Goal: Information Seeking & Learning: Learn about a topic

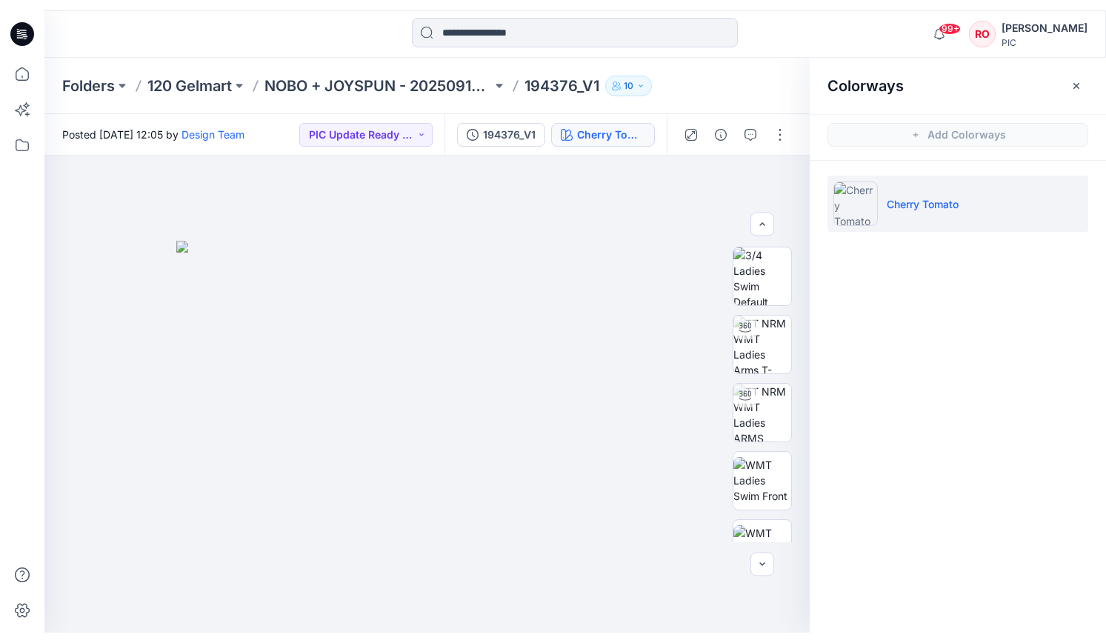
scroll to position [189, 0]
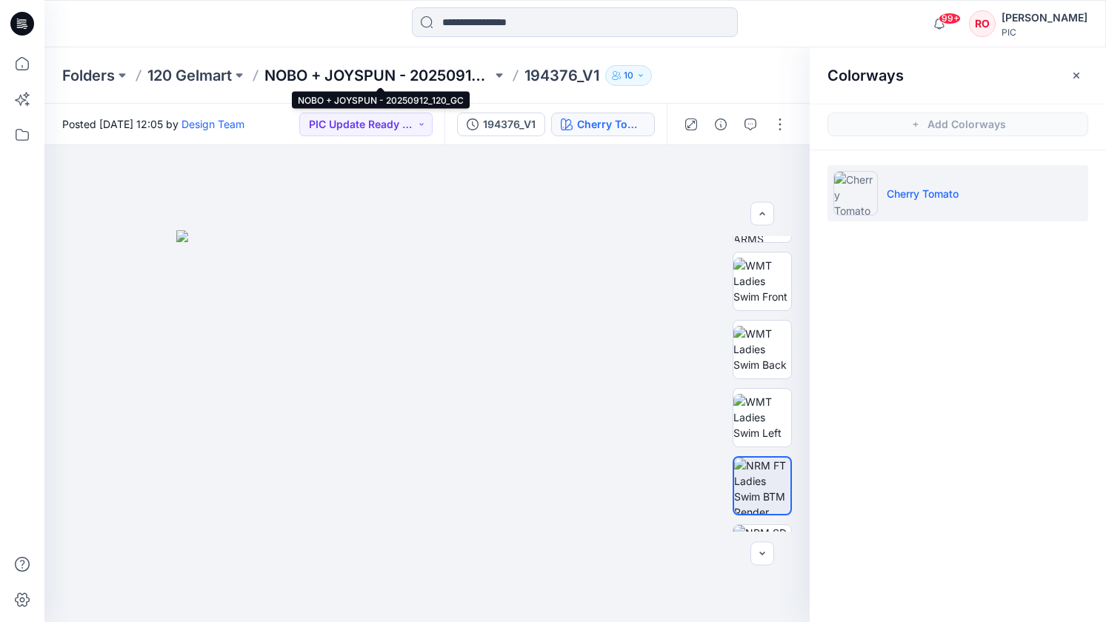
click at [387, 79] on p "NOBO + JOYSPUN - 20250912_120_GC" at bounding box center [377, 75] width 227 height 21
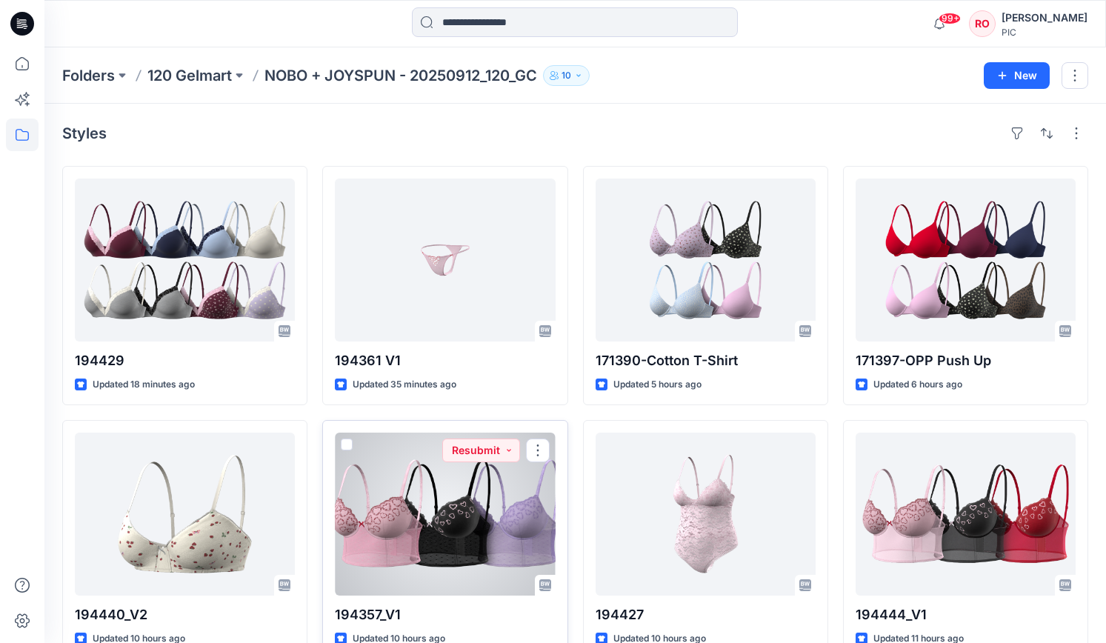
click at [521, 535] on div at bounding box center [445, 513] width 220 height 163
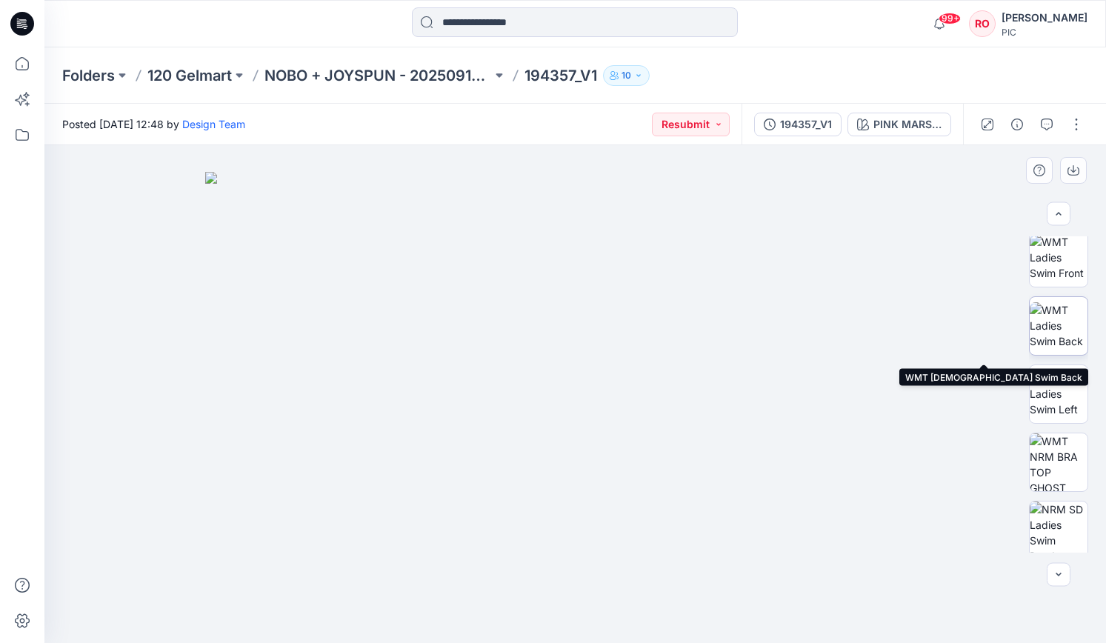
scroll to position [150, 0]
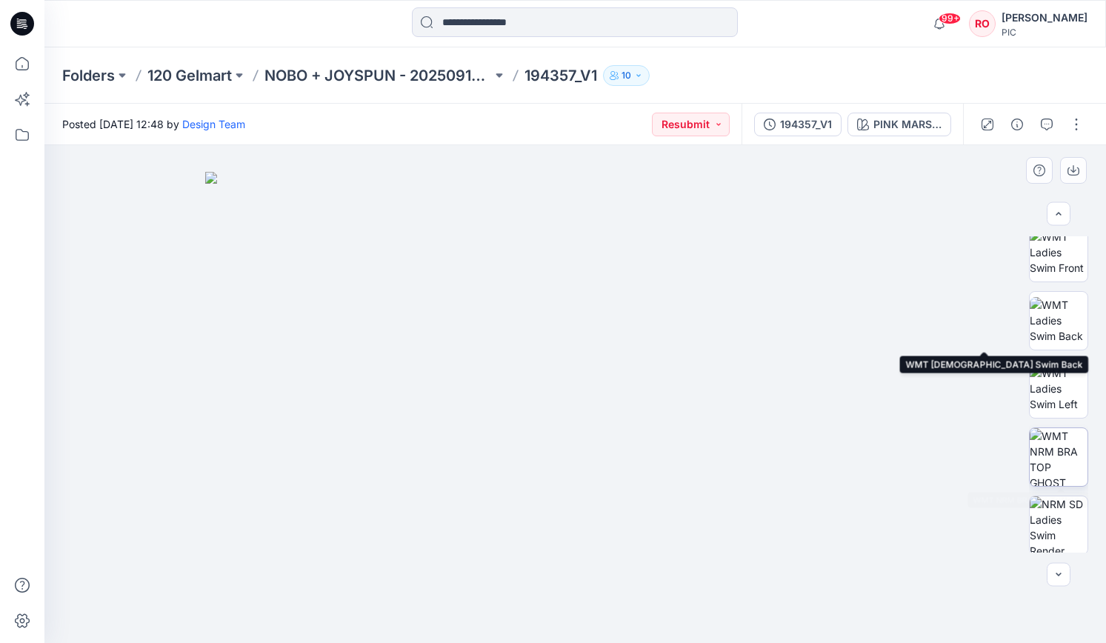
click at [1048, 466] on img at bounding box center [1058, 457] width 58 height 58
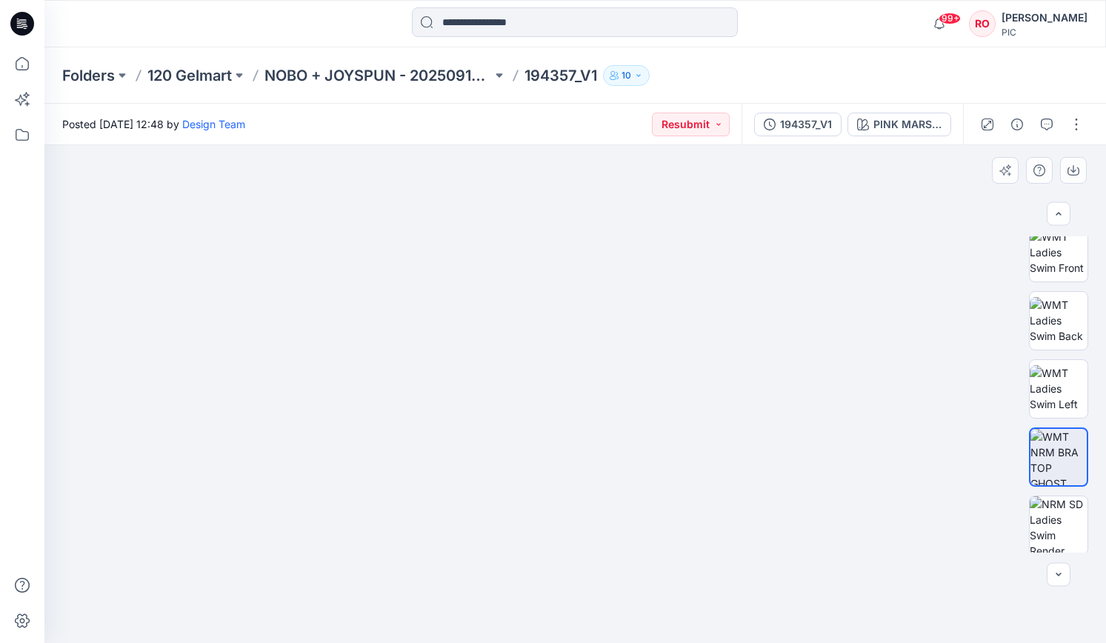
drag, startPoint x: 334, startPoint y: 241, endPoint x: 343, endPoint y: 310, distance: 69.4
click at [343, 310] on img at bounding box center [575, 355] width 591 height 575
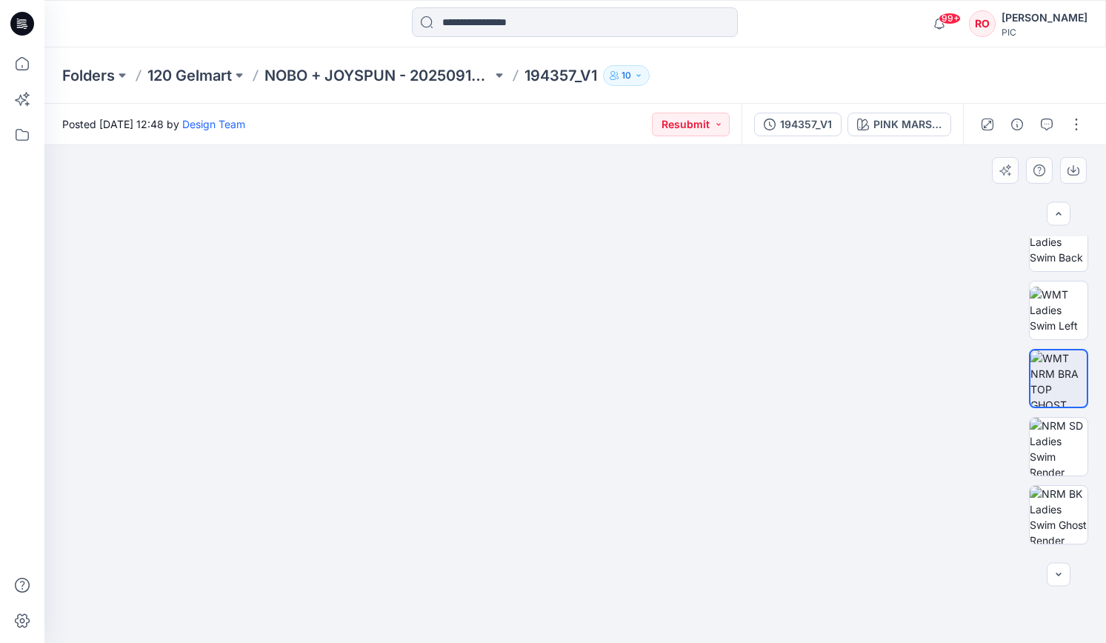
scroll to position [285, 0]
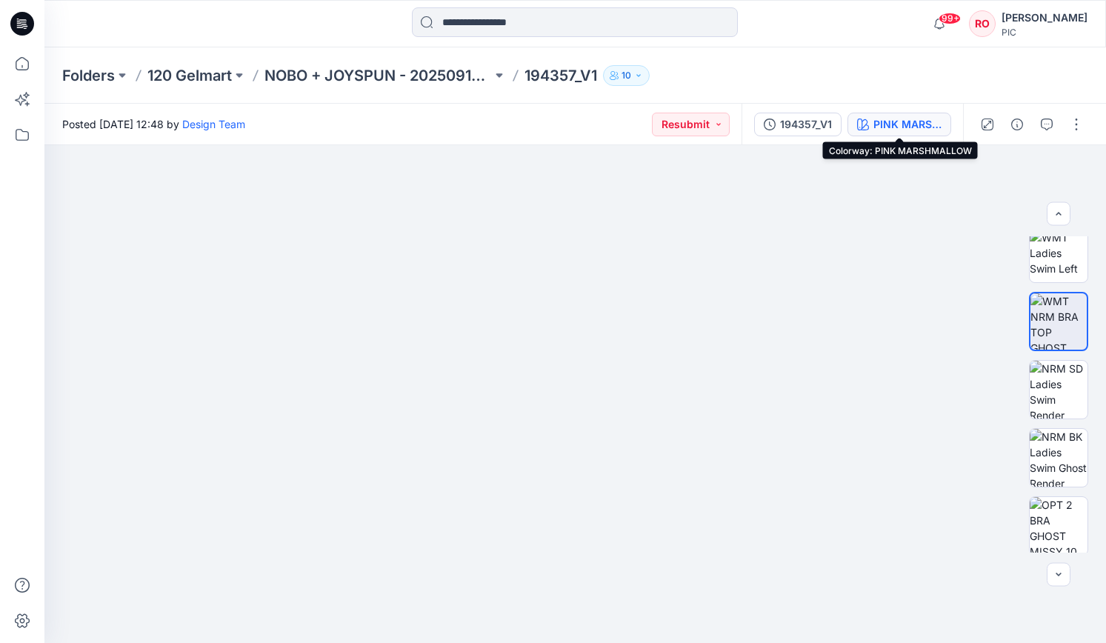
click at [887, 122] on div "PINK MARSHMALLOW" at bounding box center [907, 124] width 68 height 16
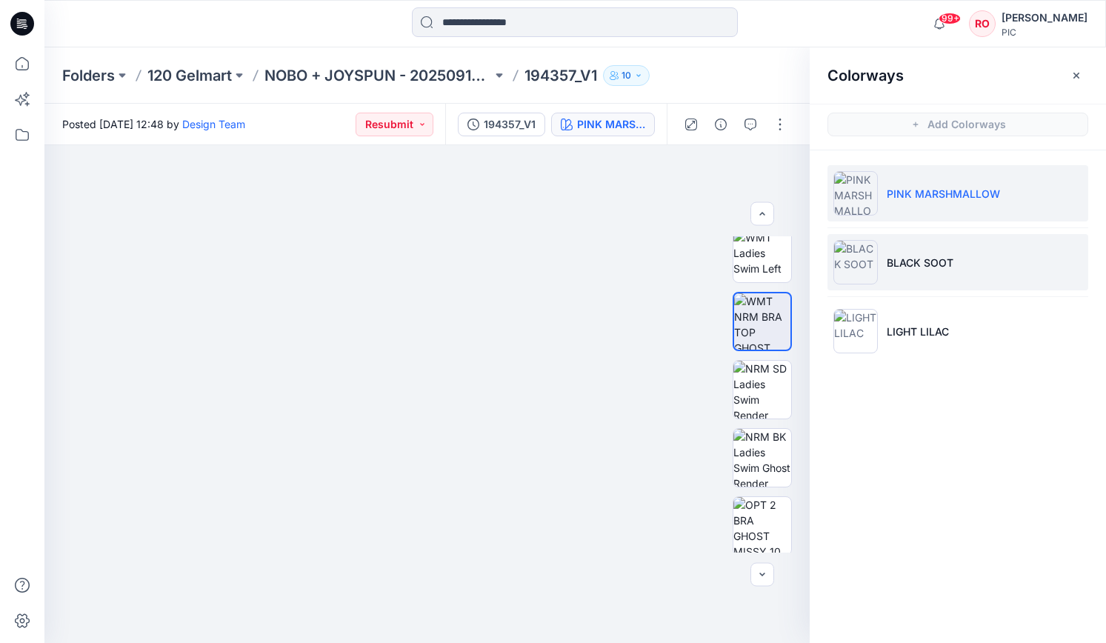
click at [906, 270] on li "BLACK SOOT" at bounding box center [957, 262] width 261 height 56
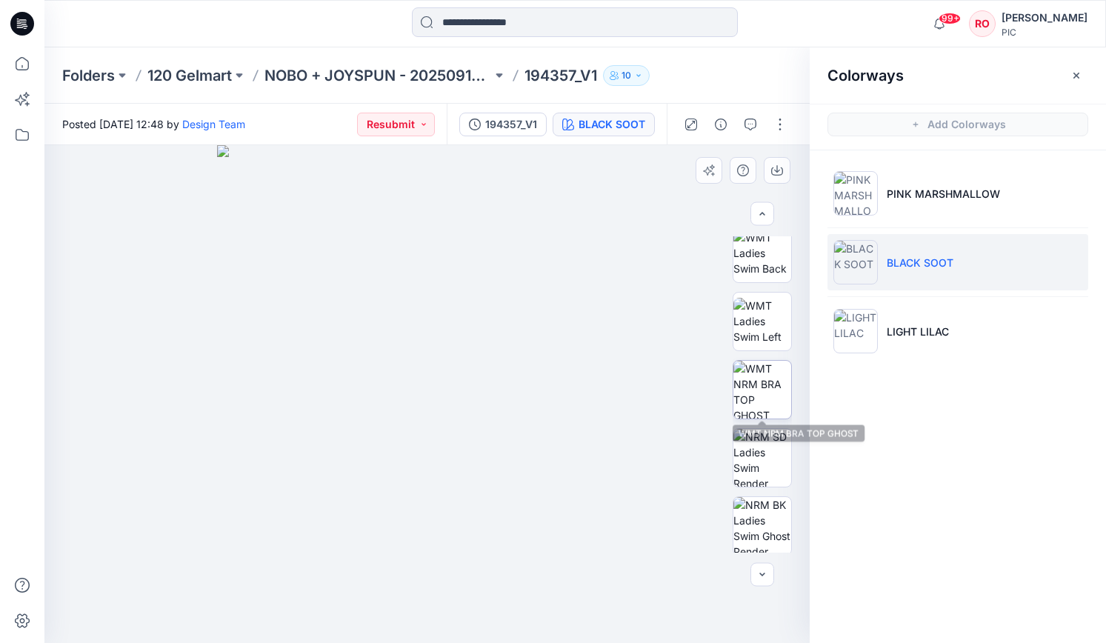
click at [759, 418] on img at bounding box center [762, 390] width 58 height 58
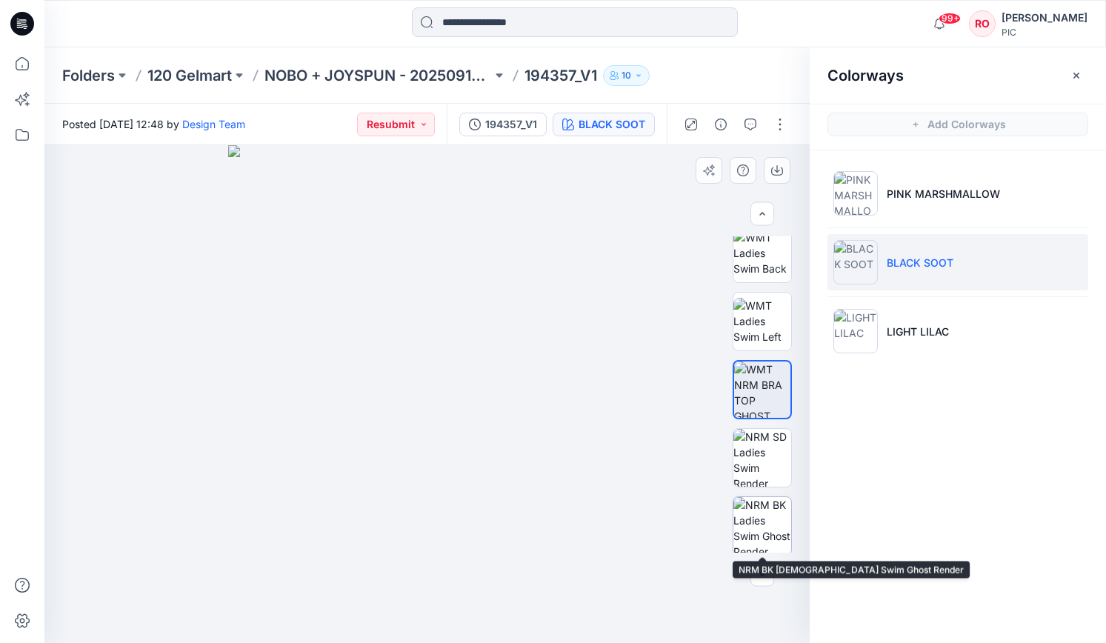
click at [790, 498] on div at bounding box center [761, 525] width 59 height 59
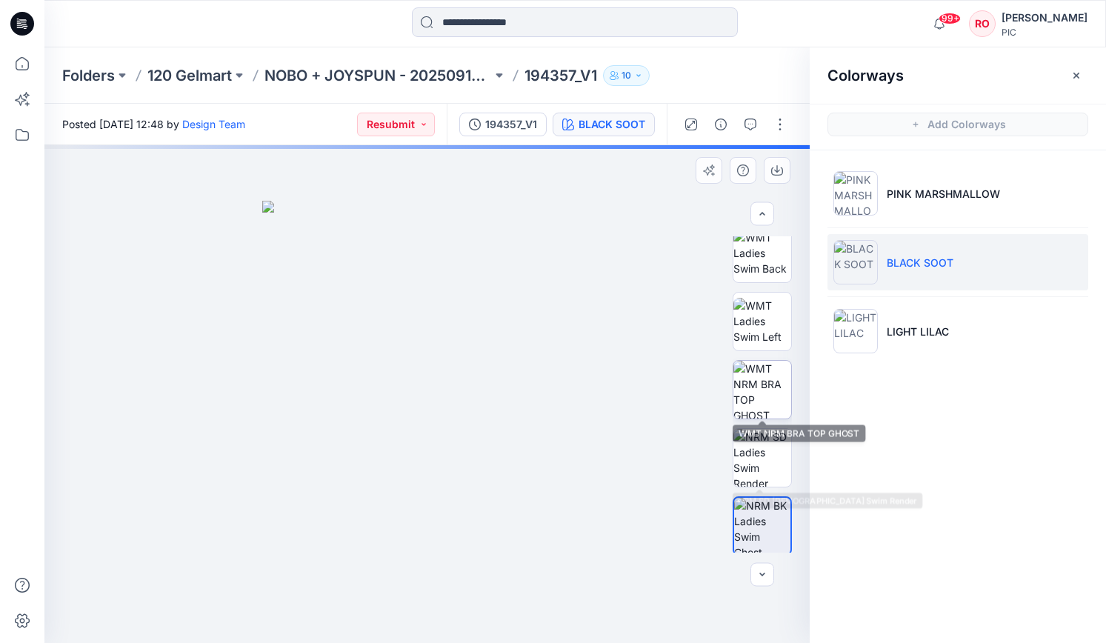
click at [767, 396] on img at bounding box center [762, 390] width 58 height 58
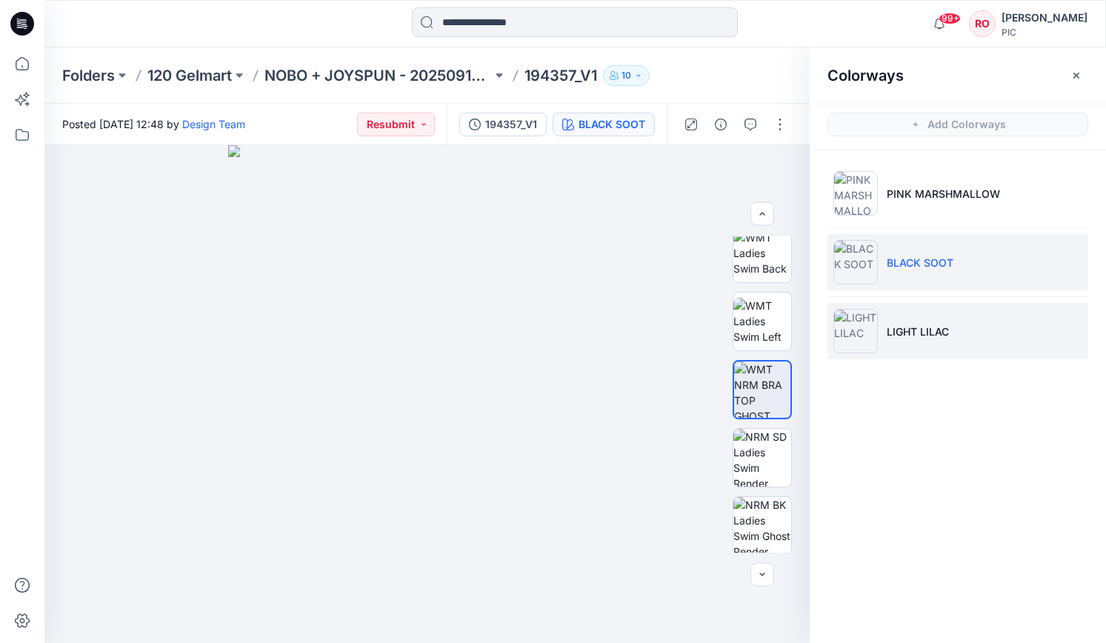
click at [918, 344] on li "LIGHT LILAC" at bounding box center [957, 331] width 261 height 56
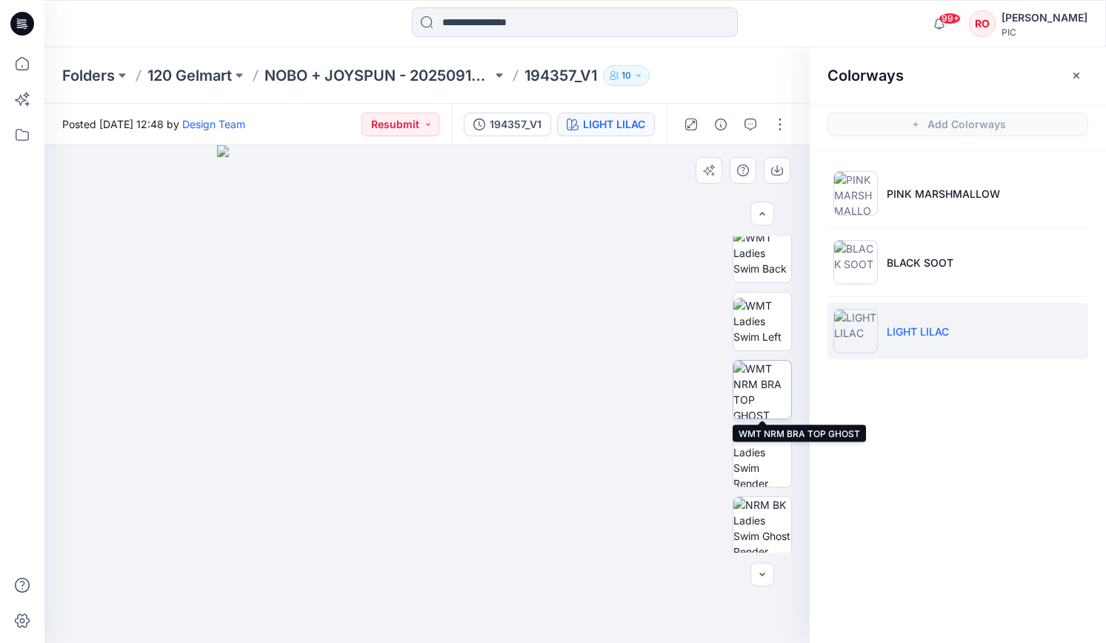
click at [752, 405] on img at bounding box center [762, 390] width 58 height 58
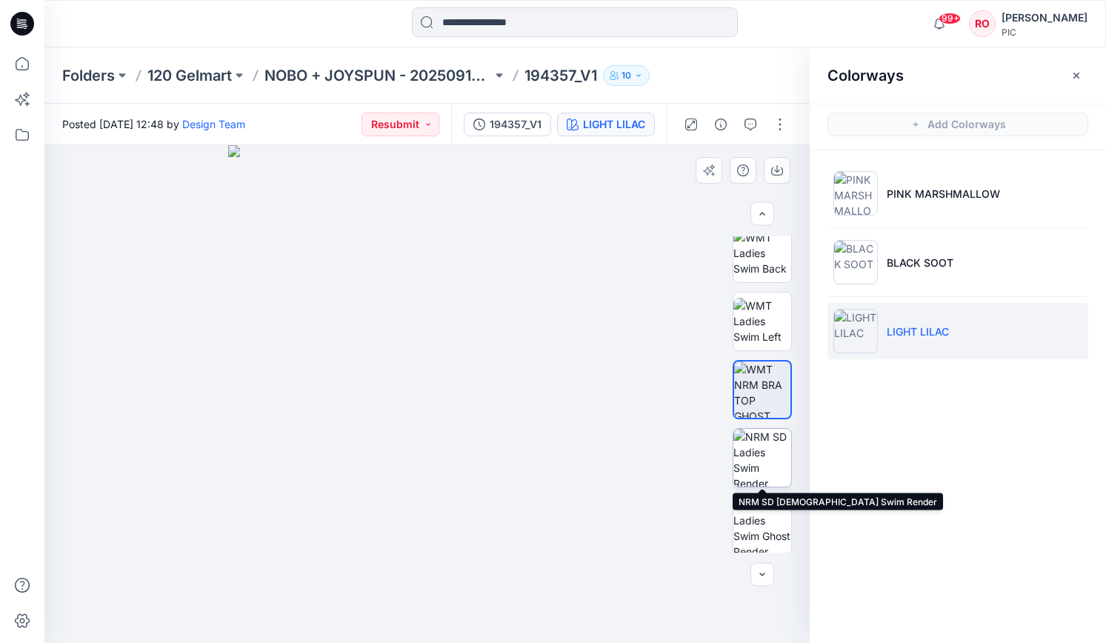
click at [766, 470] on img at bounding box center [762, 458] width 58 height 58
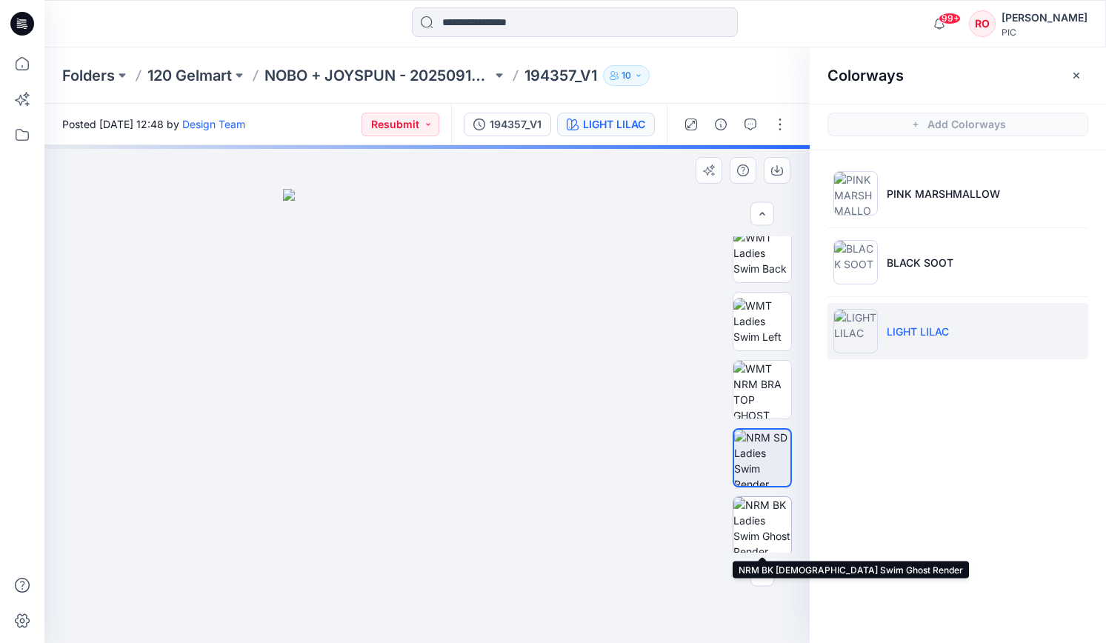
click at [764, 529] on img at bounding box center [762, 526] width 58 height 58
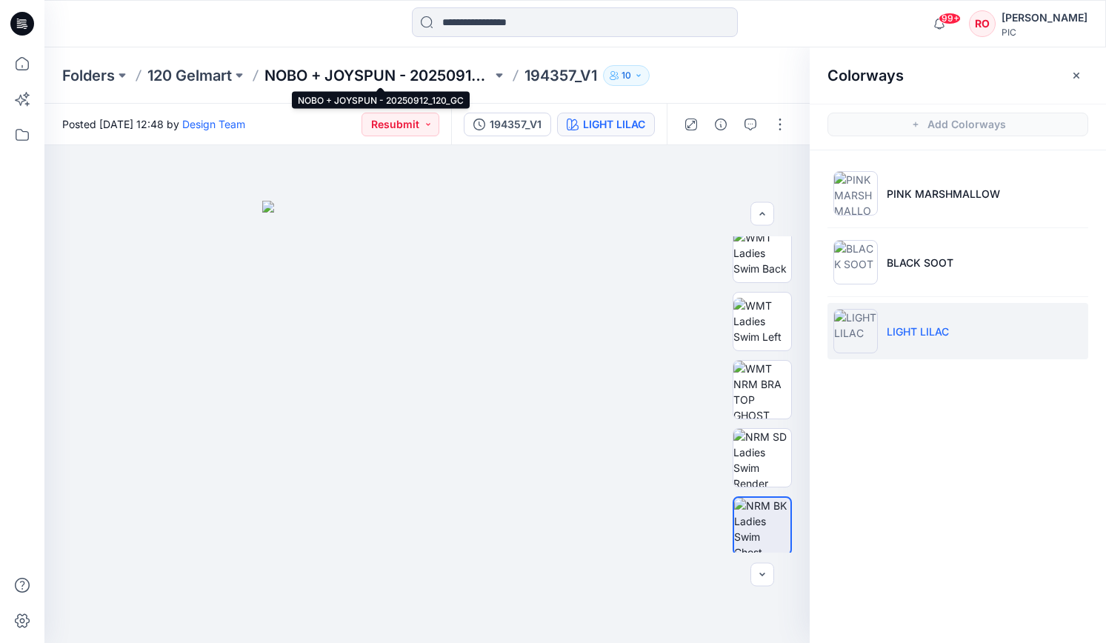
click at [404, 77] on p "NOBO + JOYSPUN - 20250912_120_GC" at bounding box center [377, 75] width 227 height 21
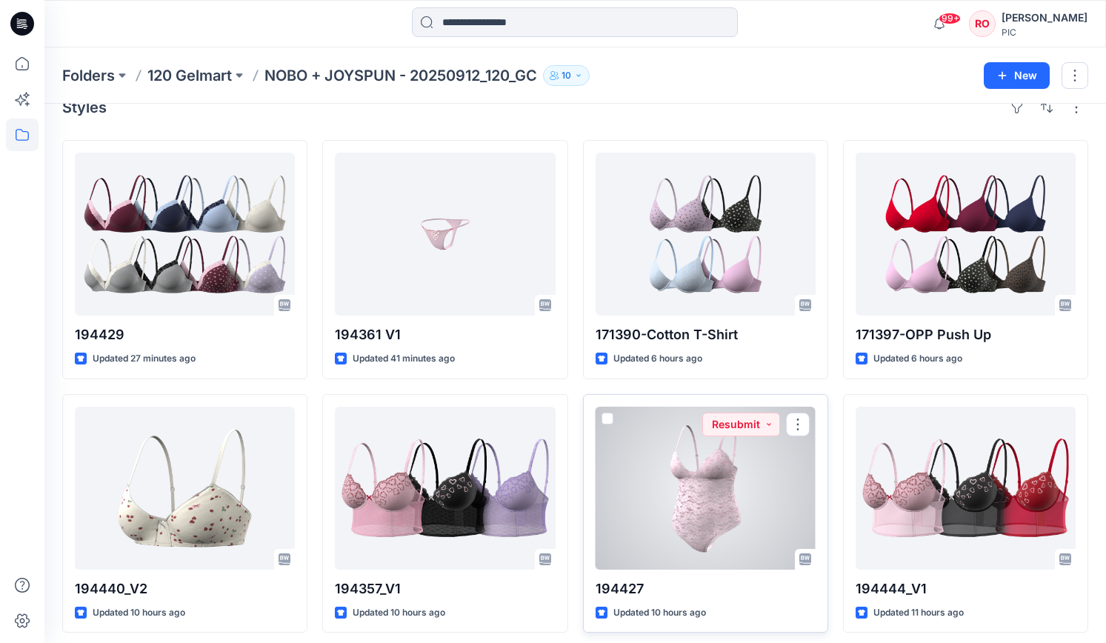
scroll to position [40, 0]
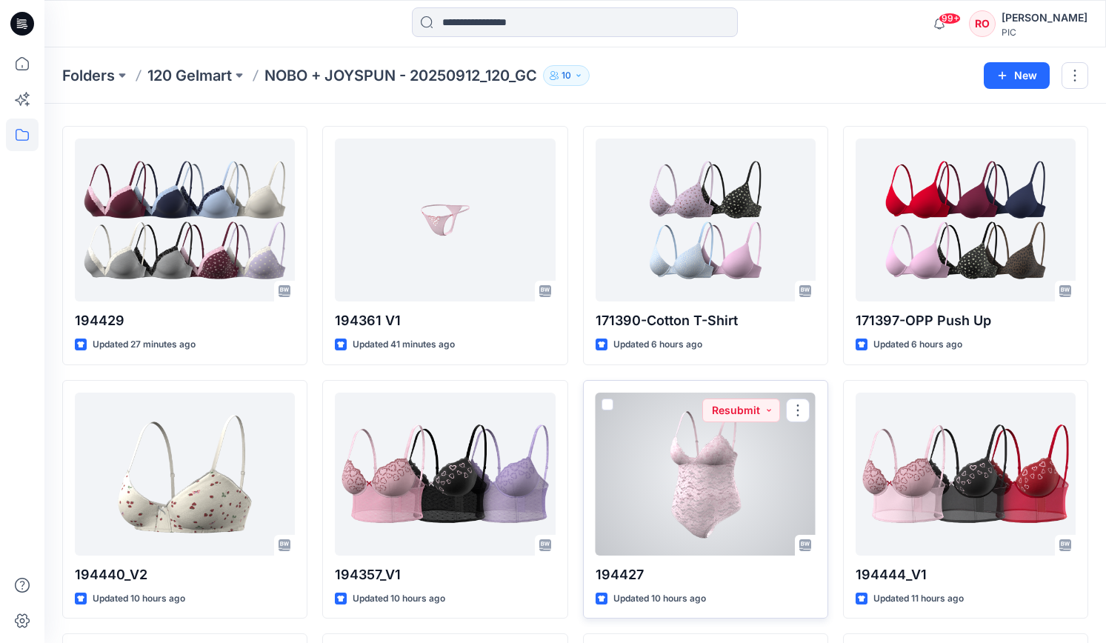
click at [672, 472] on div at bounding box center [705, 473] width 220 height 163
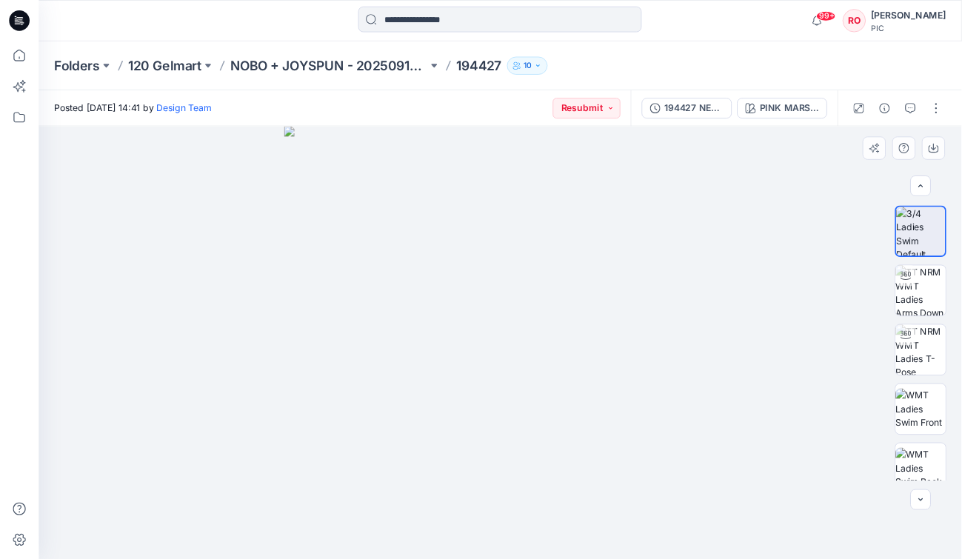
scroll to position [50, 0]
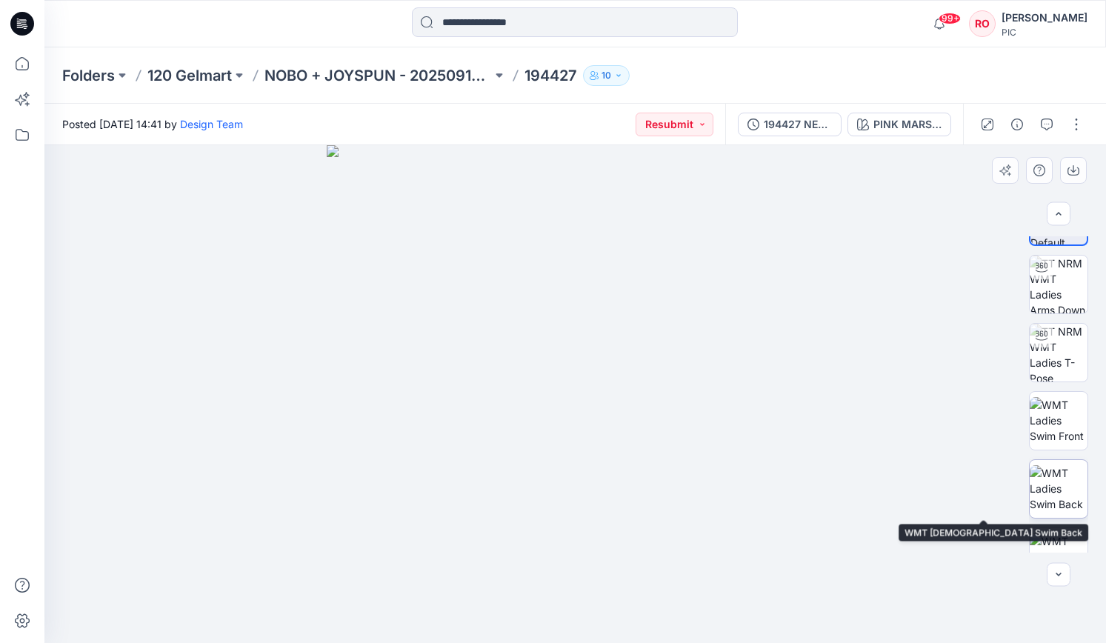
click at [1063, 501] on img at bounding box center [1058, 488] width 58 height 47
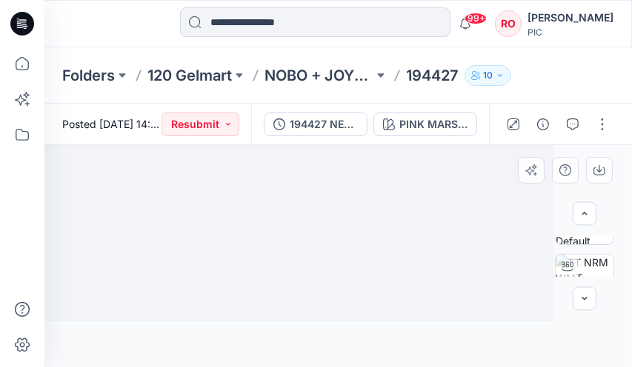
scroll to position [50, 0]
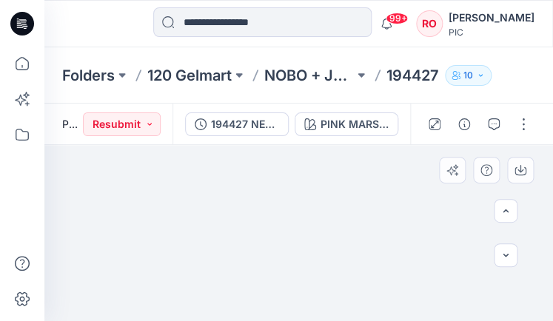
drag, startPoint x: 310, startPoint y: 263, endPoint x: 307, endPoint y: 211, distance: 52.0
click at [307, 211] on img at bounding box center [295, 10] width 963 height 621
drag, startPoint x: 306, startPoint y: 211, endPoint x: 305, endPoint y: 218, distance: 7.4
click at [305, 218] on img at bounding box center [294, 15] width 963 height 614
drag, startPoint x: 350, startPoint y: 185, endPoint x: 350, endPoint y: 213, distance: 28.1
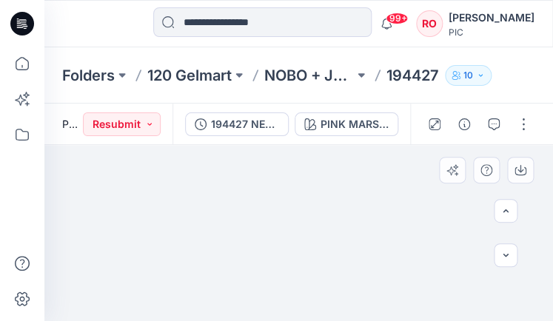
click at [350, 213] on img at bounding box center [293, 29] width 963 height 586
drag, startPoint x: 239, startPoint y: 235, endPoint x: 239, endPoint y: 157, distance: 77.8
drag, startPoint x: 246, startPoint y: 213, endPoint x: 246, endPoint y: 142, distance: 71.1
click at [246, 142] on div "Posted Friday, October 03, 2025 14:41 by Design Team Resubmit 194427 NEW PATTER…" at bounding box center [298, 213] width 509 height 218
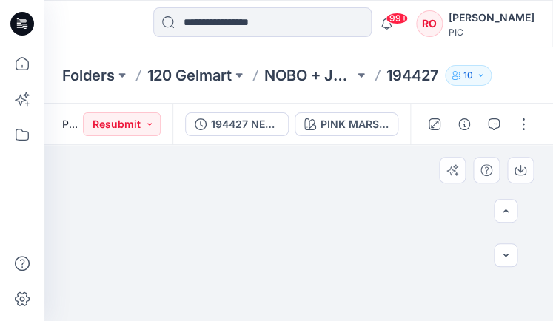
drag, startPoint x: 266, startPoint y: 197, endPoint x: 265, endPoint y: 169, distance: 28.1
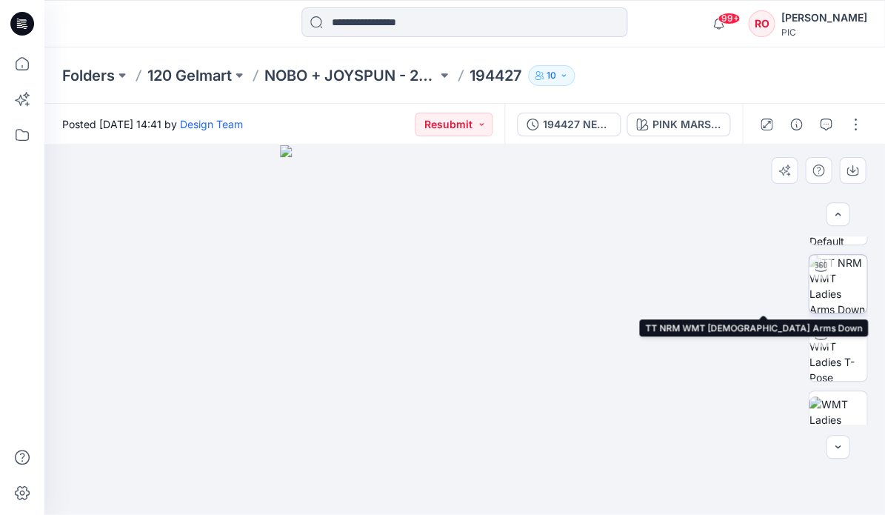
click at [837, 291] on img at bounding box center [838, 284] width 58 height 58
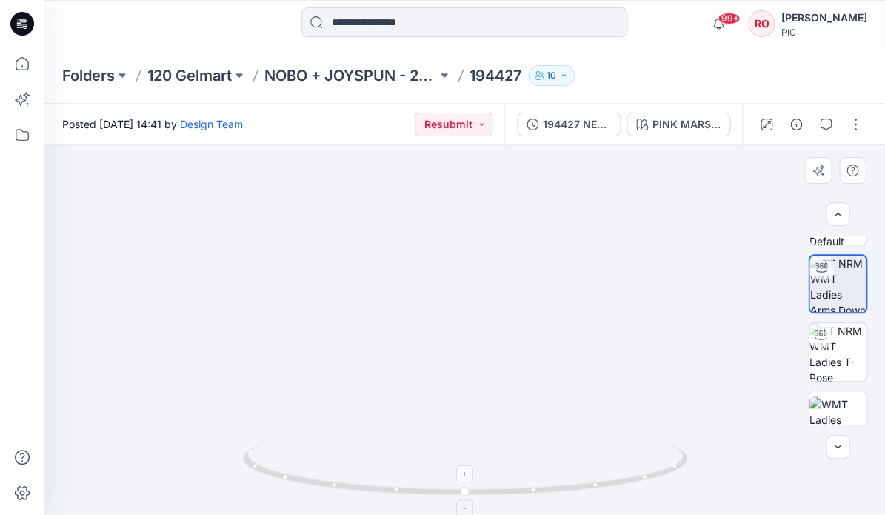
drag, startPoint x: 581, startPoint y: 339, endPoint x: 560, endPoint y: 441, distance: 104.3
click at [560, 441] on div at bounding box center [464, 330] width 840 height 370
drag, startPoint x: 566, startPoint y: 370, endPoint x: 581, endPoint y: 400, distance: 32.8
click at [581, 399] on img at bounding box center [458, 126] width 1444 height 775
click at [827, 116] on button "button" at bounding box center [826, 125] width 24 height 24
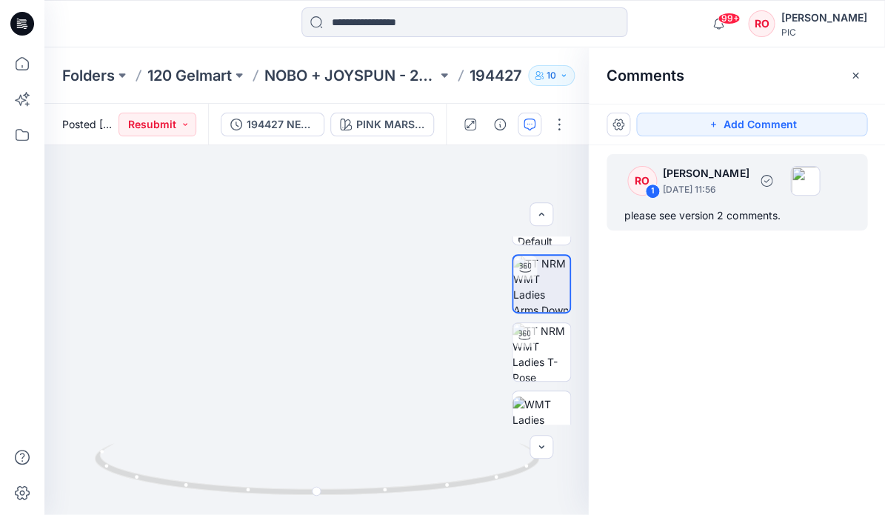
click at [678, 207] on div "please see version 2 comments." at bounding box center [736, 216] width 225 height 18
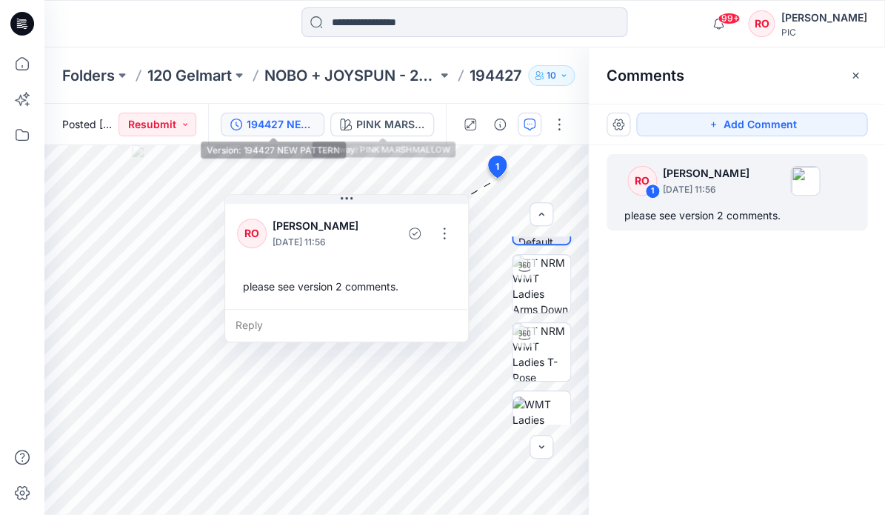
click at [304, 113] on button "194427 NEW PATTERN" at bounding box center [273, 125] width 104 height 24
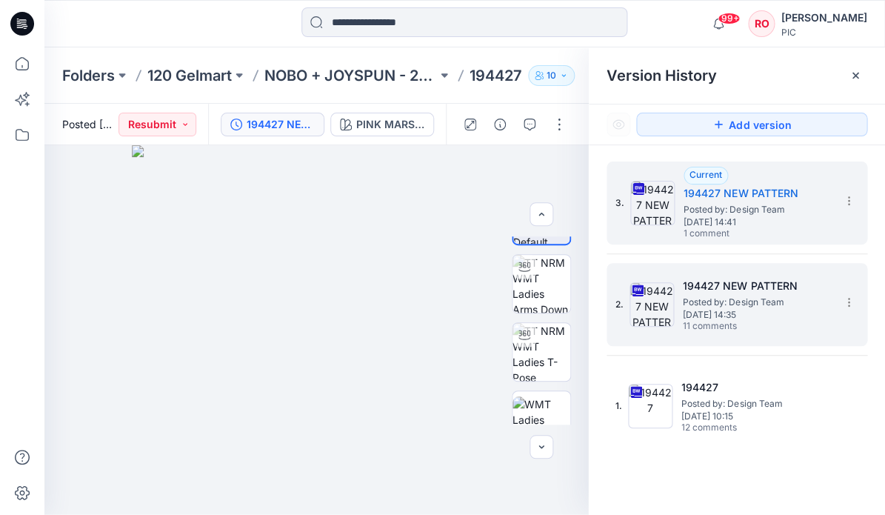
click at [740, 301] on span "Posted by: Design Team" at bounding box center [757, 302] width 148 height 15
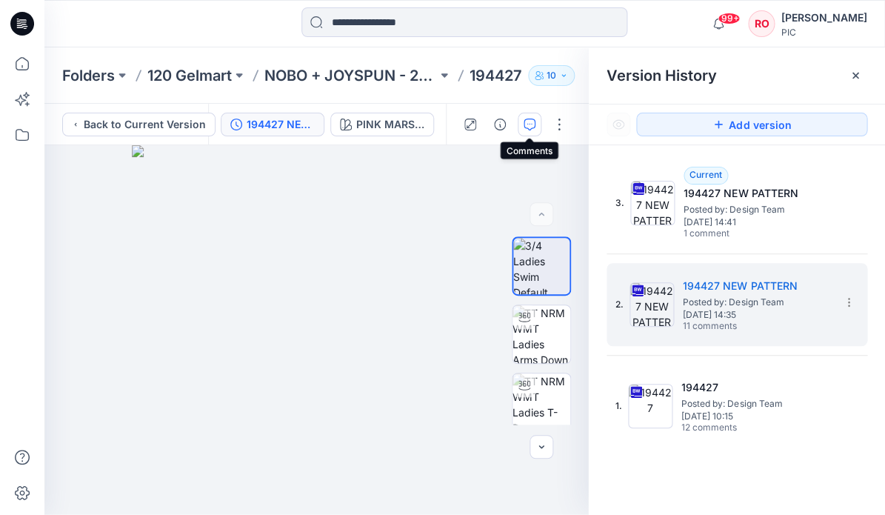
click at [529, 127] on icon "button" at bounding box center [530, 124] width 12 height 12
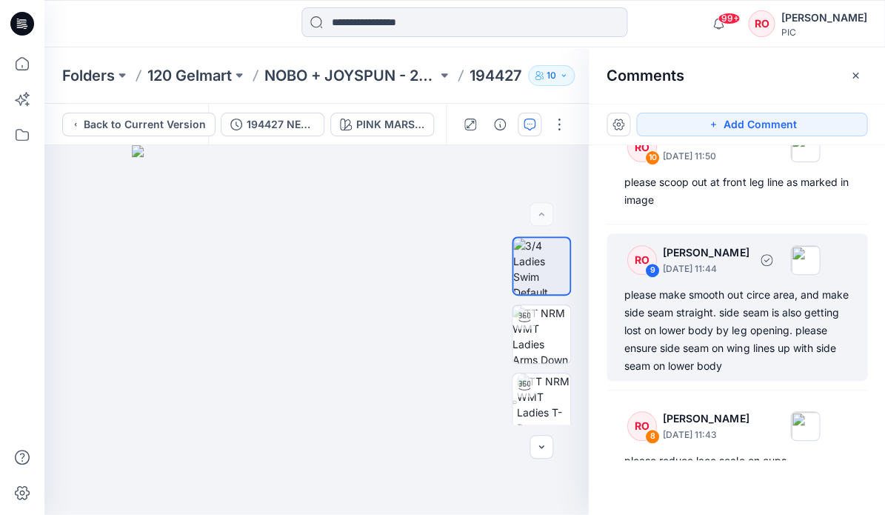
scroll to position [174, 0]
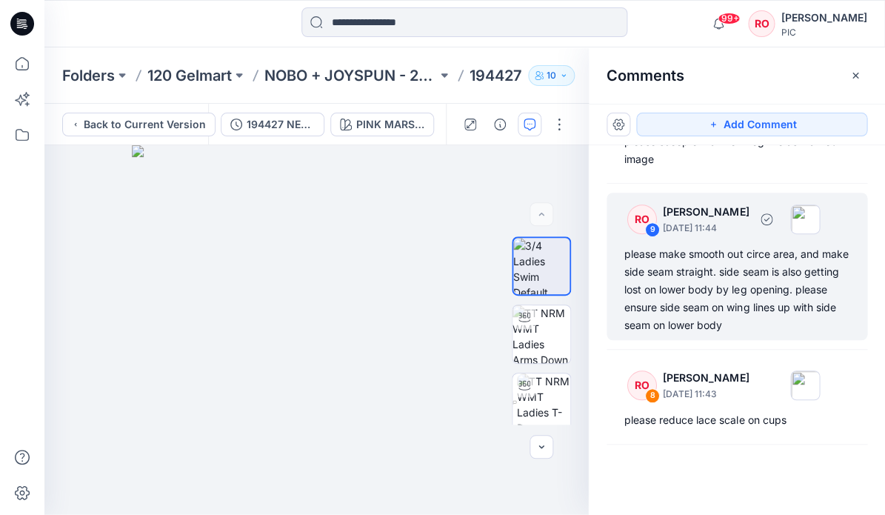
click at [743, 321] on div "please make smooth out circe area, and make side seam straight. side seam is al…" at bounding box center [736, 289] width 225 height 89
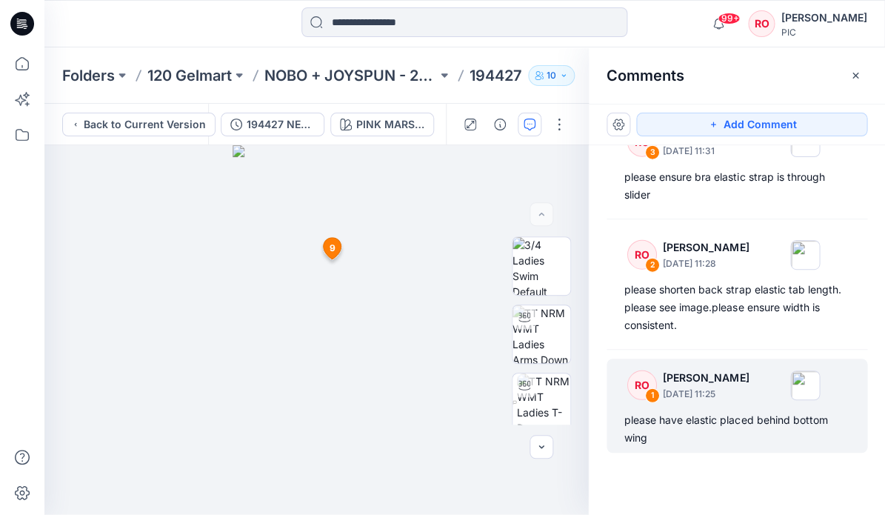
scroll to position [0, 0]
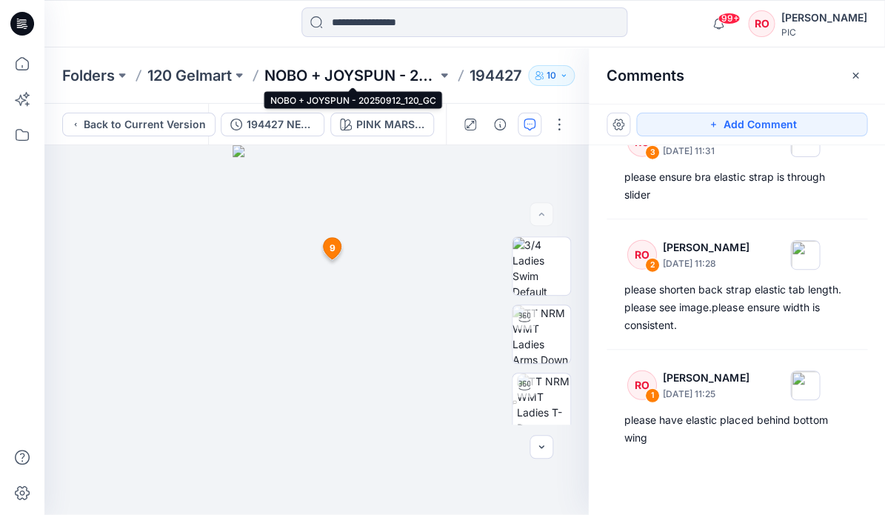
click at [325, 76] on p "NOBO + JOYSPUN - 20250912_120_GC" at bounding box center [350, 75] width 173 height 21
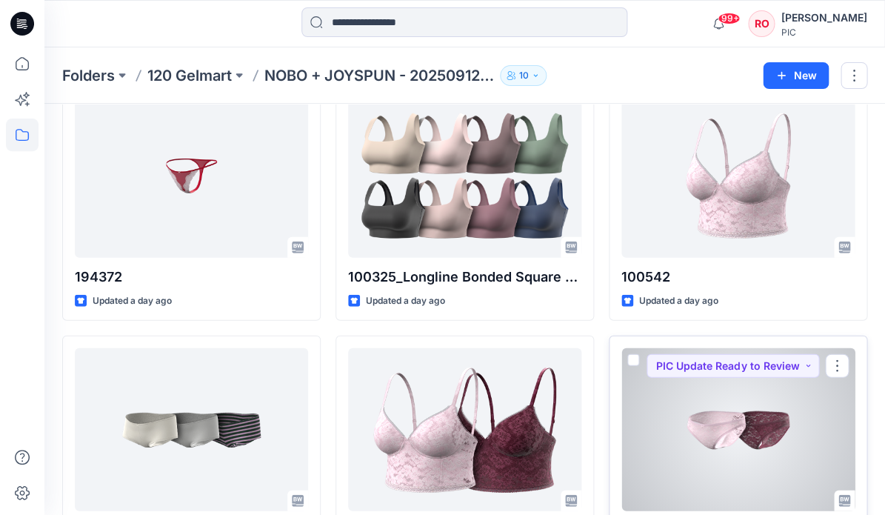
scroll to position [3628, 0]
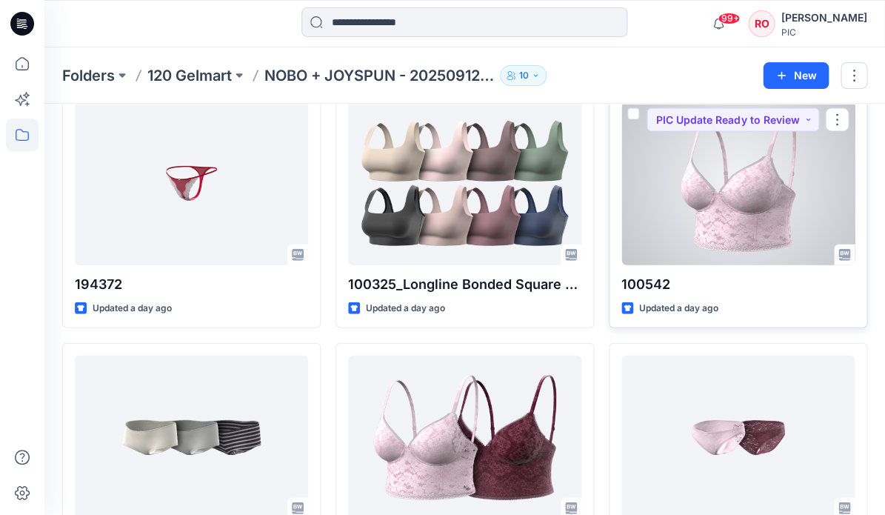
click at [739, 191] on div at bounding box center [737, 182] width 233 height 163
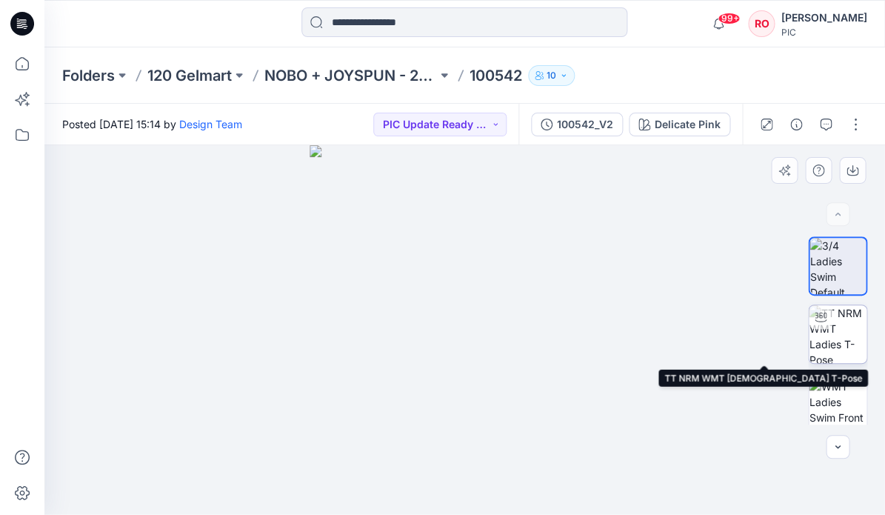
click at [836, 341] on img at bounding box center [838, 334] width 58 height 58
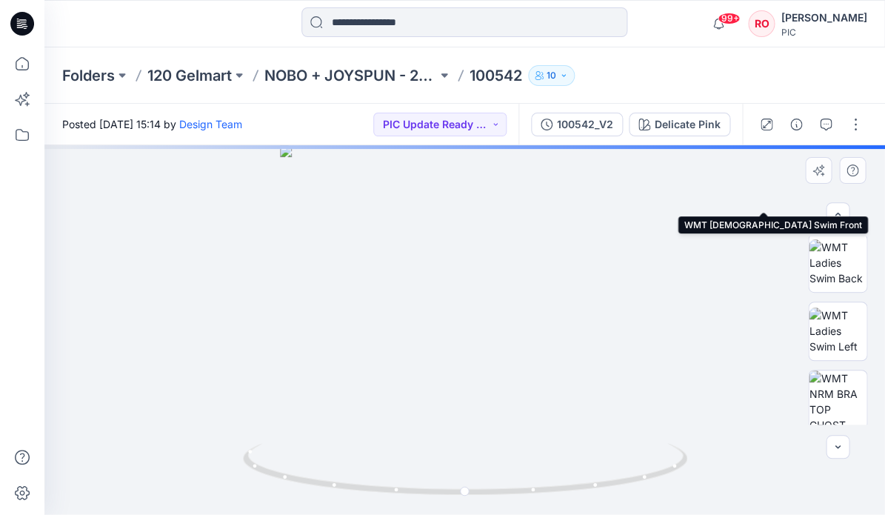
scroll to position [223, 0]
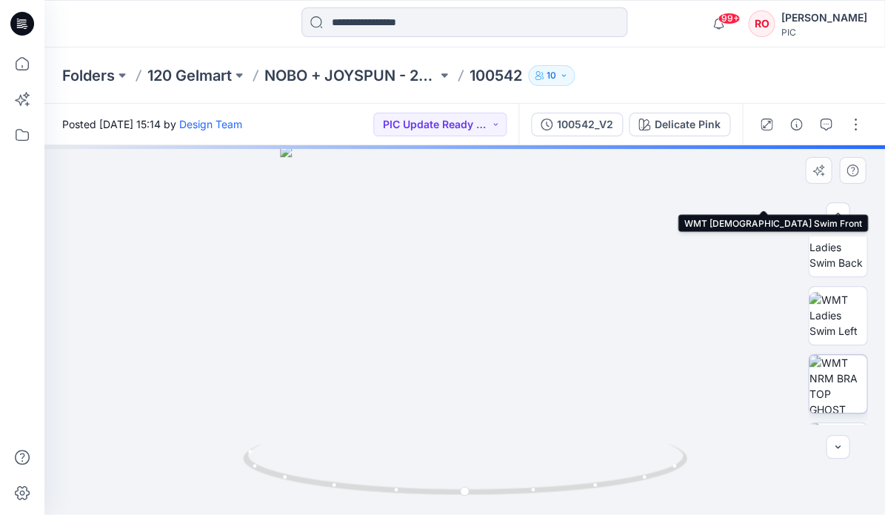
click at [841, 393] on img at bounding box center [838, 384] width 58 height 58
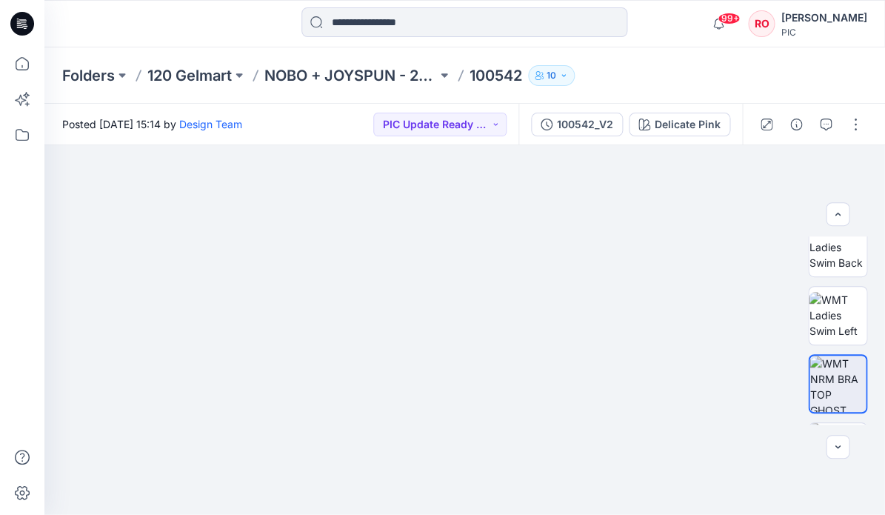
click at [165, 1] on div "99+ Notifications Design Team has updated 194358_V1 with 194358_V1 NEW PATTERN …" at bounding box center [464, 23] width 840 height 47
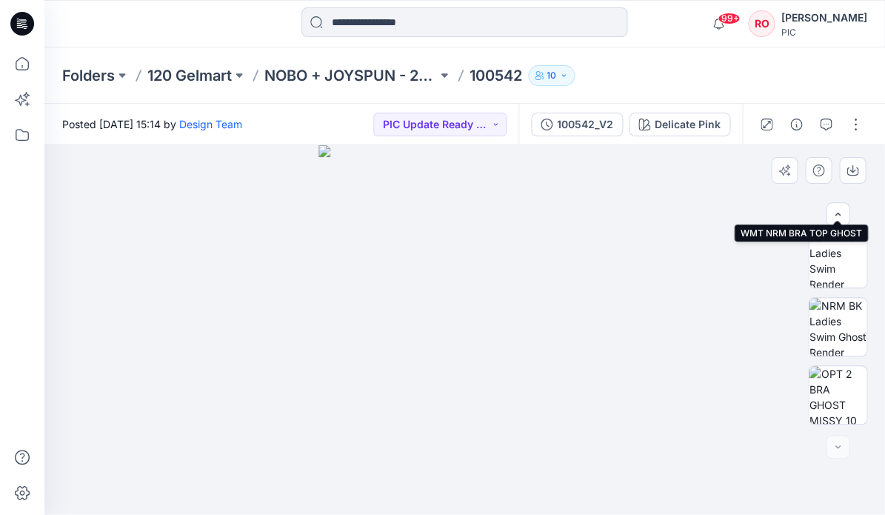
scroll to position [417, 0]
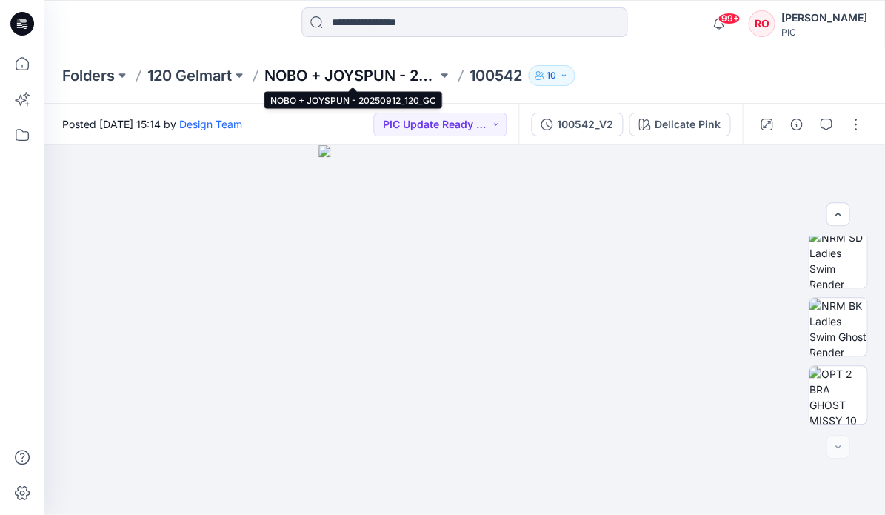
click at [299, 78] on p "NOBO + JOYSPUN - 20250912_120_GC" at bounding box center [350, 75] width 173 height 21
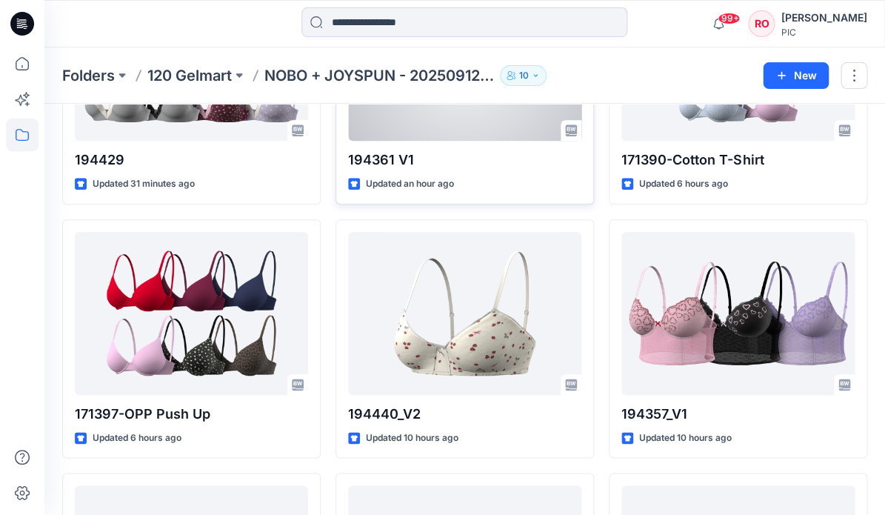
scroll to position [211, 0]
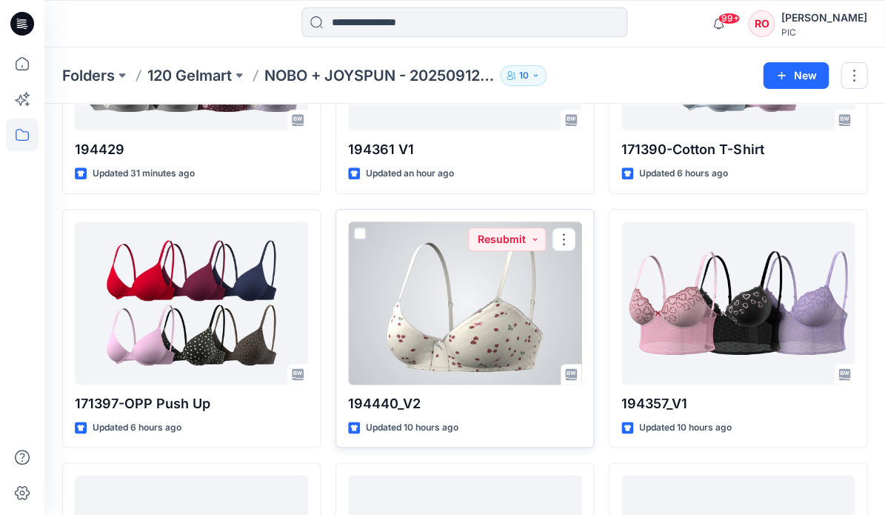
click at [415, 339] on div at bounding box center [464, 302] width 233 height 163
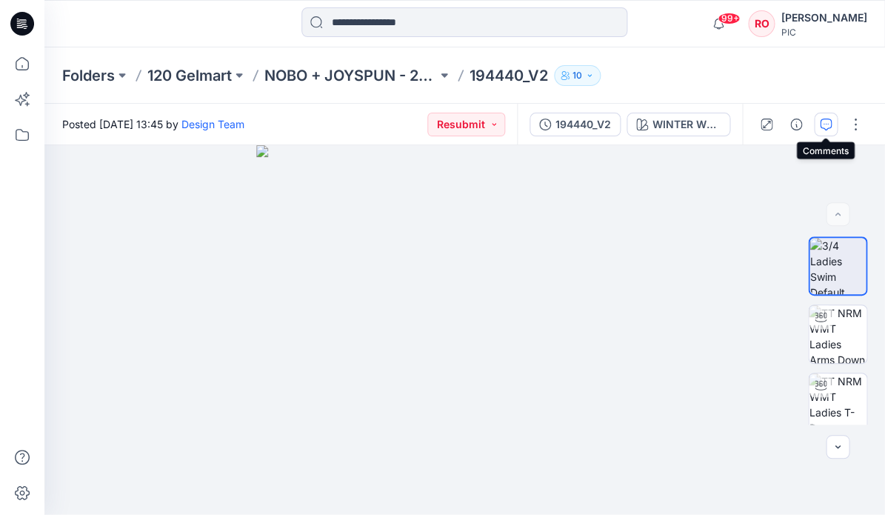
click at [822, 121] on icon "button" at bounding box center [826, 124] width 12 height 12
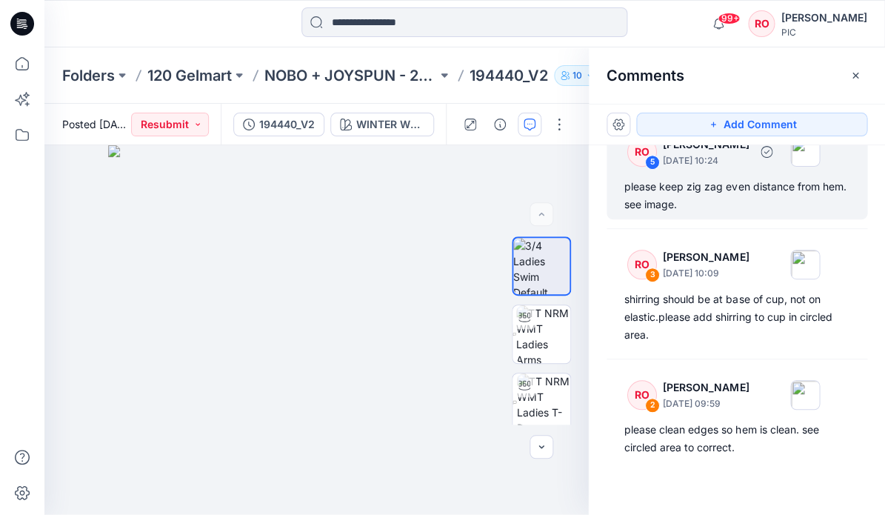
click at [676, 181] on div "please keep zig zag even distance from hem. see image." at bounding box center [736, 196] width 225 height 36
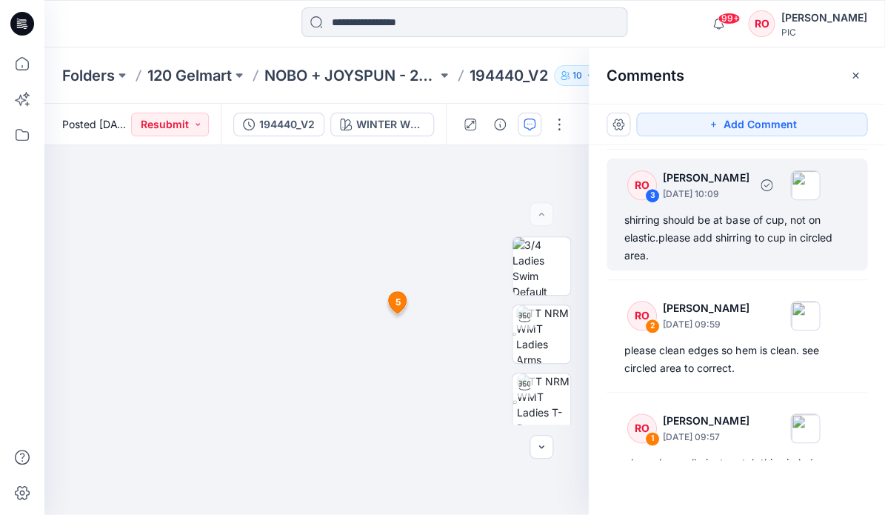
scroll to position [307, 0]
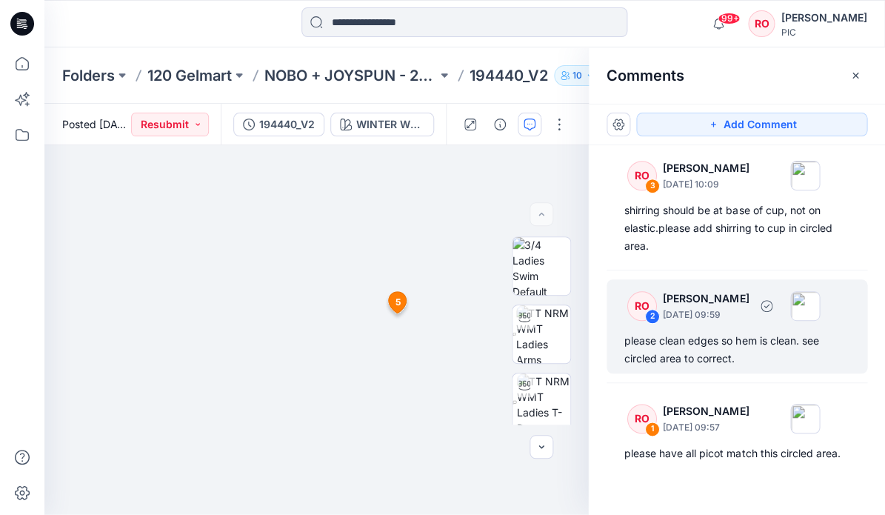
click at [705, 334] on div "please clean edges so hem is clean. see circled area to correct." at bounding box center [736, 350] width 225 height 36
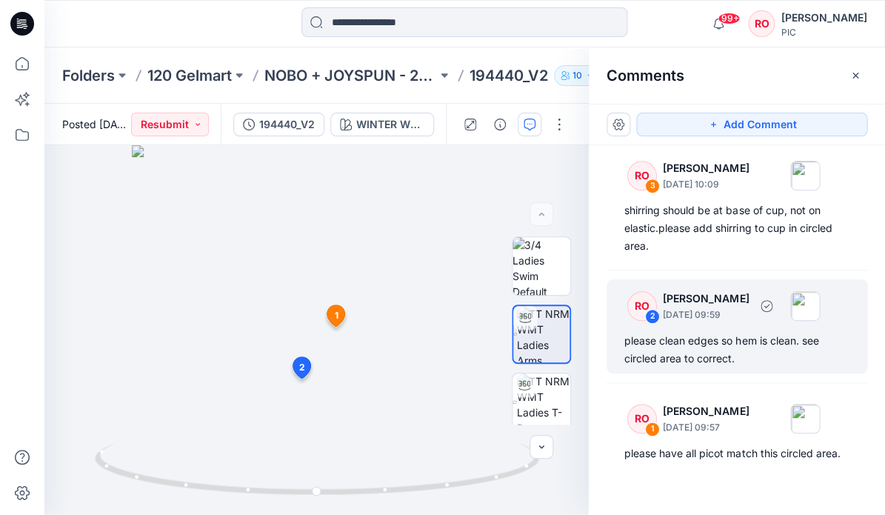
click at [705, 343] on div "please clean edges so hem is clean. see circled area to correct." at bounding box center [736, 350] width 225 height 36
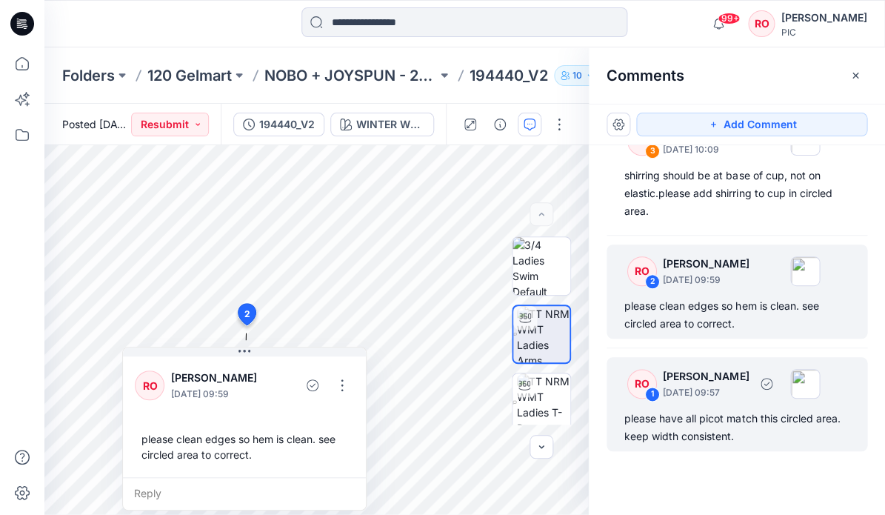
scroll to position [0, 0]
click at [758, 401] on div "RO 1 Raquel Ortiz October 03, 2025 09:57" at bounding box center [717, 383] width 204 height 41
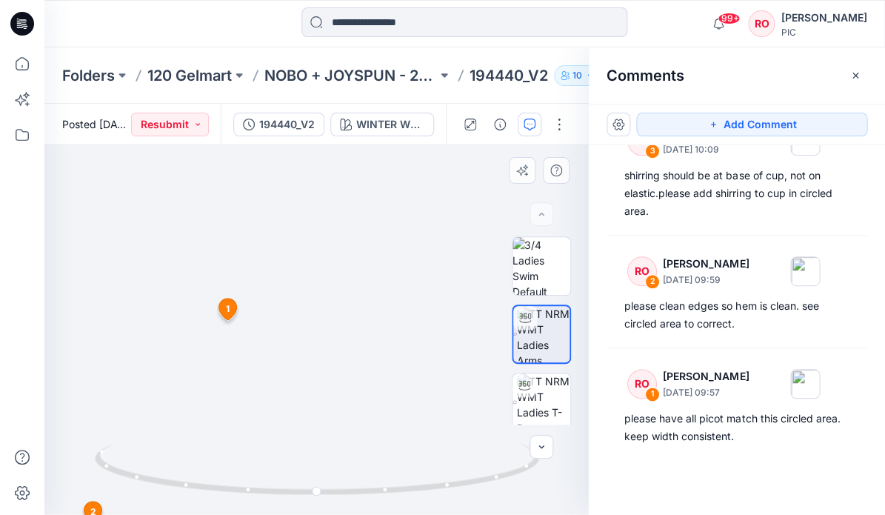
drag, startPoint x: 423, startPoint y: 331, endPoint x: 259, endPoint y: 332, distance: 163.7
click at [259, 332] on img at bounding box center [153, 62] width 1444 height 903
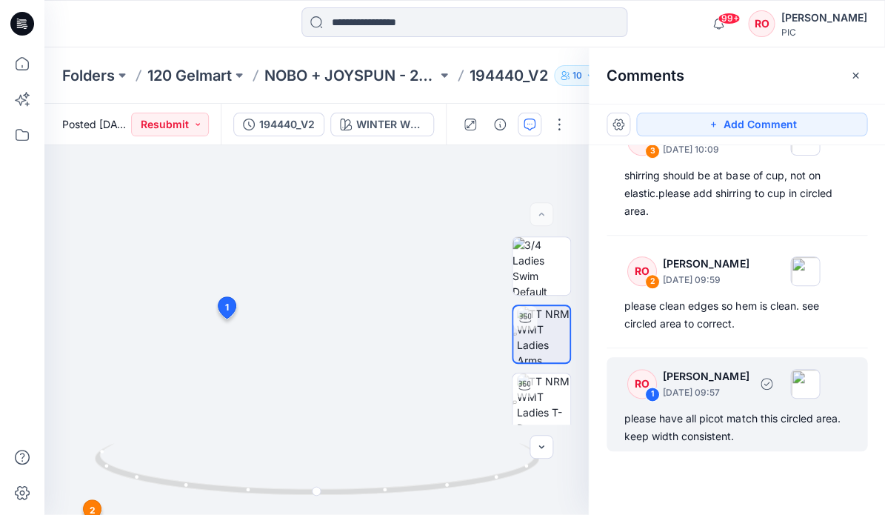
click at [687, 424] on div "please have all picot match this circled area. keep width consistent." at bounding box center [736, 427] width 225 height 36
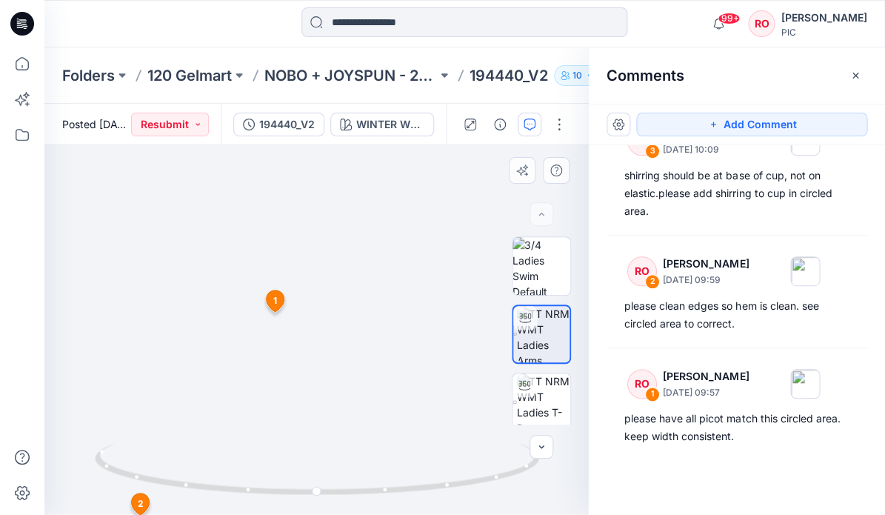
drag, startPoint x: 451, startPoint y: 313, endPoint x: 321, endPoint y: 304, distance: 130.6
click at [321, 305] on img at bounding box center [201, 58] width 1444 height 912
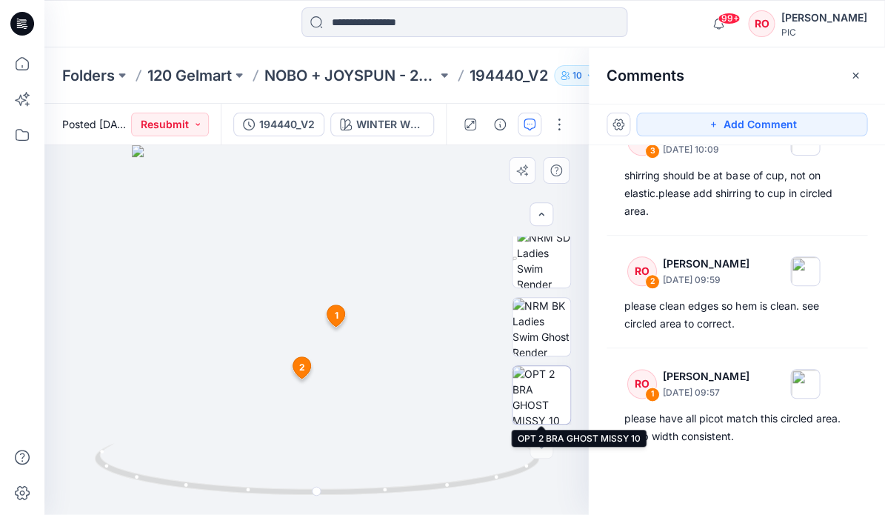
scroll to position [485, 0]
click at [535, 404] on img at bounding box center [541, 395] width 58 height 58
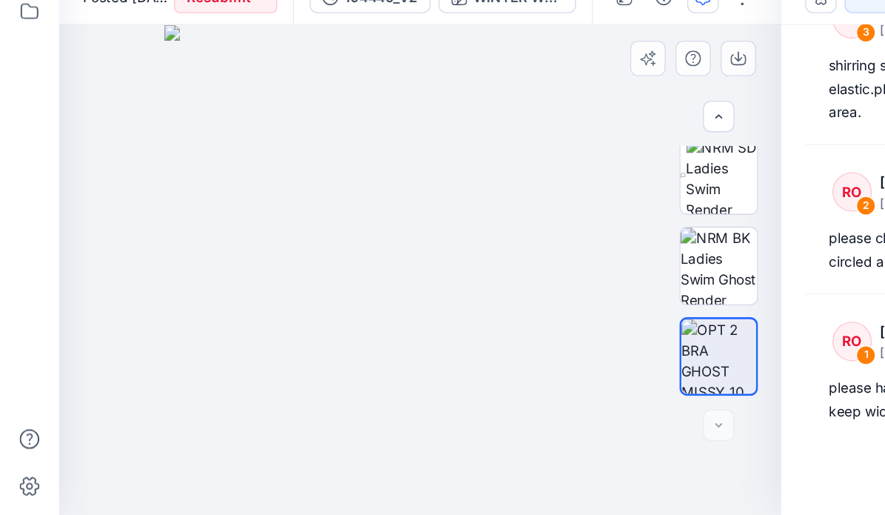
click at [367, 145] on img at bounding box center [317, 329] width 386 height 369
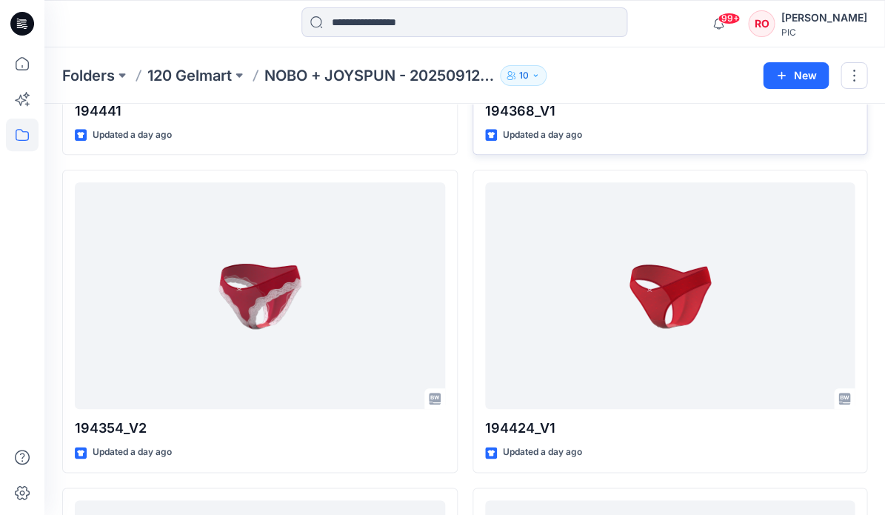
scroll to position [6041, 0]
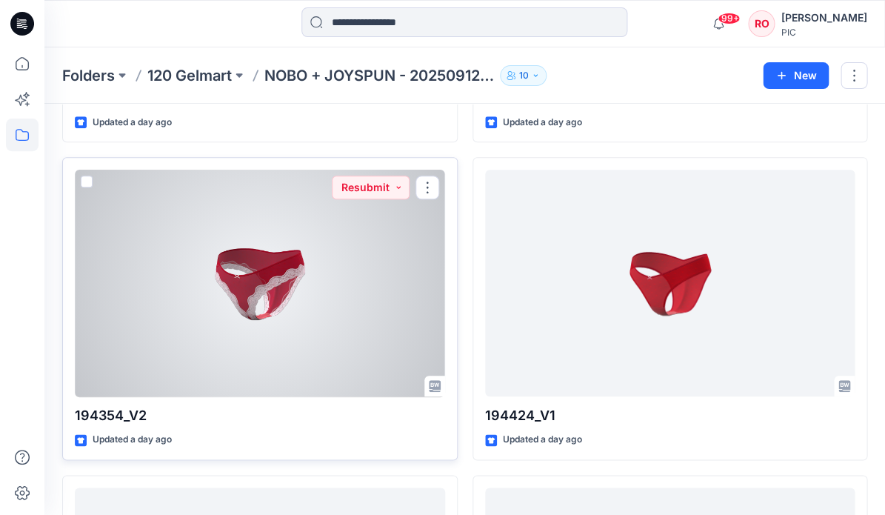
click at [310, 290] on div at bounding box center [260, 283] width 370 height 227
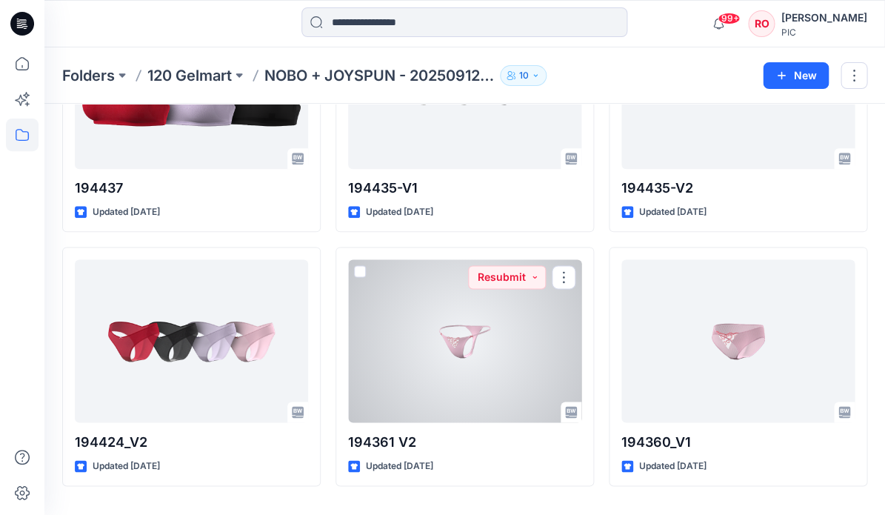
scroll to position [4741, 0]
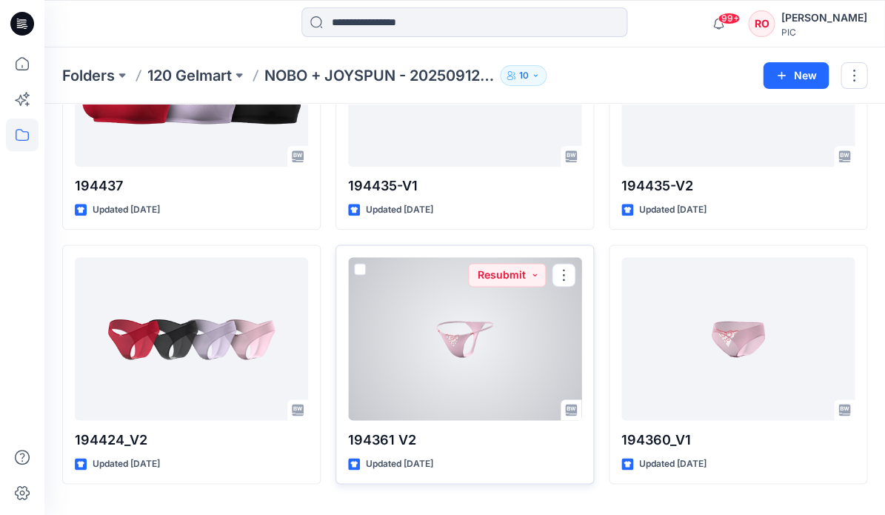
click at [465, 330] on div at bounding box center [464, 338] width 233 height 163
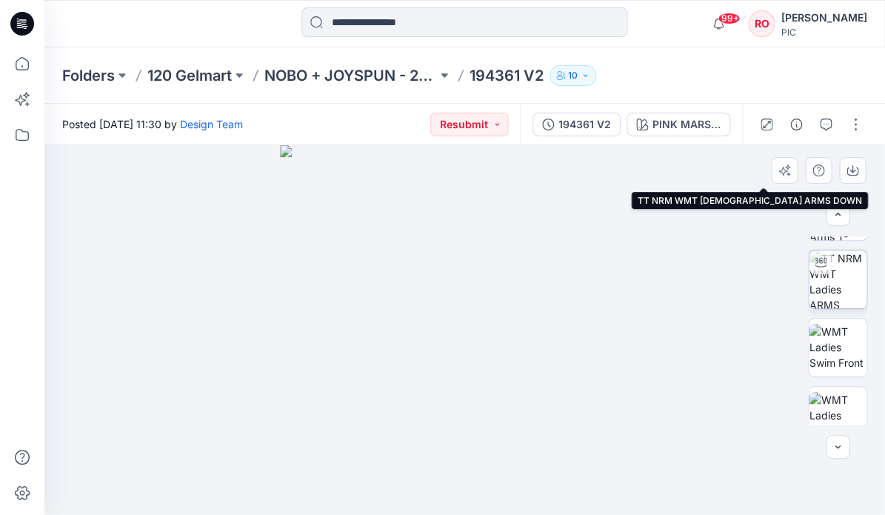
scroll to position [281, 0]
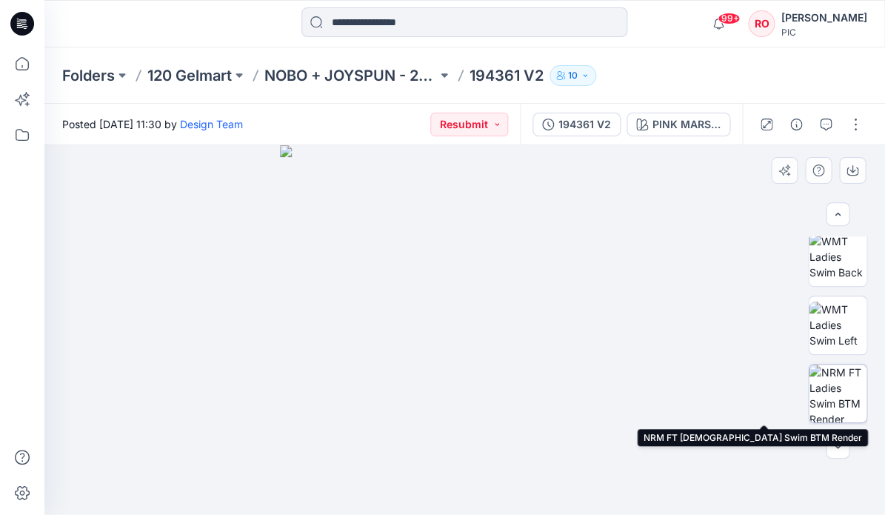
click at [834, 397] on img at bounding box center [838, 393] width 58 height 58
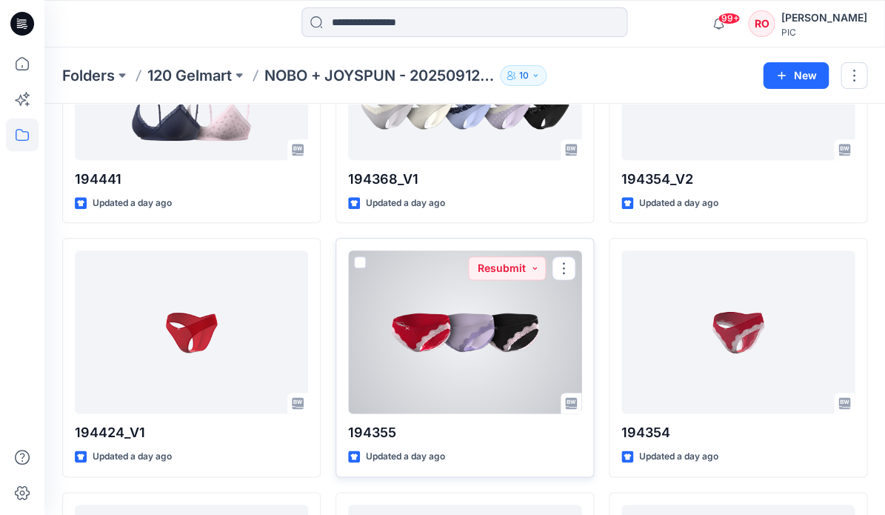
scroll to position [3229, 0]
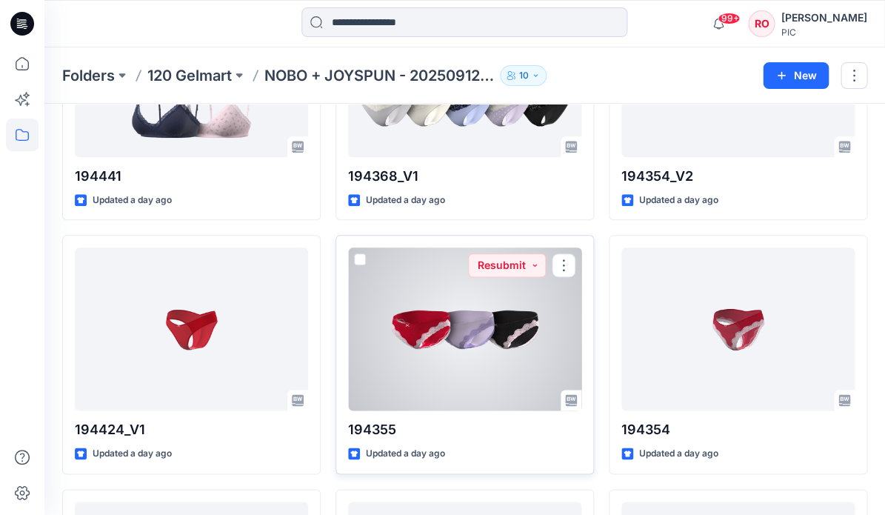
click at [510, 352] on div at bounding box center [464, 328] width 233 height 163
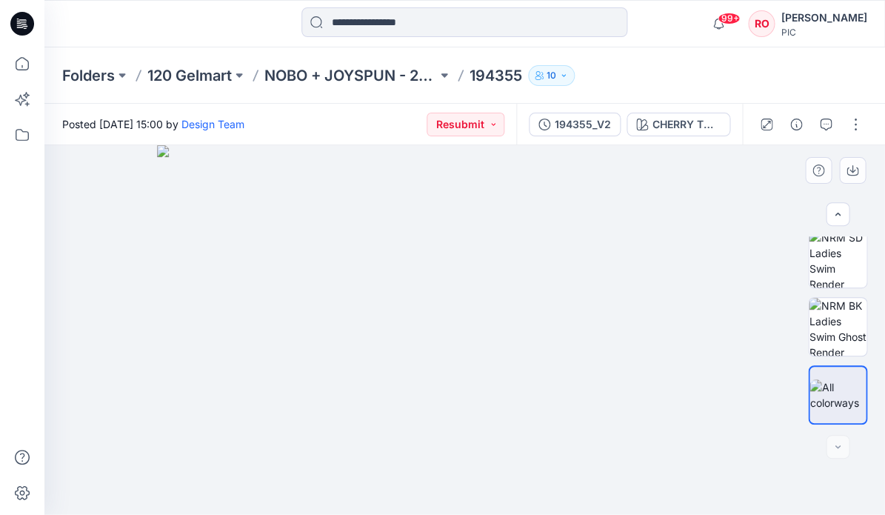
scroll to position [485, 0]
click at [693, 127] on div "CHERRY TOMATO" at bounding box center [686, 124] width 68 height 16
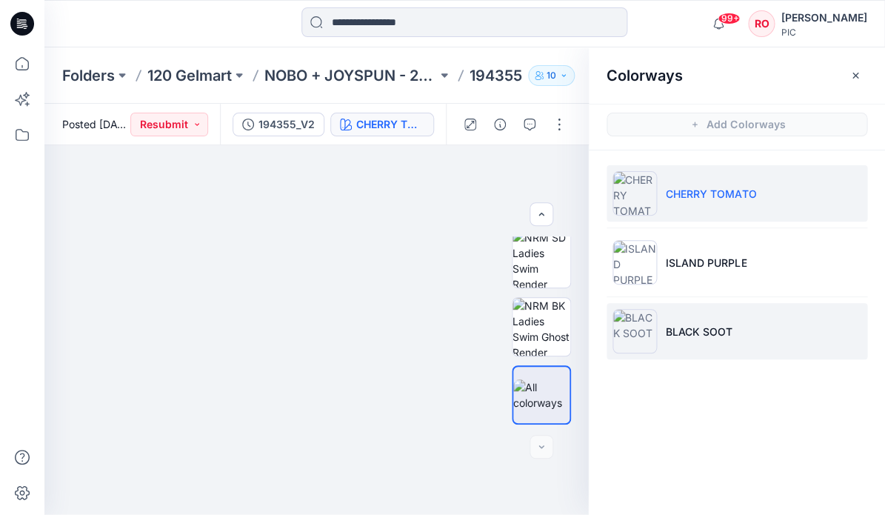
click at [678, 315] on li "BLACK SOOT" at bounding box center [736, 331] width 261 height 56
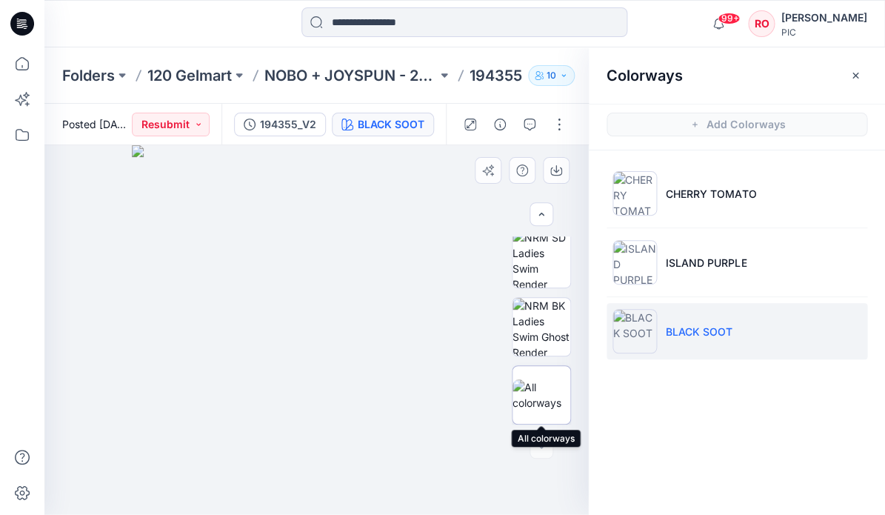
scroll to position [0, 0]
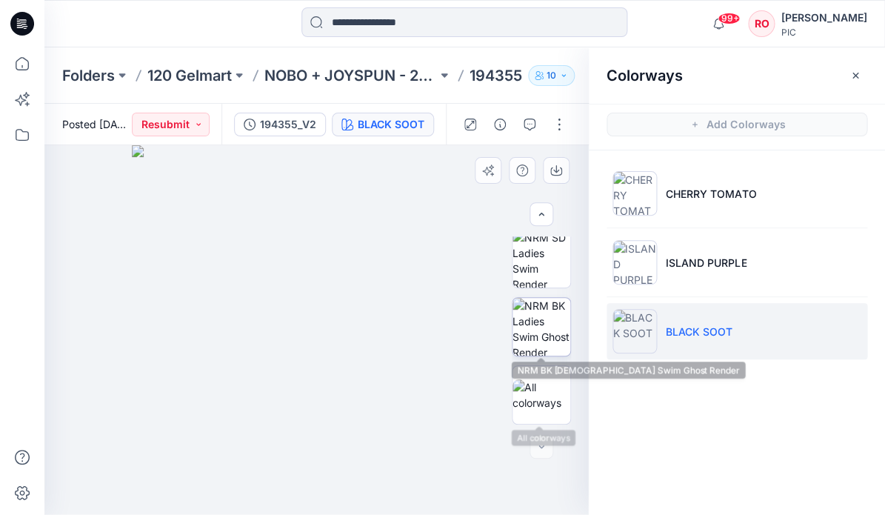
click at [536, 321] on img at bounding box center [541, 327] width 58 height 58
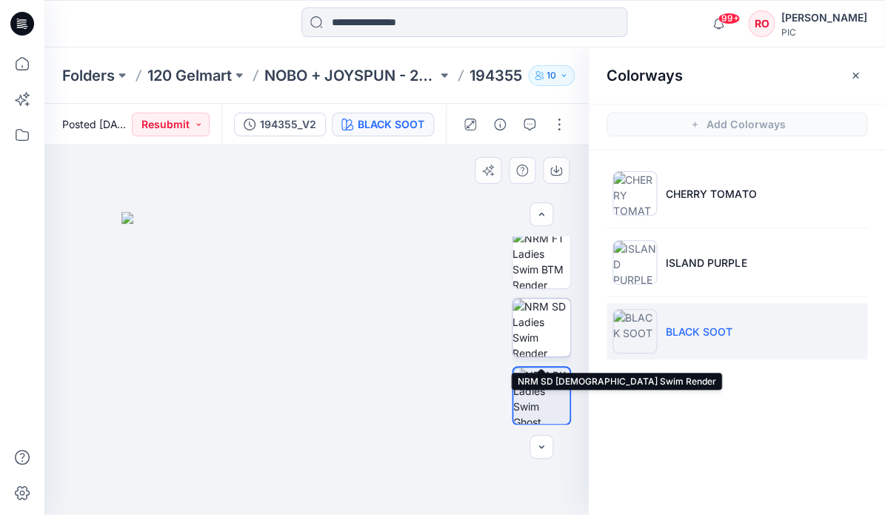
scroll to position [402, 0]
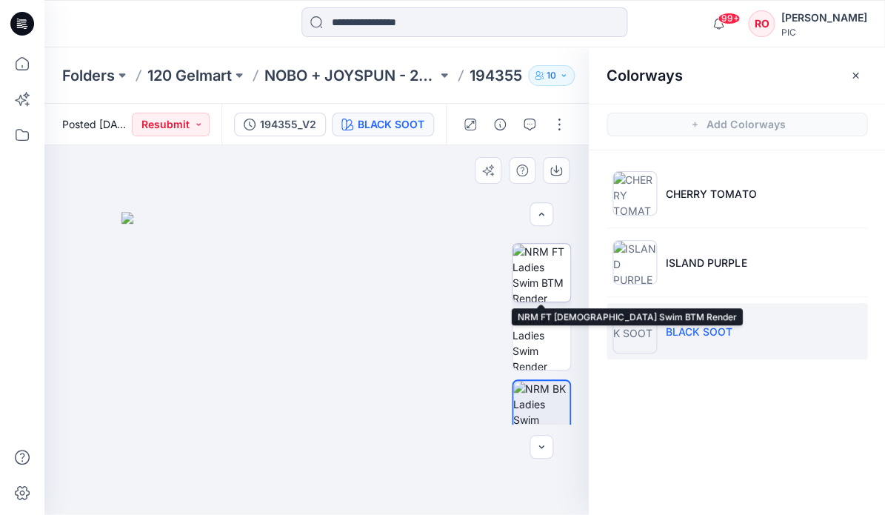
click at [541, 275] on img at bounding box center [541, 273] width 58 height 58
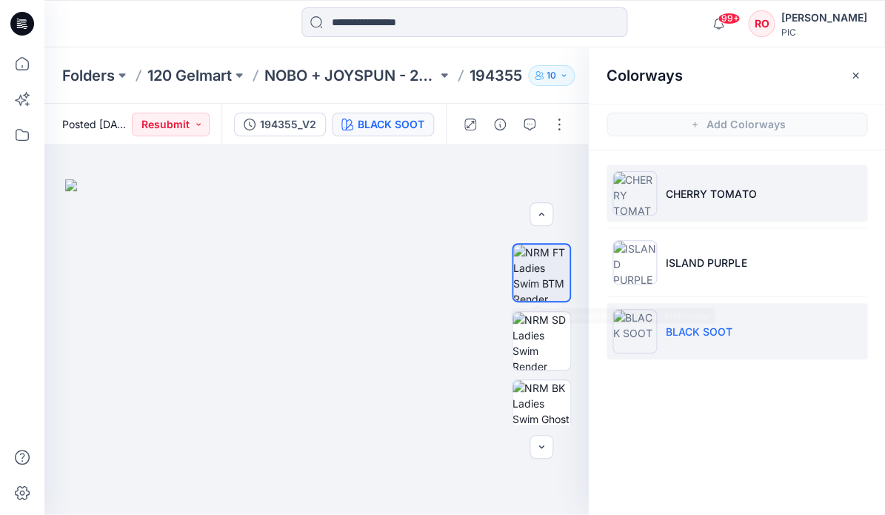
click at [706, 182] on li "CHERRY TOMATO" at bounding box center [736, 193] width 261 height 56
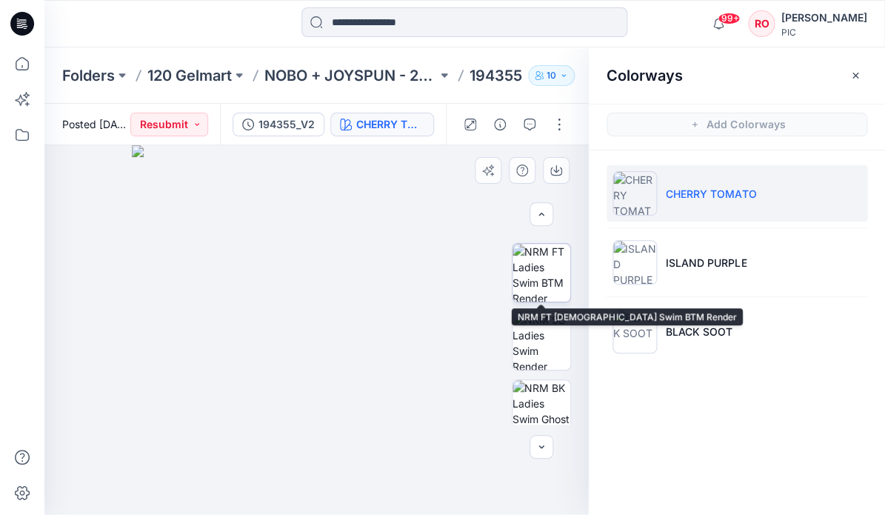
click at [536, 278] on img at bounding box center [541, 273] width 58 height 58
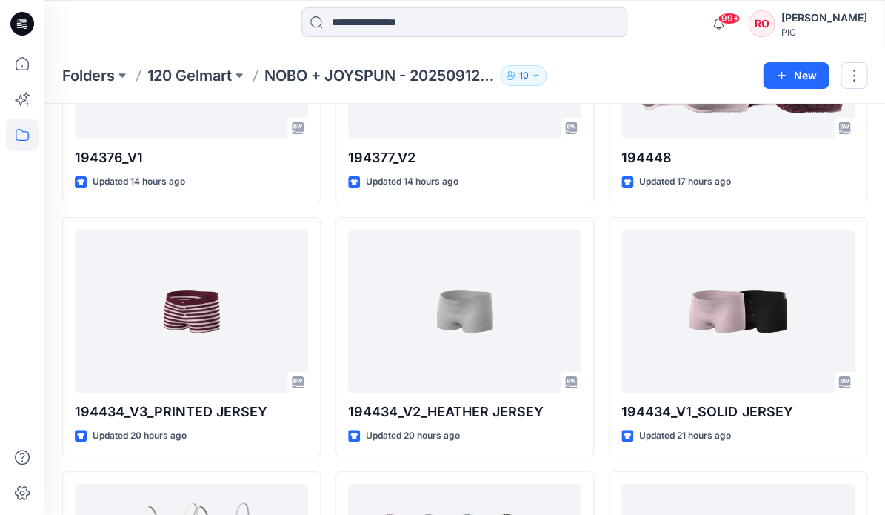
scroll to position [2702, 0]
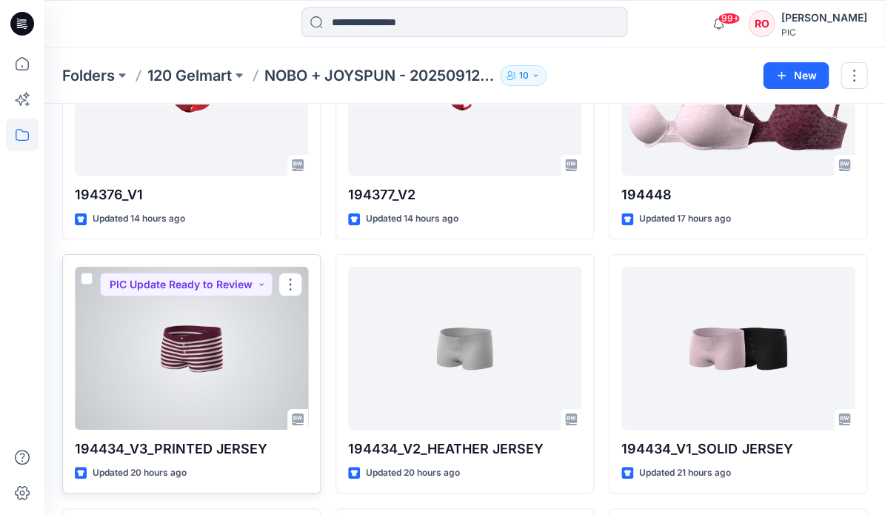
click at [241, 344] on div at bounding box center [191, 348] width 233 height 163
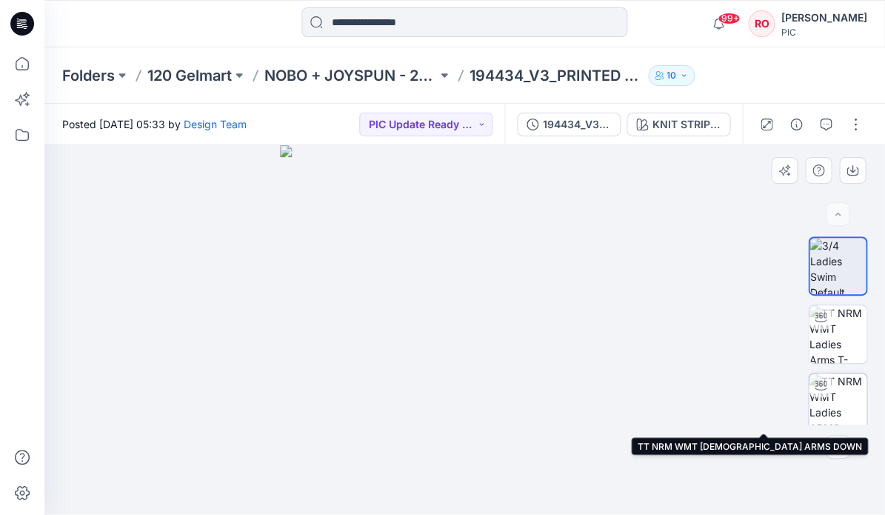
click at [831, 406] on img at bounding box center [838, 402] width 58 height 58
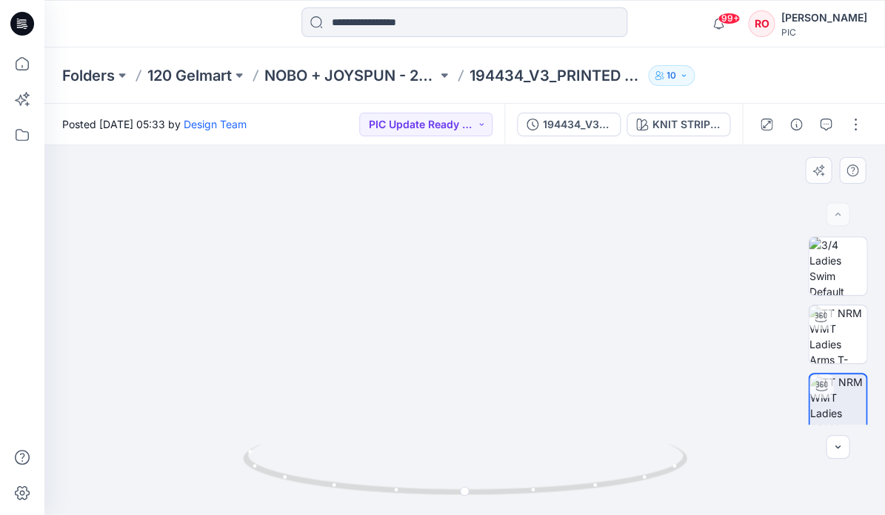
drag, startPoint x: 494, startPoint y: 381, endPoint x: 512, endPoint y: 148, distance: 233.2
drag, startPoint x: 512, startPoint y: 148, endPoint x: 510, endPoint y: 101, distance: 47.4
click at [511, 101] on div "Folders 120 Gelmart NOBO + JOYSPUN - 20250912_120_GC 194434_V3_PRINTED JERSEY 1…" at bounding box center [464, 280] width 840 height 467
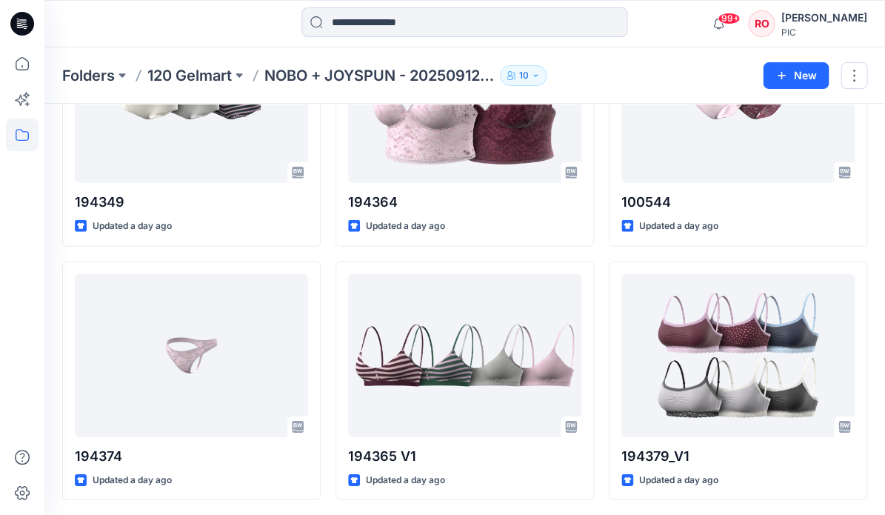
scroll to position [3969, 0]
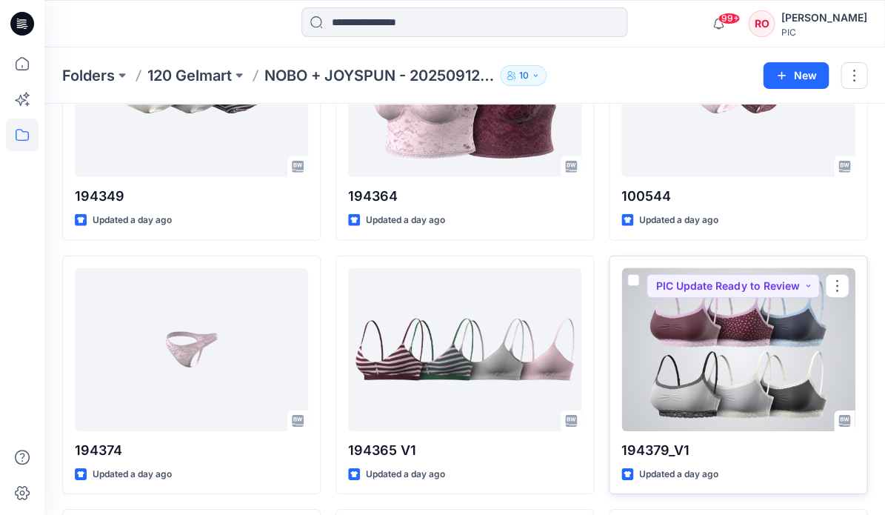
click at [730, 334] on div at bounding box center [737, 349] width 233 height 163
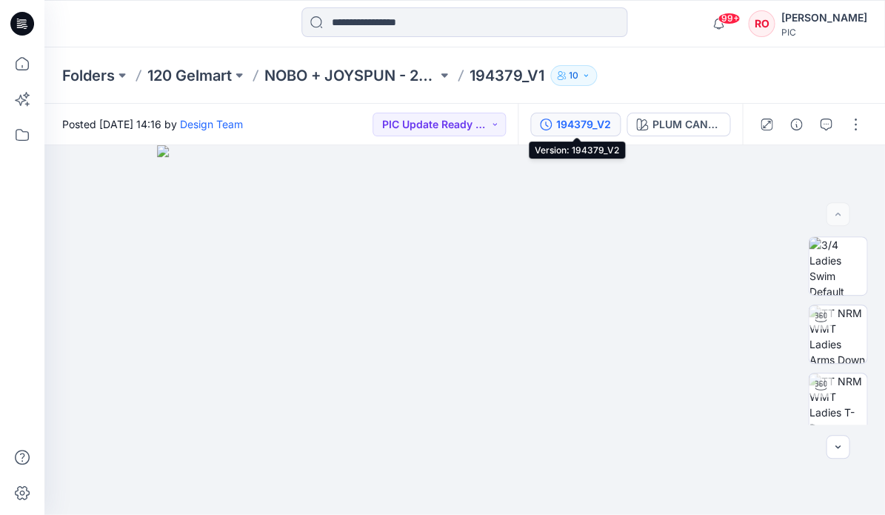
click at [584, 119] on div "194379_V2" at bounding box center [583, 124] width 55 height 16
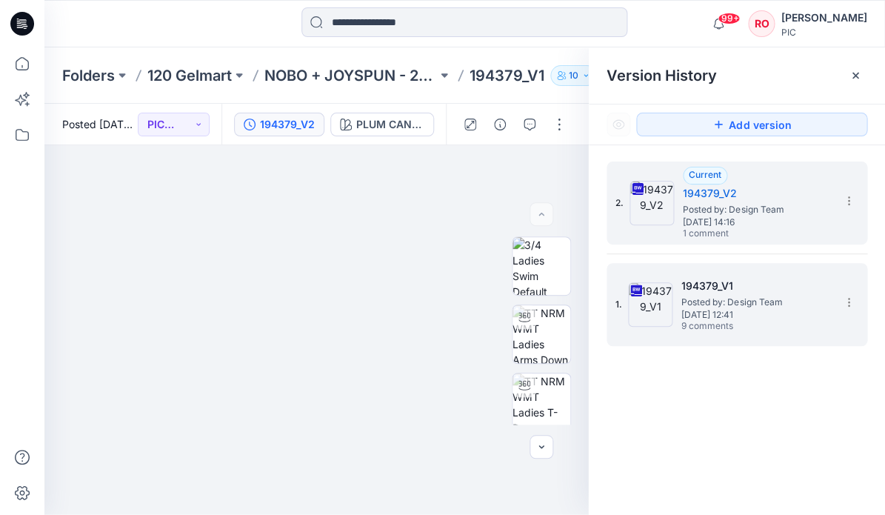
click at [701, 304] on span "Posted by: Design Team" at bounding box center [755, 302] width 148 height 15
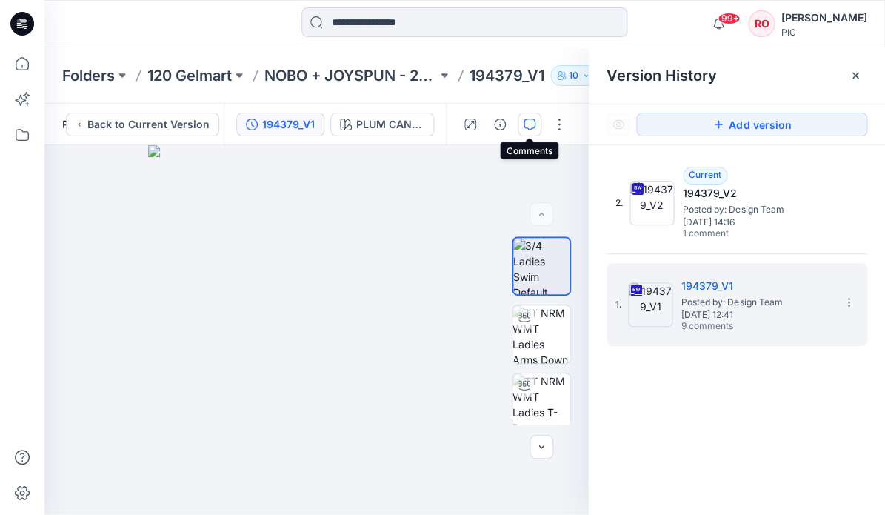
click at [533, 130] on button "button" at bounding box center [530, 125] width 24 height 24
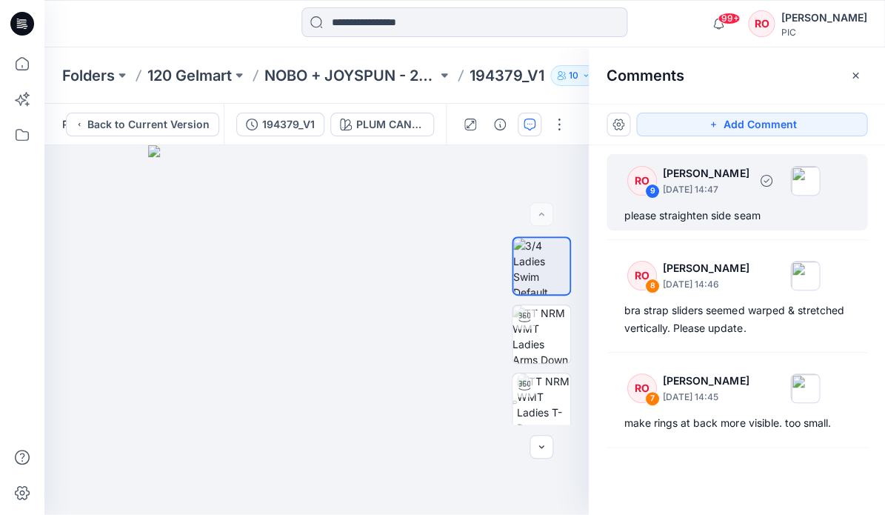
click at [678, 225] on div "RO 9 Raquel Ortiz September 30, 2025 14:47 please straighten side seam" at bounding box center [736, 192] width 261 height 76
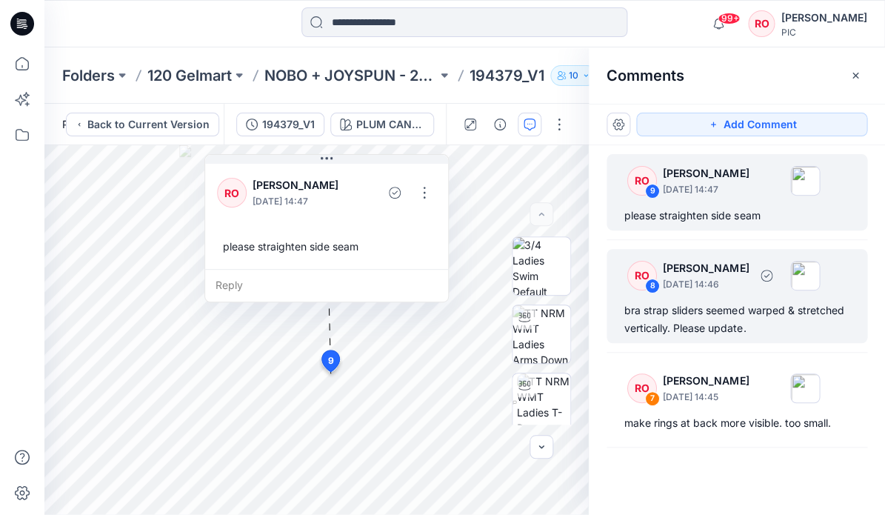
click at [729, 311] on div "bra strap sliders seemed warped & stretched vertically. Please update." at bounding box center [736, 319] width 225 height 36
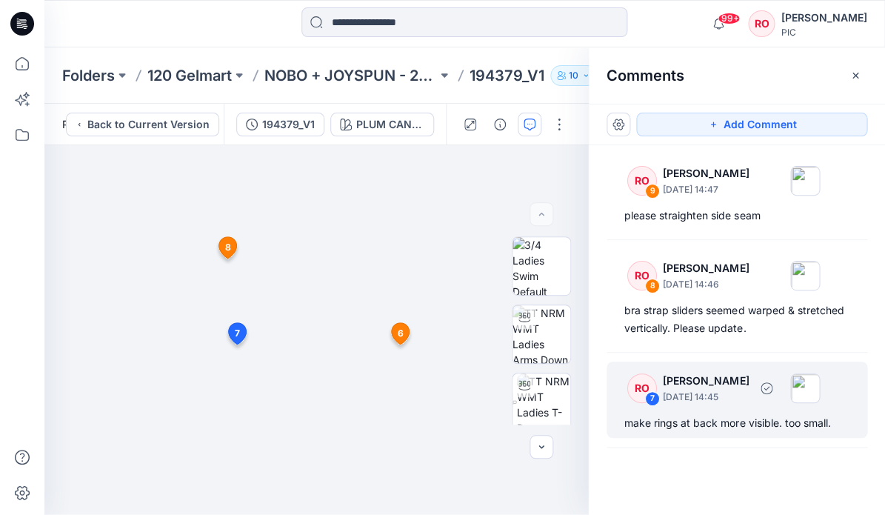
click at [690, 407] on div "RO 7 Raquel Ortiz September 30, 2025 14:45 make rings at back more visible. too…" at bounding box center [736, 399] width 261 height 76
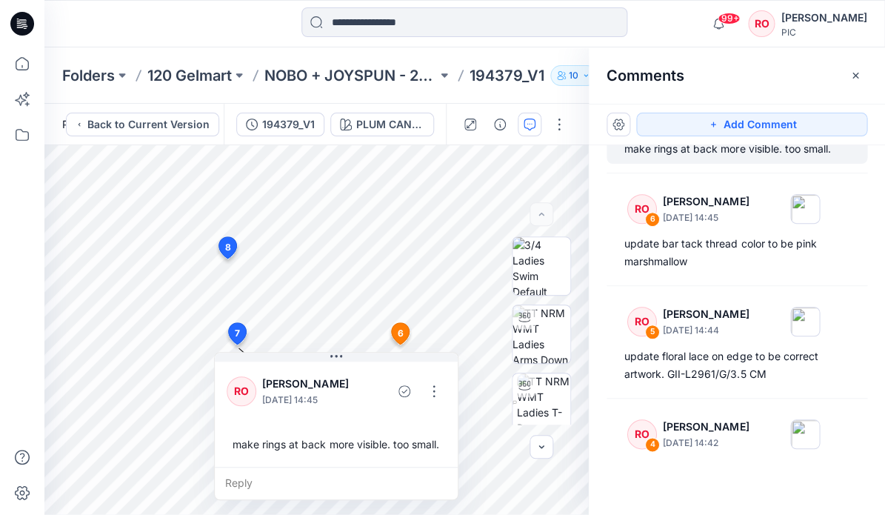
scroll to position [270, 0]
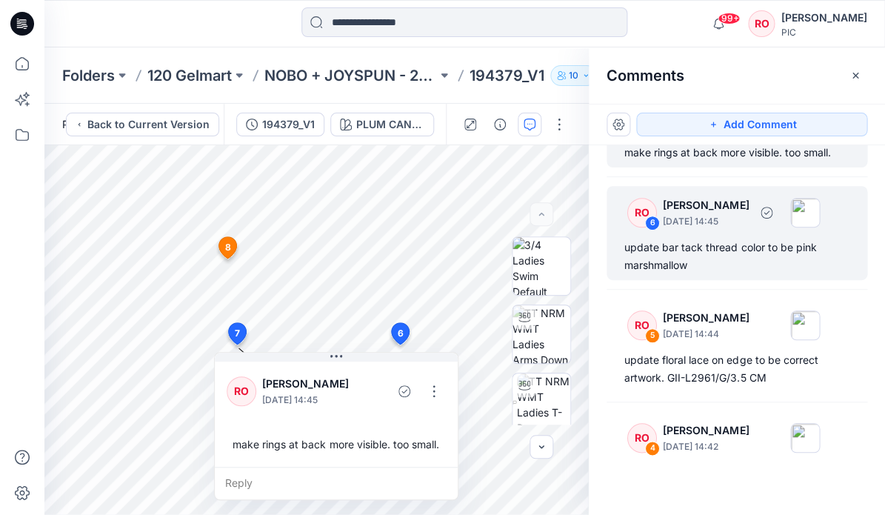
click at [676, 257] on div "update bar tack thread color to be pink marshmallow" at bounding box center [736, 256] width 225 height 36
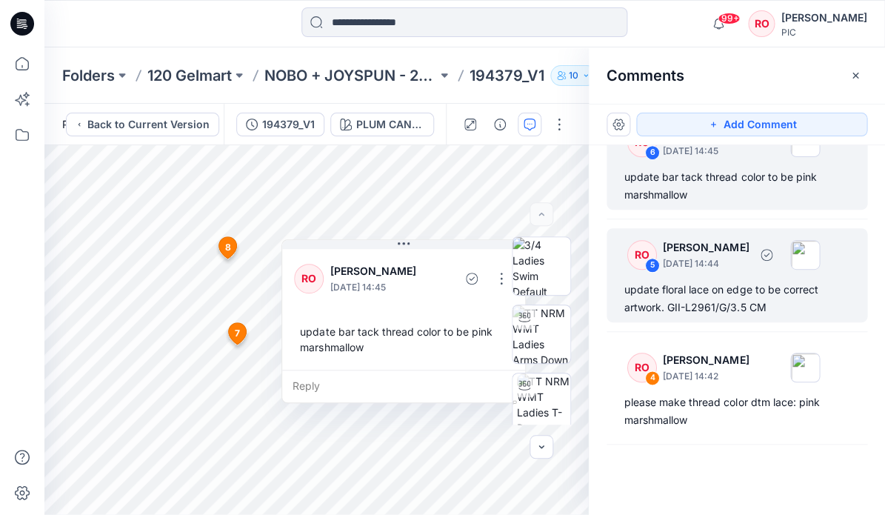
scroll to position [350, 0]
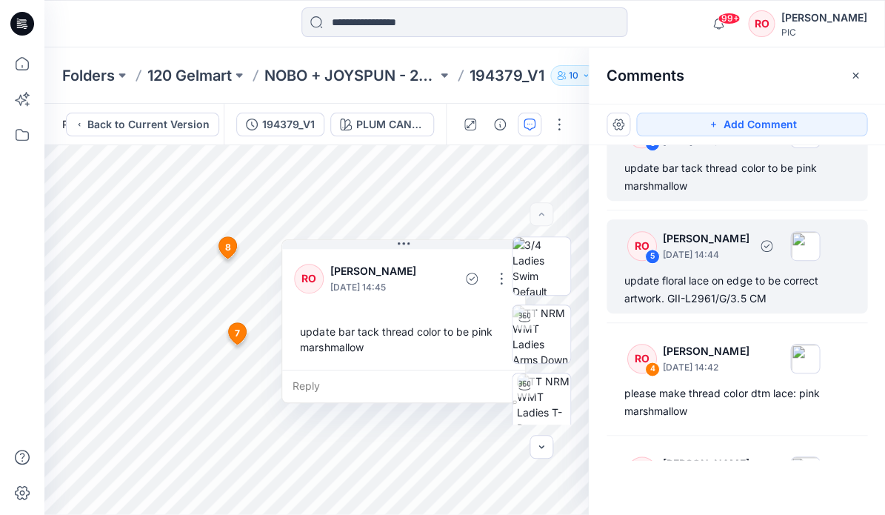
click at [699, 289] on div "update floral lace on edge to be correct artwork. GII-L2961/G/3.5 CM" at bounding box center [736, 290] width 225 height 36
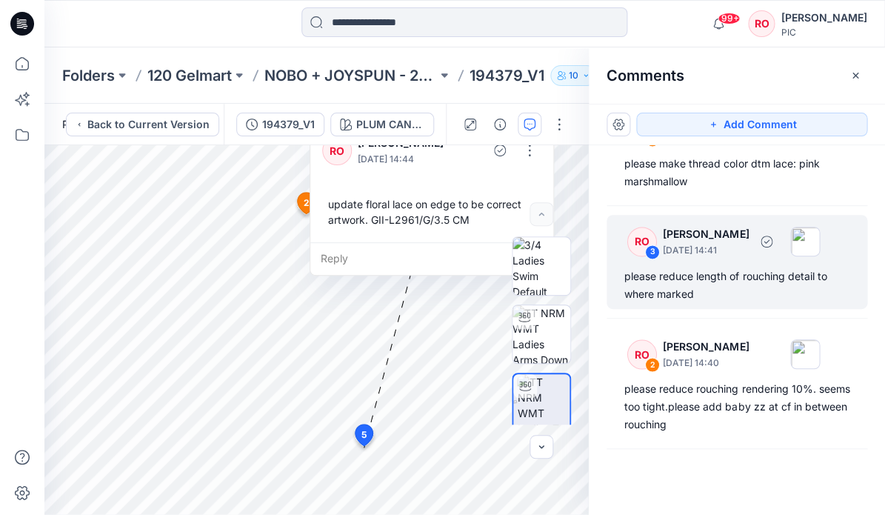
scroll to position [579, 0]
click at [717, 262] on div "RO 3 Raquel Ortiz September 30, 2025 14:41 please reduce length of rouching det…" at bounding box center [736, 262] width 261 height 94
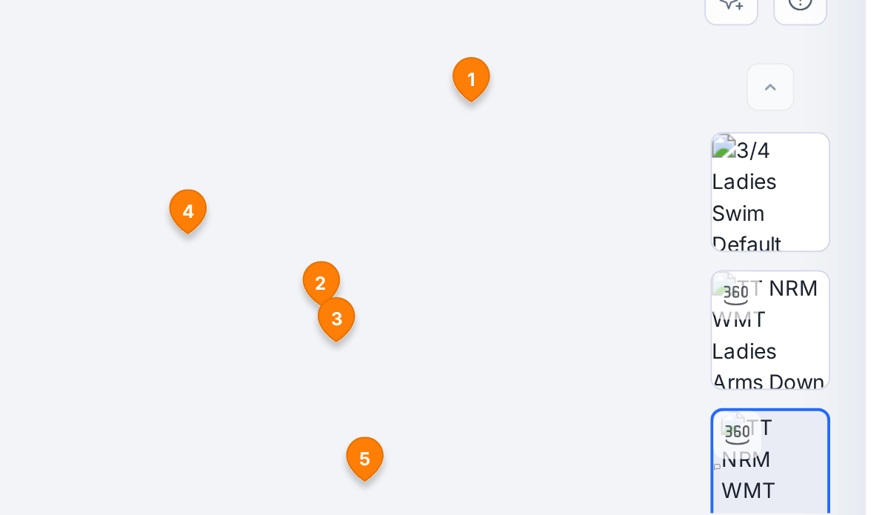
click at [92, 145] on div at bounding box center [316, 330] width 544 height 370
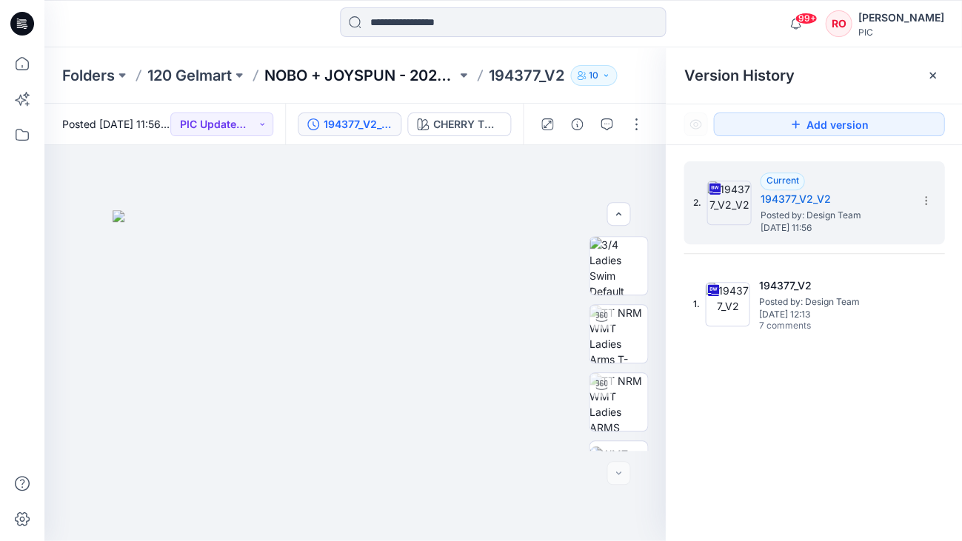
scroll to position [389, 0]
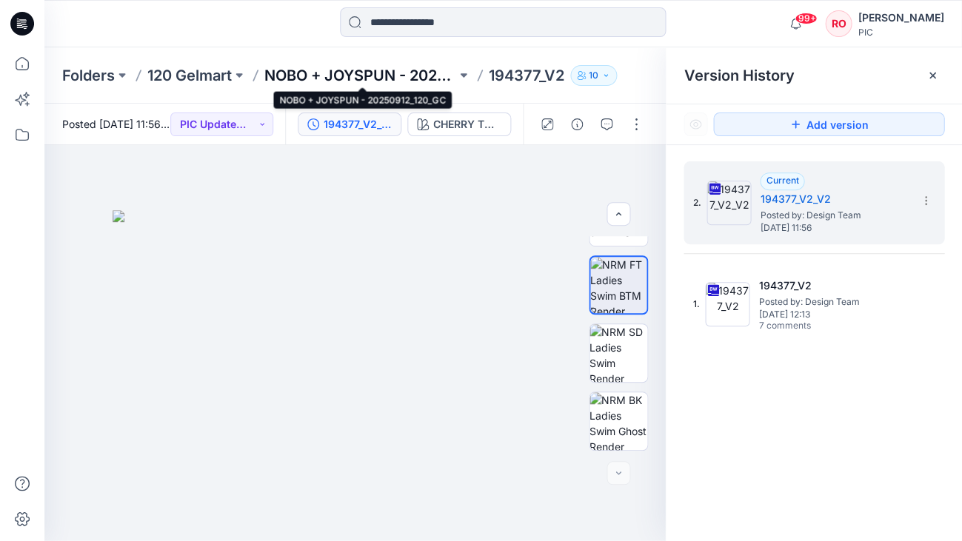
click at [424, 73] on p "NOBO + JOYSPUN - 20250912_120_GC" at bounding box center [360, 75] width 192 height 21
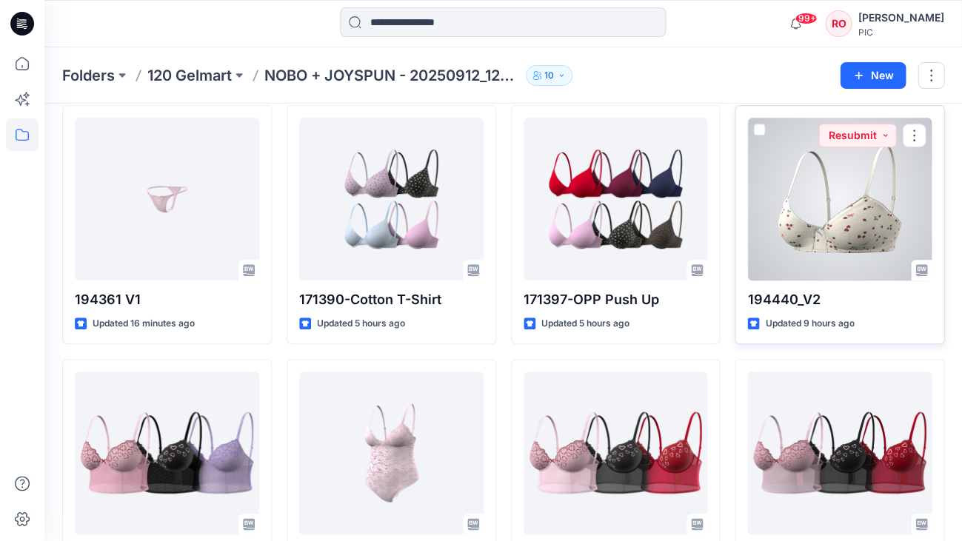
scroll to position [175, 0]
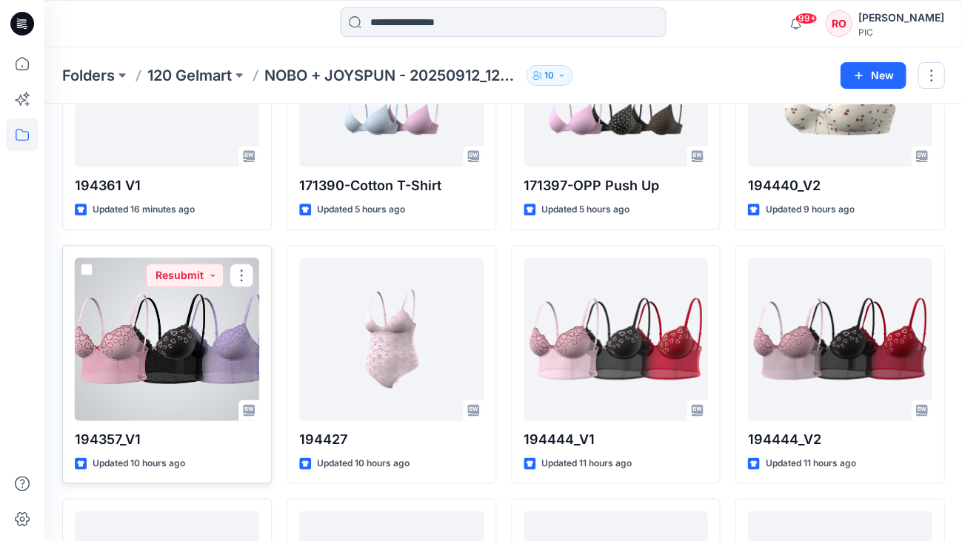
click at [193, 388] on div at bounding box center [167, 339] width 184 height 163
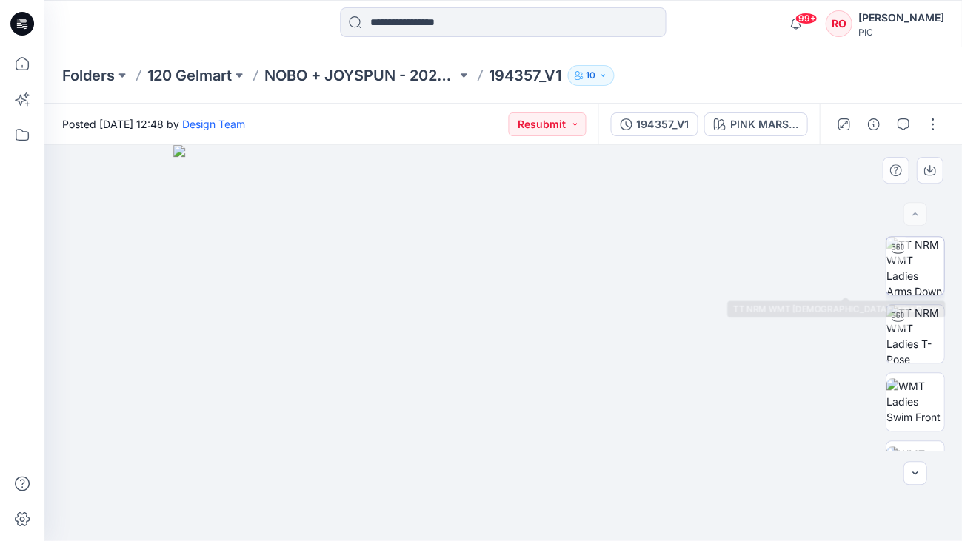
click at [921, 262] on img at bounding box center [915, 266] width 58 height 58
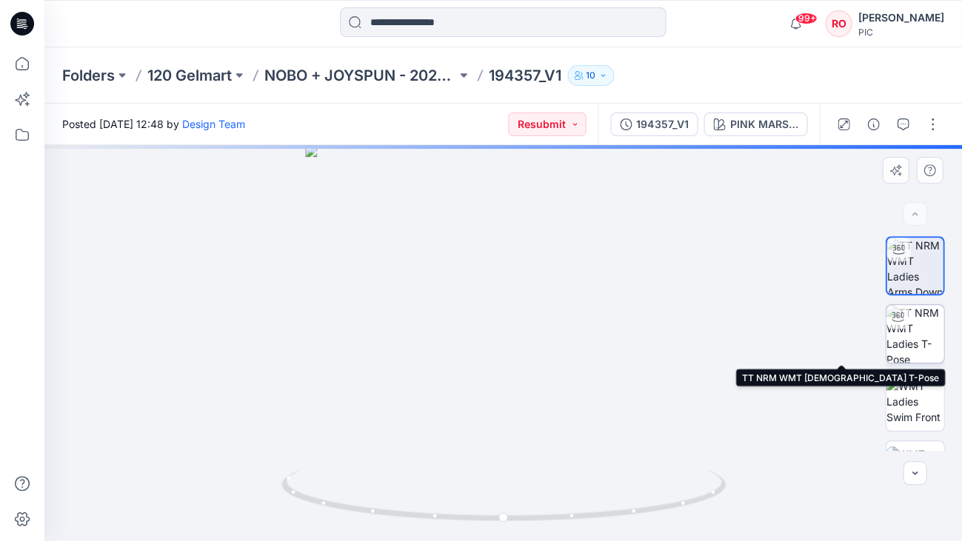
click at [904, 335] on img at bounding box center [915, 334] width 58 height 58
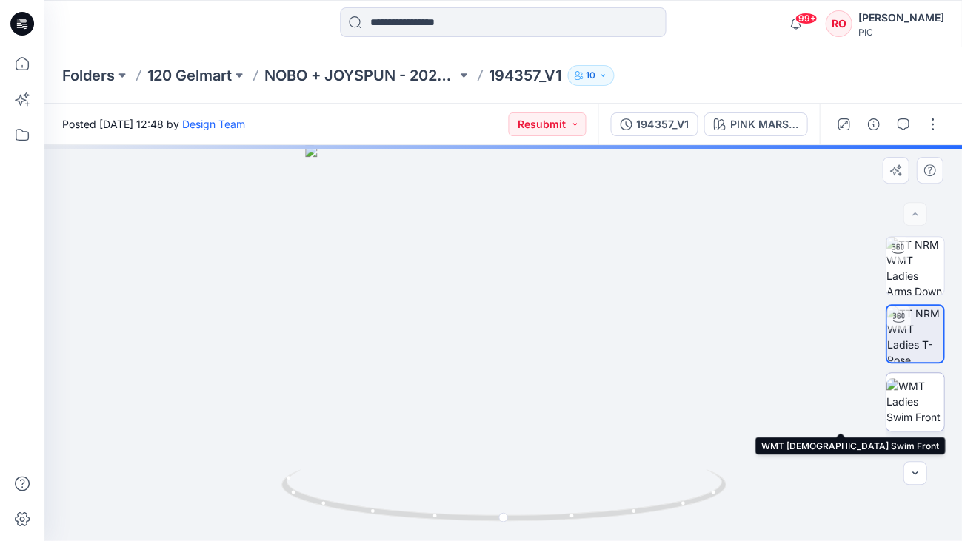
click at [896, 382] on img at bounding box center [915, 401] width 58 height 47
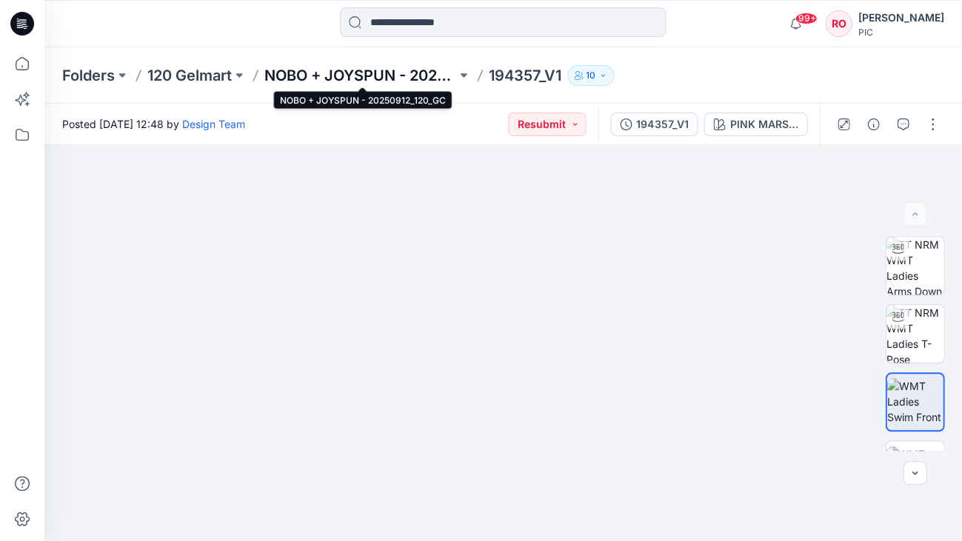
click at [347, 74] on p "NOBO + JOYSPUN - 20250912_120_GC" at bounding box center [360, 75] width 192 height 21
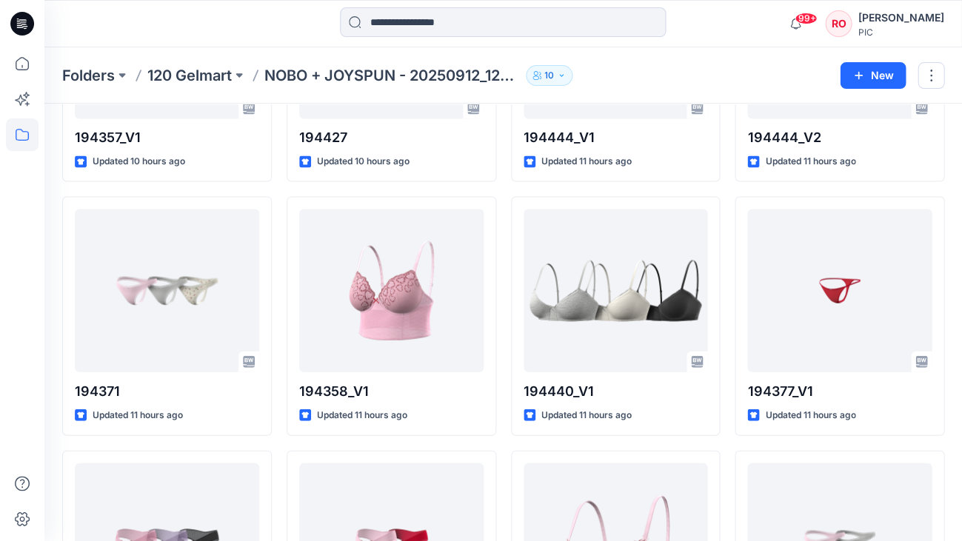
scroll to position [560, 0]
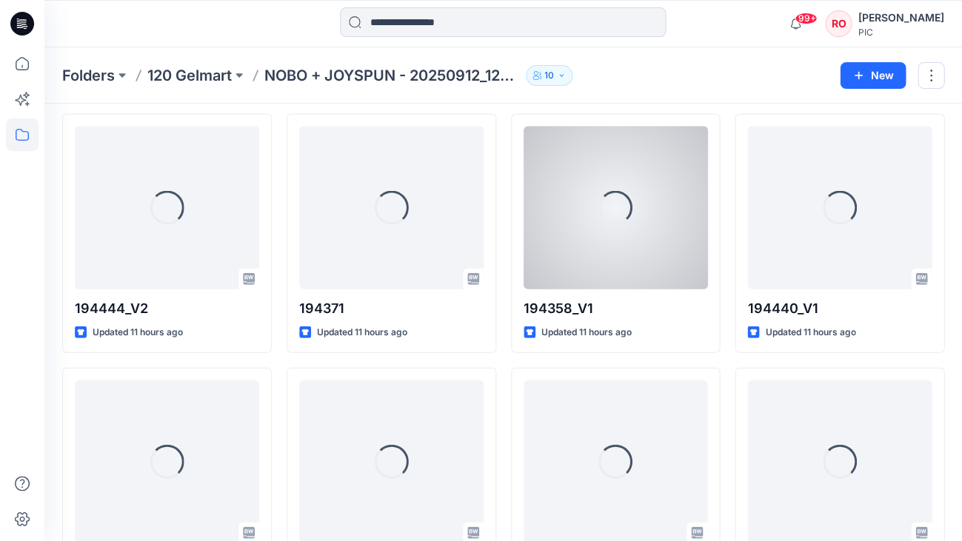
click at [596, 241] on div "Loading..." at bounding box center [616, 207] width 184 height 163
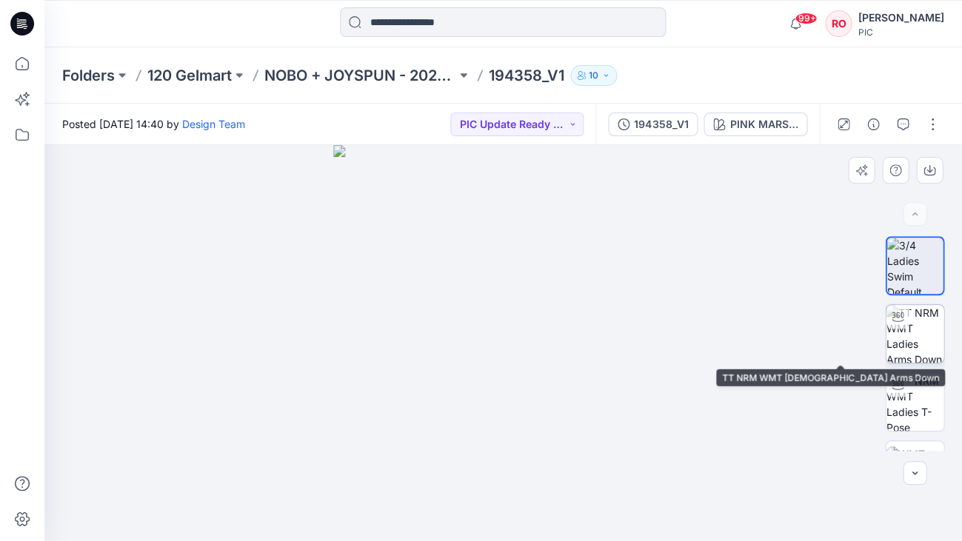
click at [893, 335] on img at bounding box center [915, 334] width 58 height 58
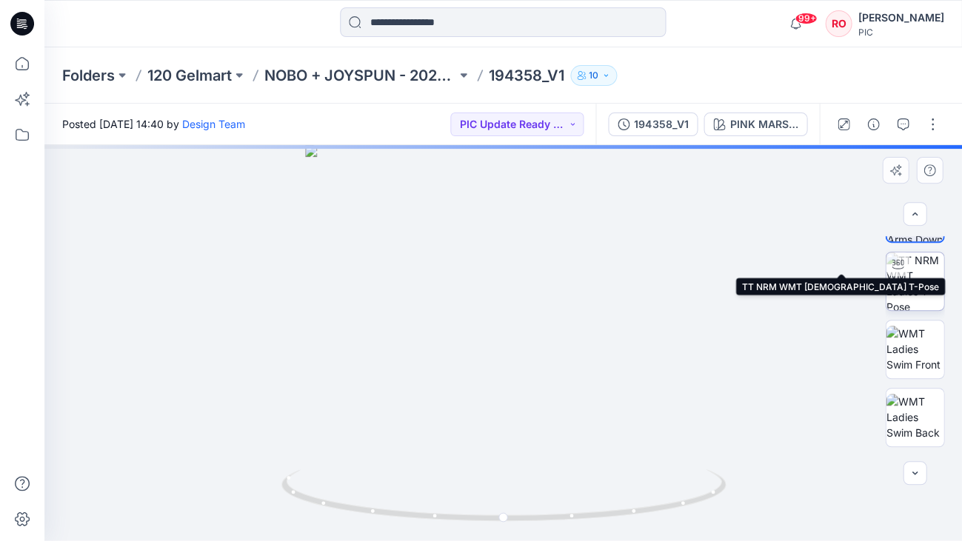
scroll to position [159, 0]
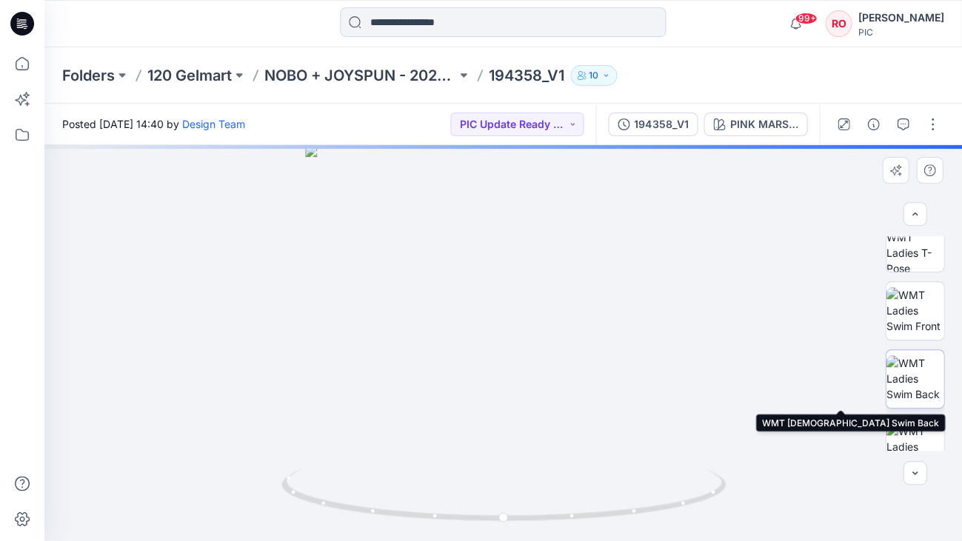
click at [915, 391] on img at bounding box center [915, 378] width 58 height 47
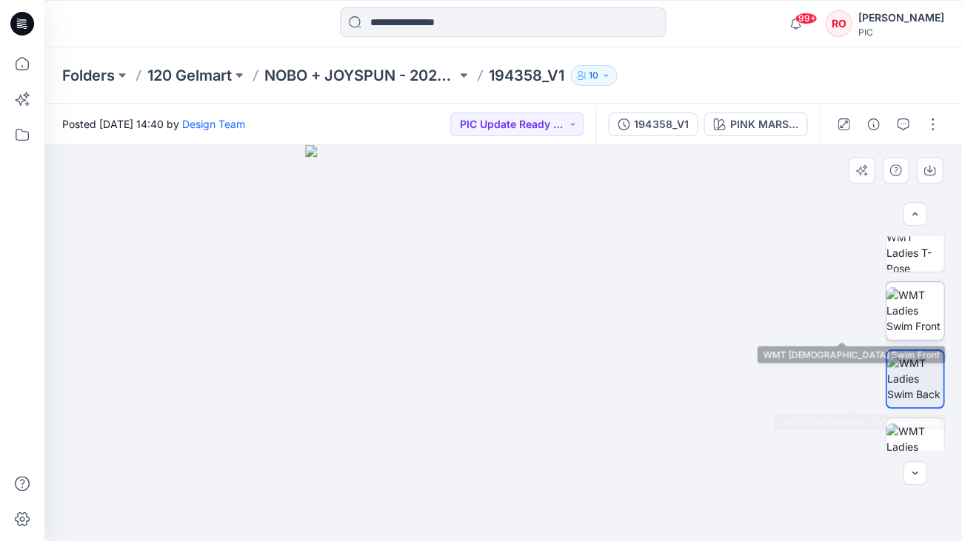
click at [920, 334] on img at bounding box center [915, 310] width 58 height 47
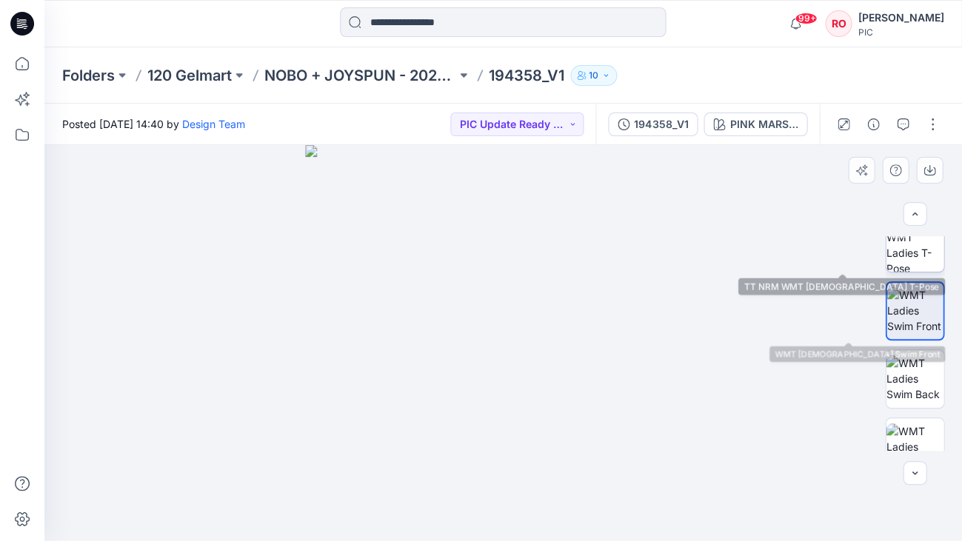
click at [906, 256] on img at bounding box center [915, 243] width 58 height 58
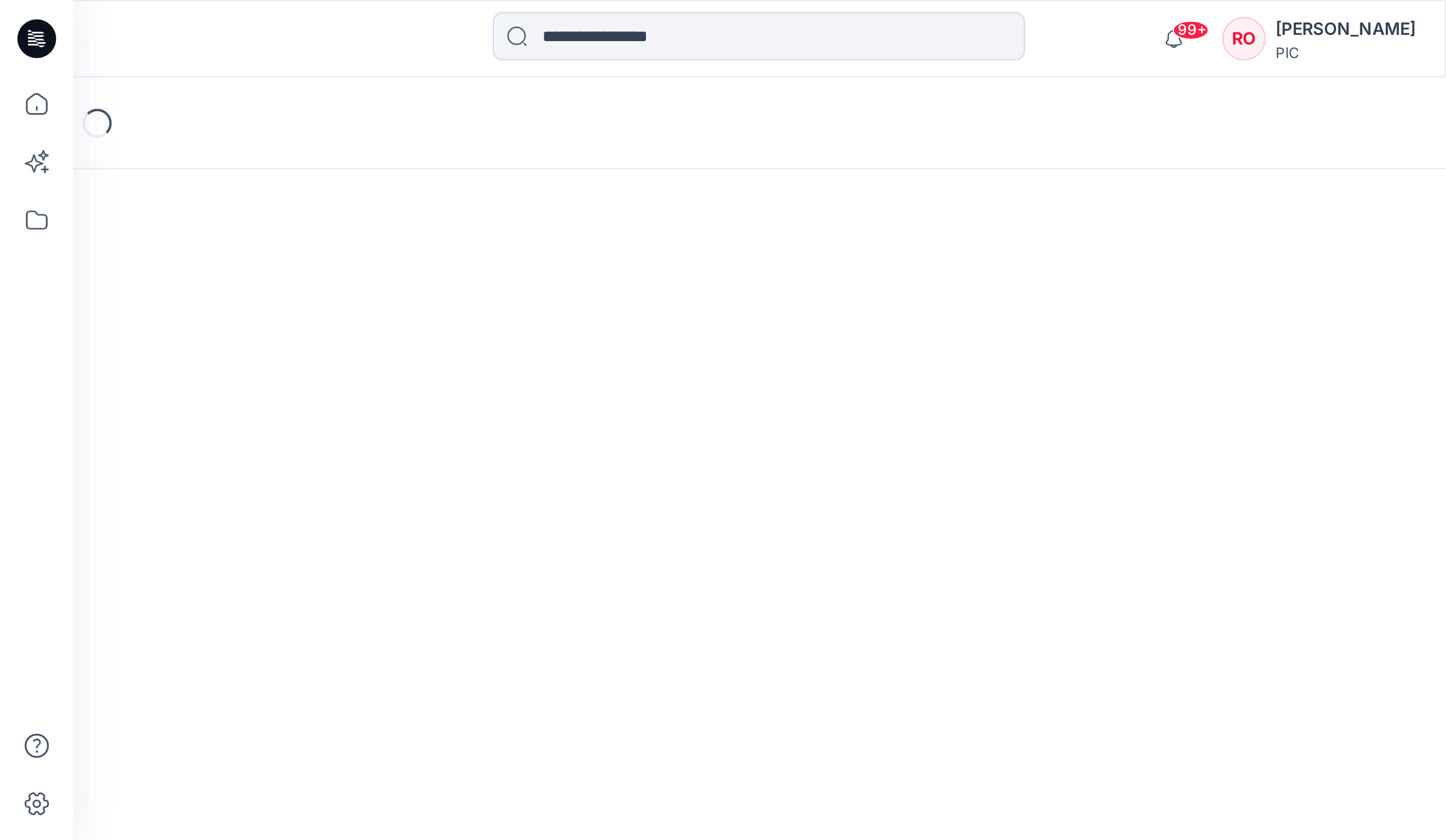
scroll to position [112, 105]
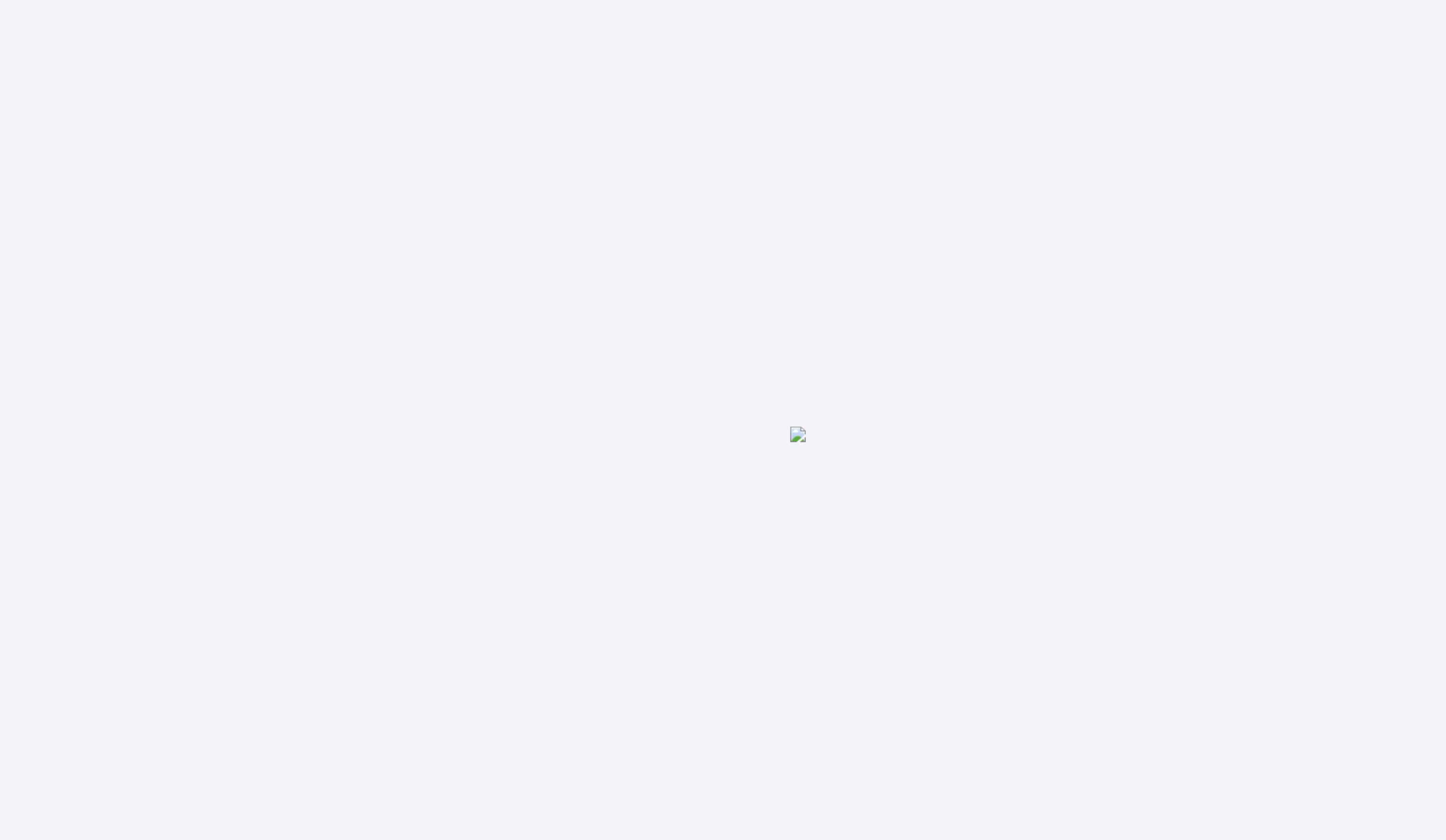
drag, startPoint x: 475, startPoint y: 177, endPoint x: 361, endPoint y: 139, distance: 120.2
click at [361, 139] on div at bounding box center [737, 467] width 1417 height 745
drag, startPoint x: 591, startPoint y: 312, endPoint x: 428, endPoint y: 264, distance: 169.9
click at [496, 322] on img at bounding box center [738, 581] width 484 height 518
click at [512, 322] on img at bounding box center [738, 581] width 484 height 518
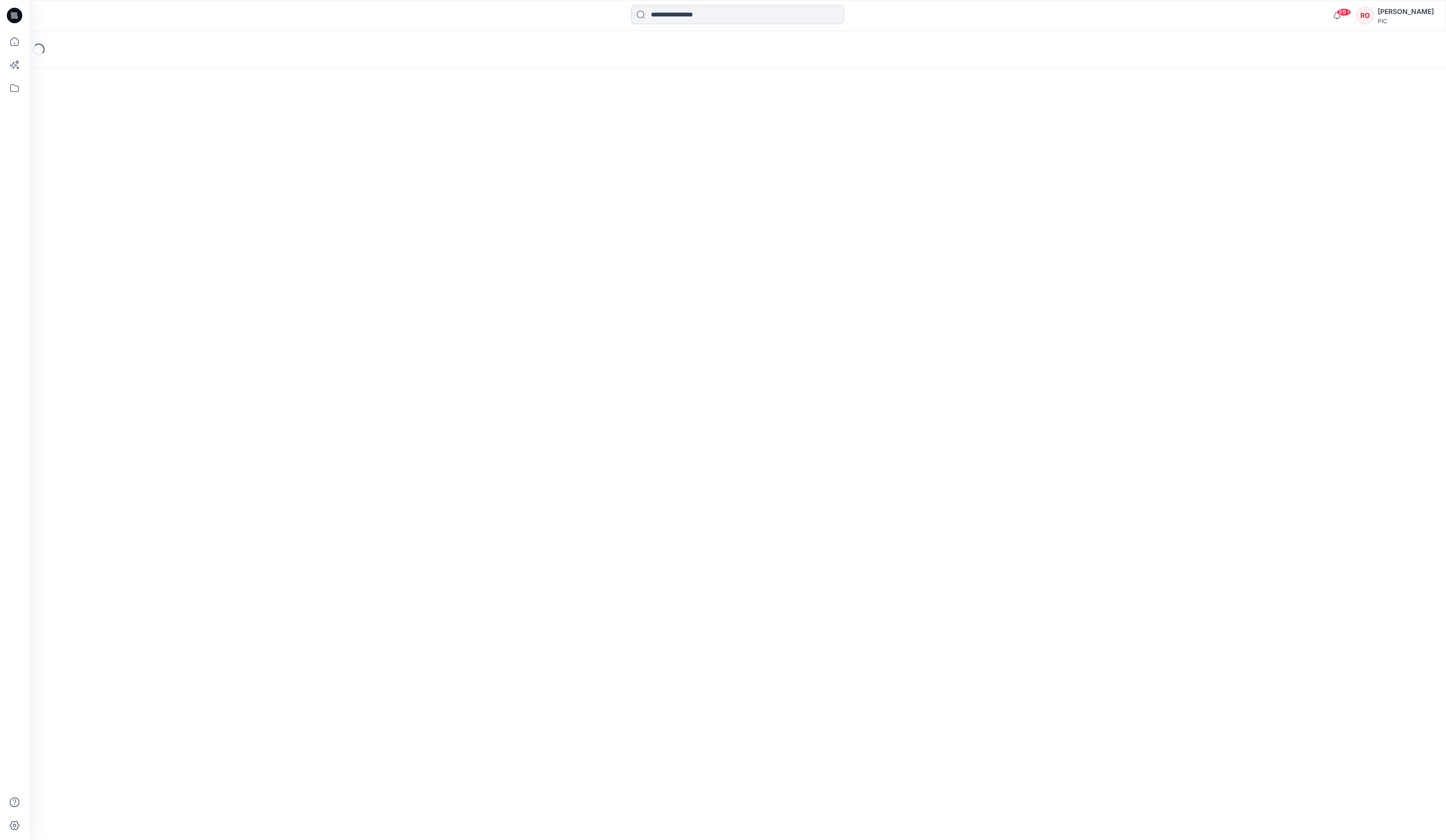
scroll to position [112, 105]
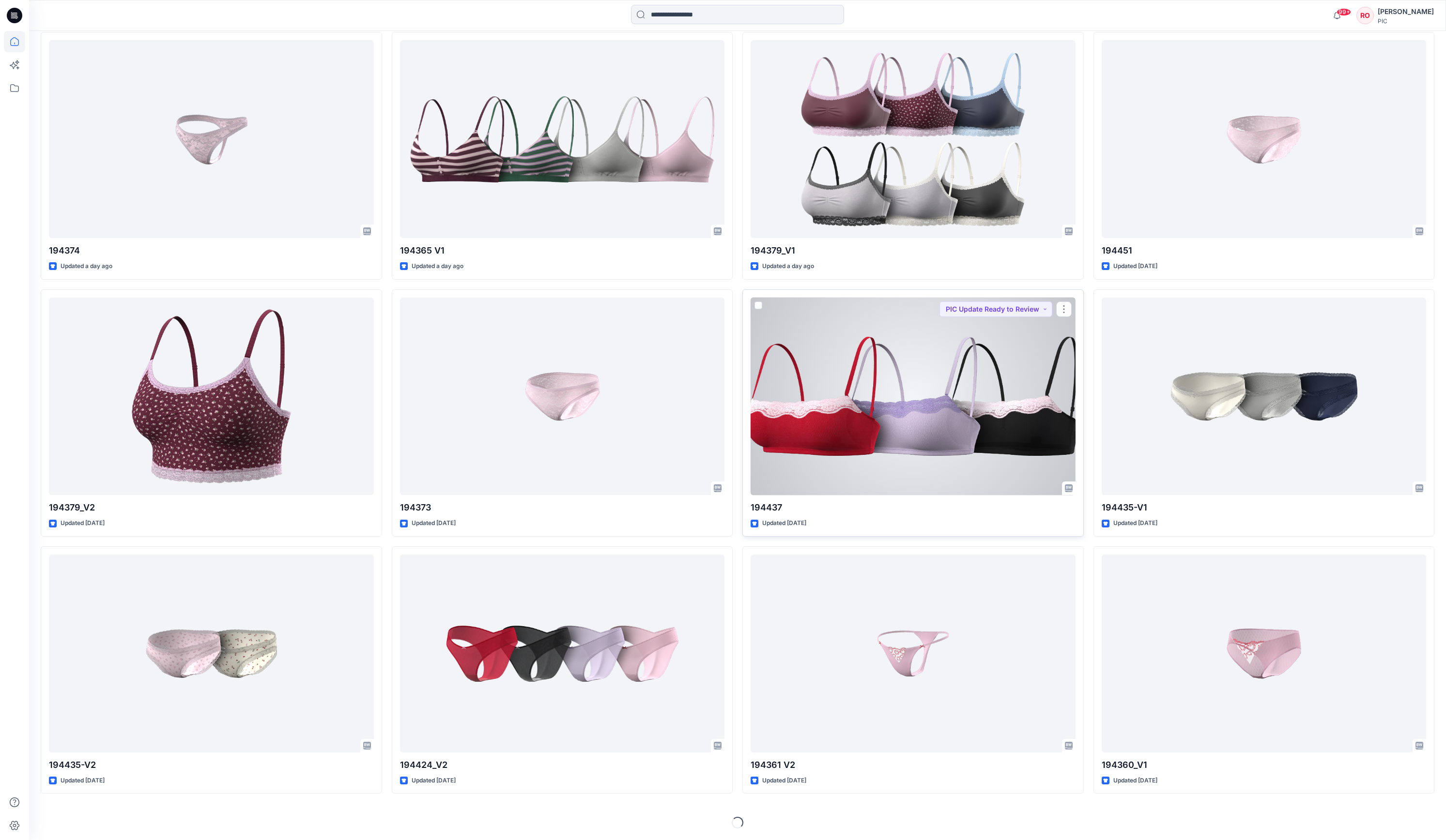
scroll to position [3476, 0]
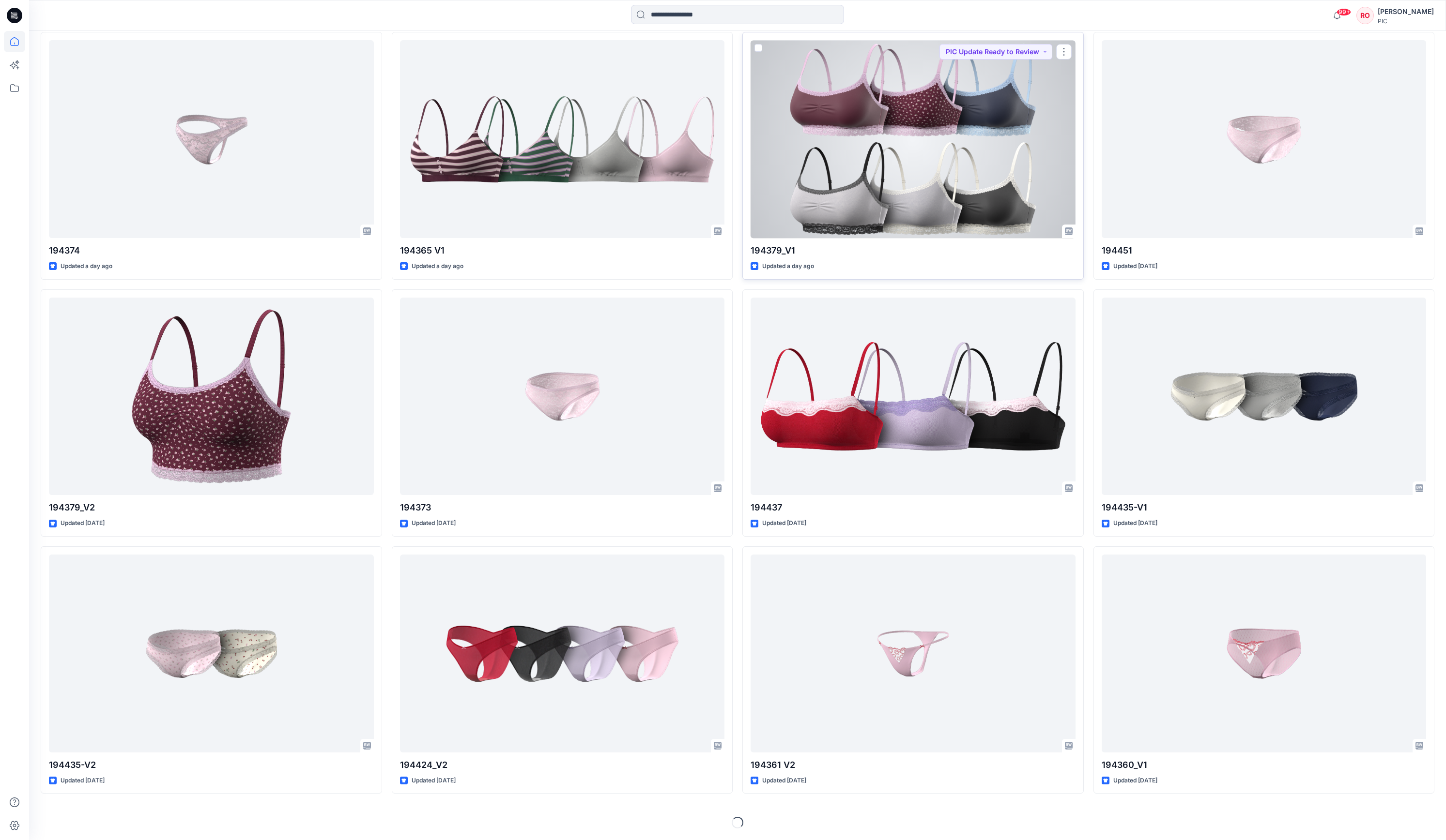
click at [942, 238] on div at bounding box center [913, 139] width 325 height 198
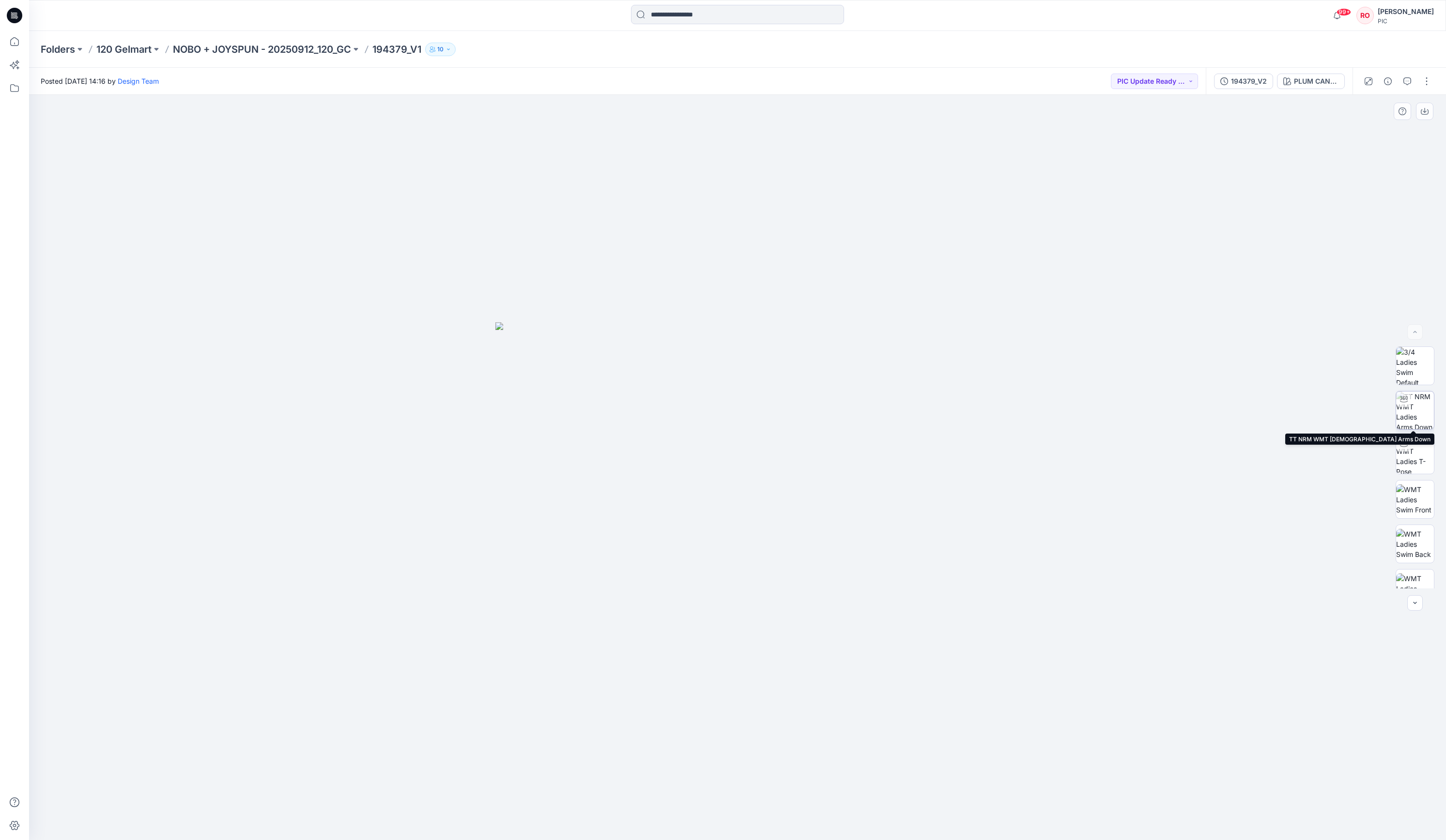
click at [1418, 417] on img at bounding box center [1415, 411] width 38 height 38
click at [324, 48] on p "NOBO + JOYSPUN - 20250912_120_GC" at bounding box center [262, 49] width 179 height 14
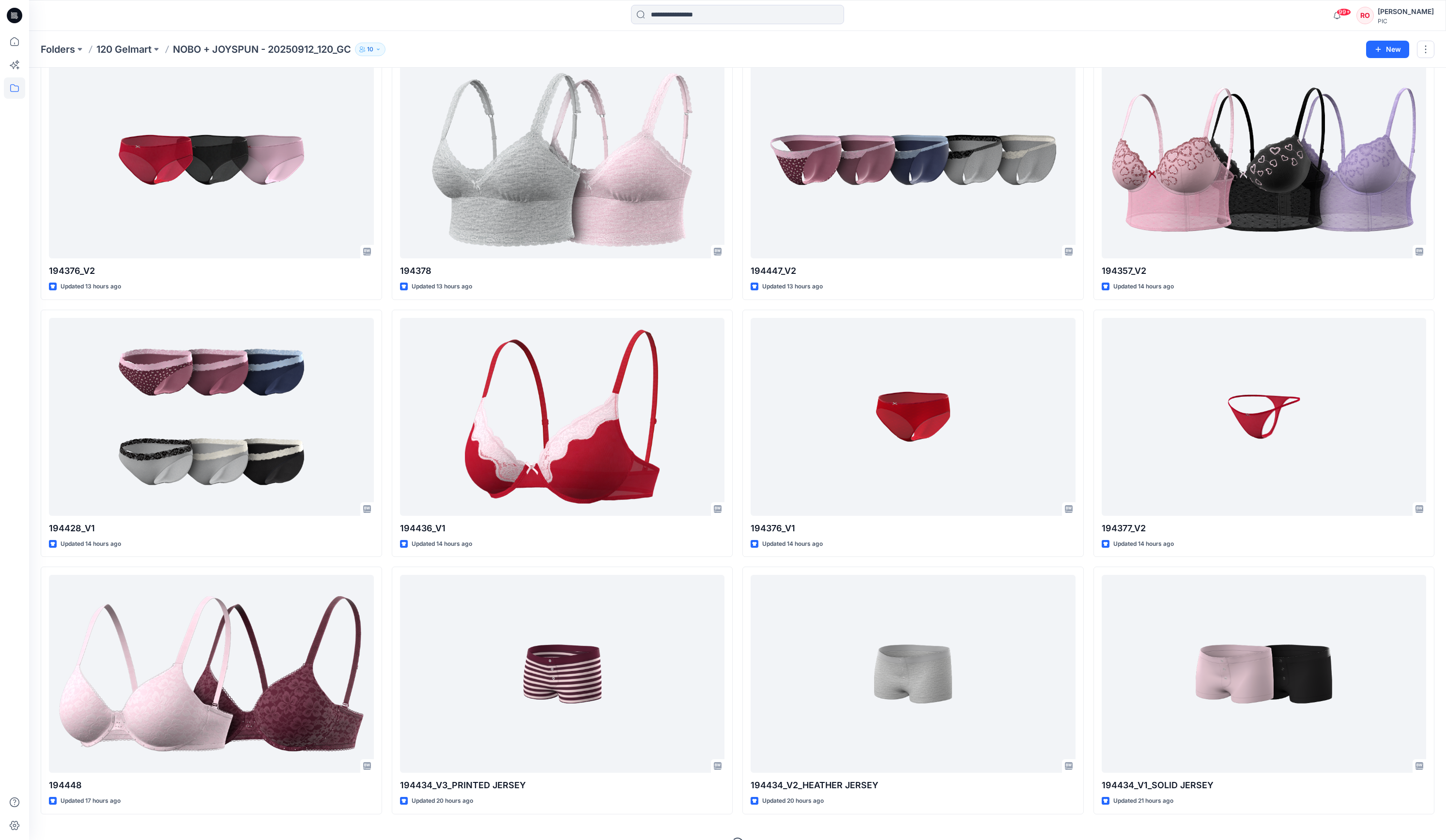
scroll to position [1602, 0]
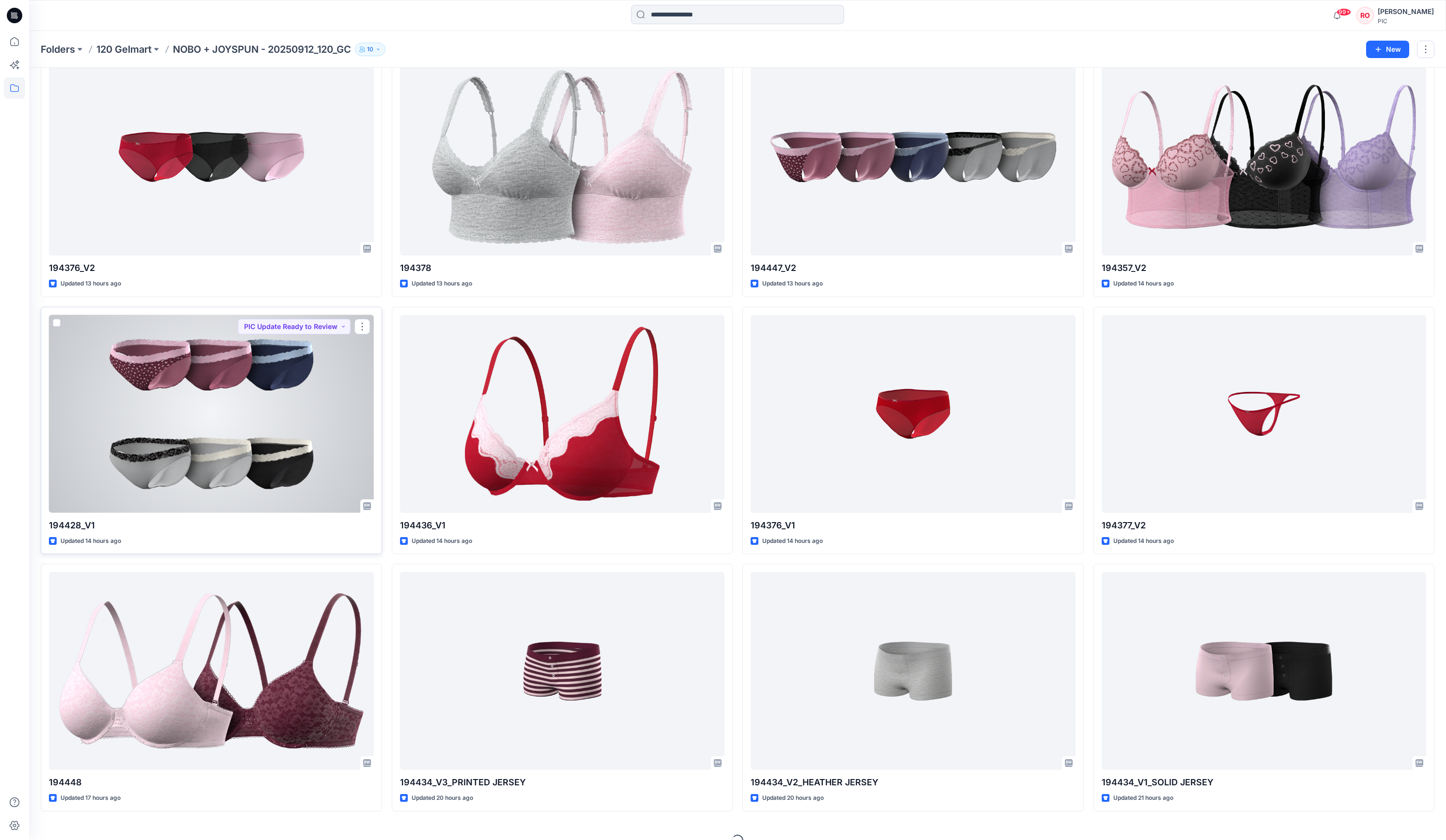
click at [272, 492] on div at bounding box center [211, 414] width 325 height 198
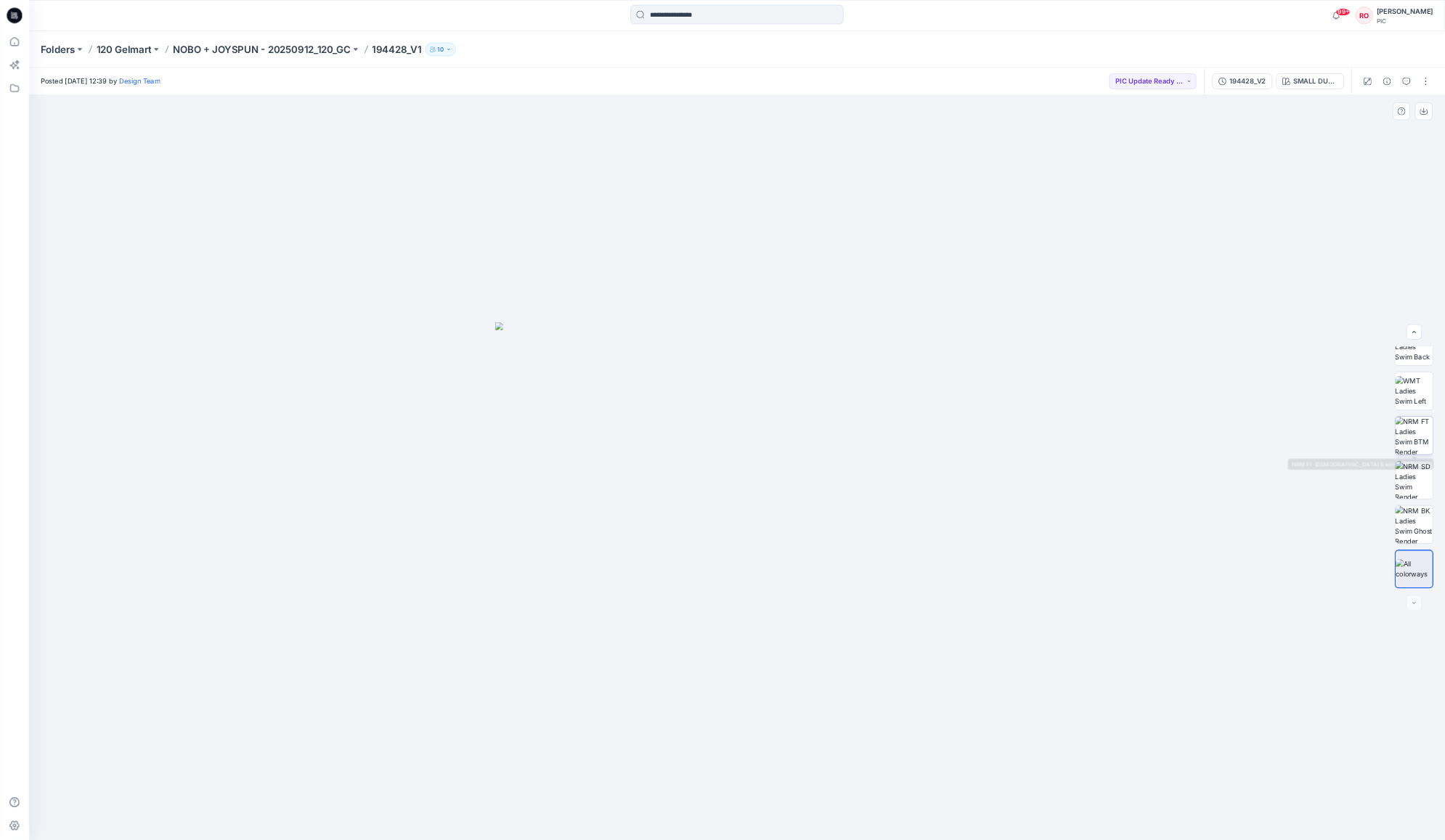
scroll to position [296, 0]
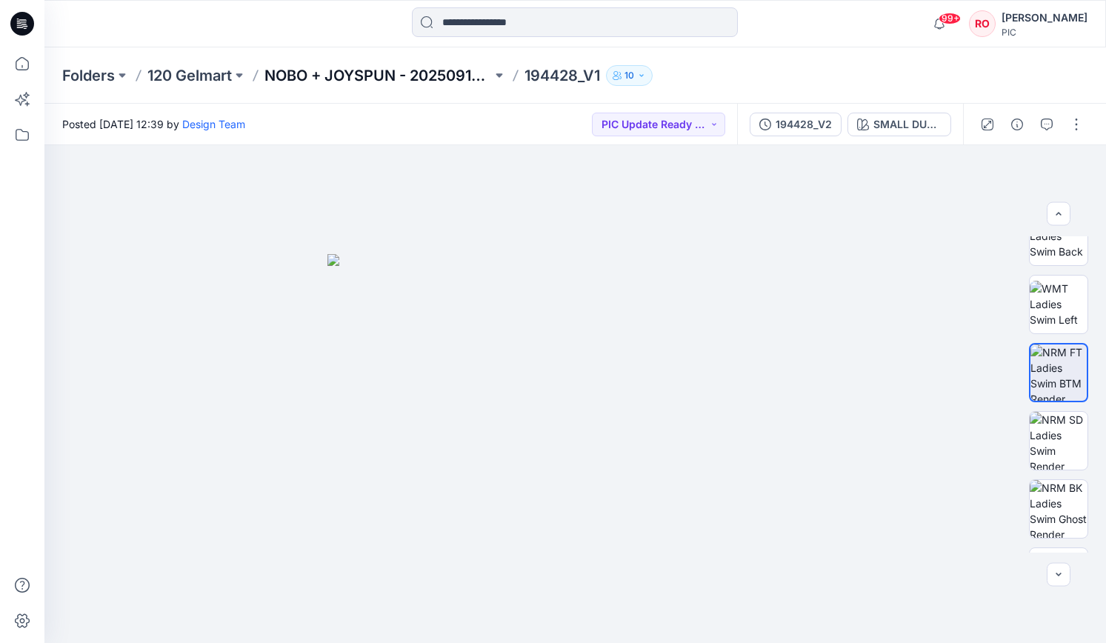
click at [439, 75] on p "NOBO + JOYSPUN - 20250912_120_GC" at bounding box center [377, 75] width 227 height 21
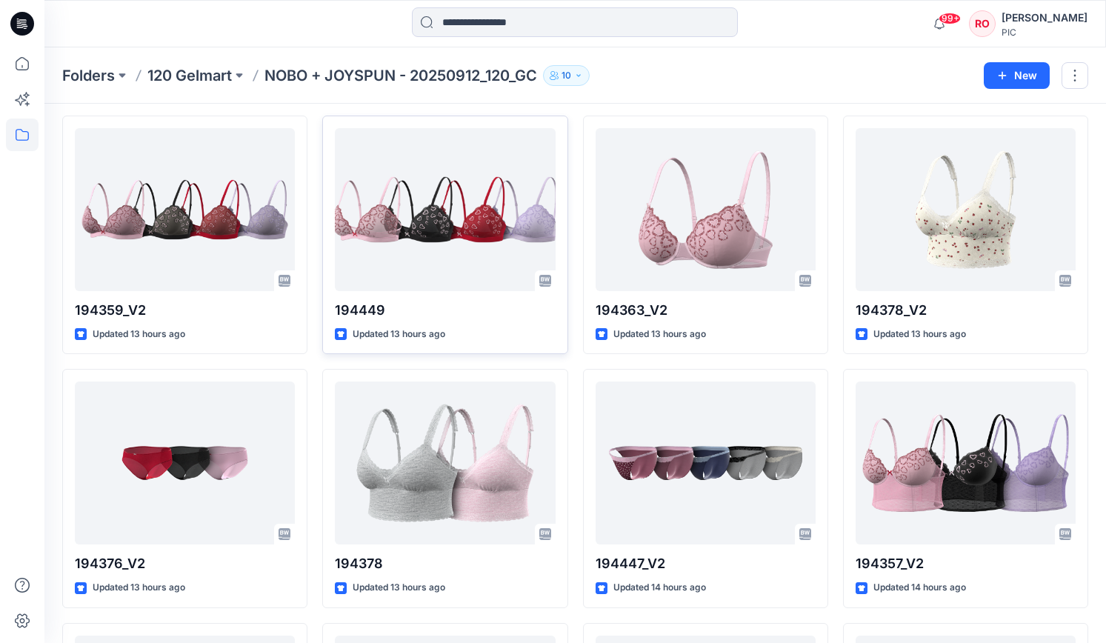
scroll to position [1313, 0]
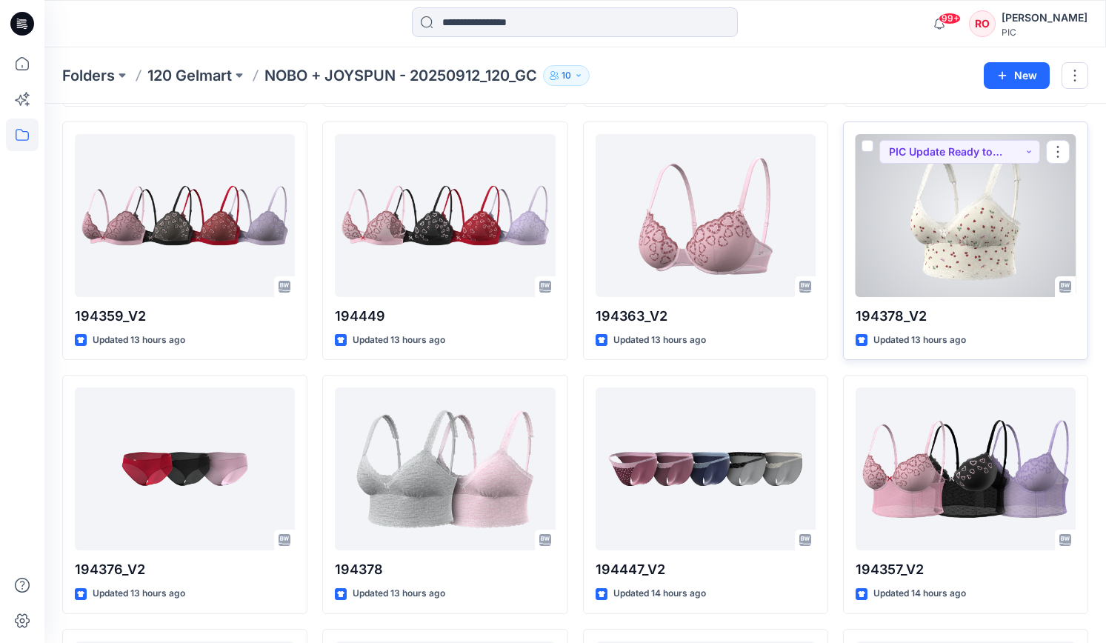
click at [923, 261] on div at bounding box center [965, 215] width 220 height 163
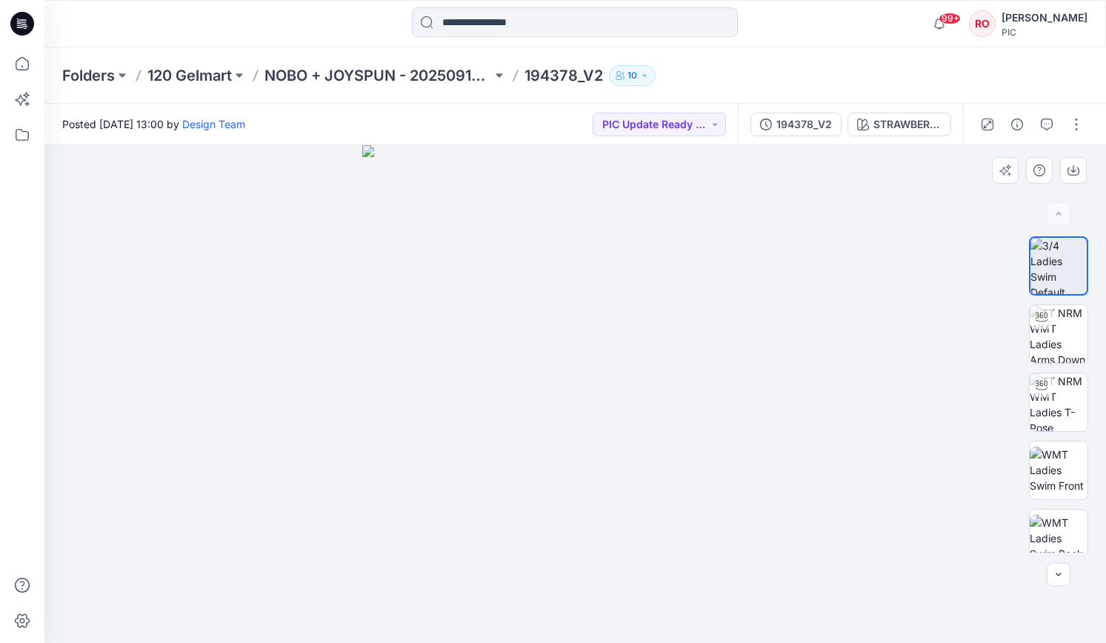
click at [636, 426] on img at bounding box center [574, 394] width 425 height 498
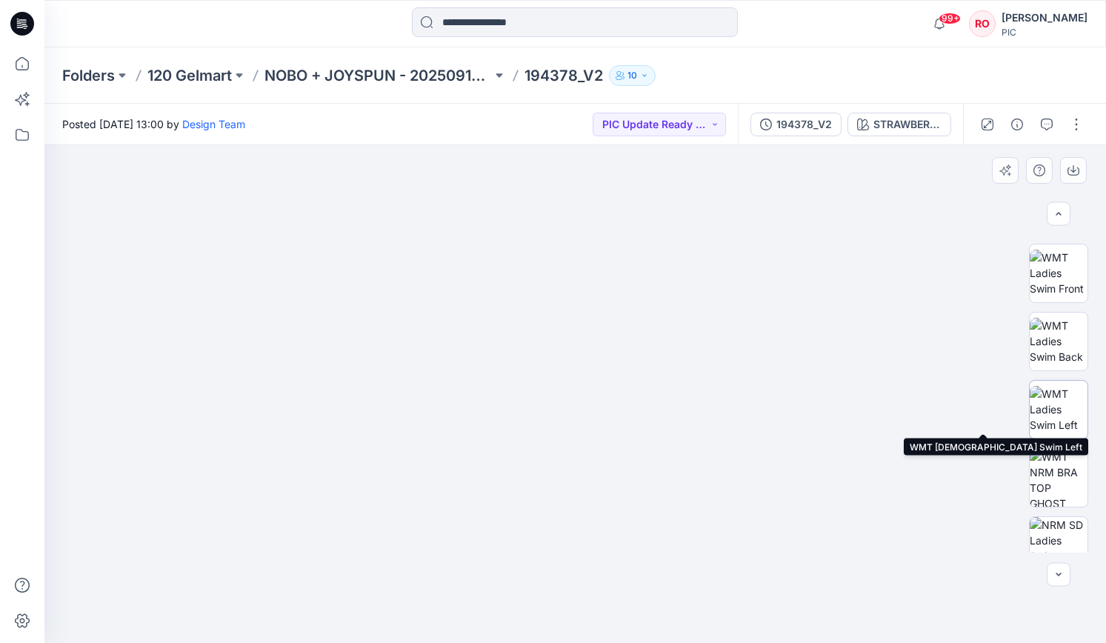
scroll to position [233, 0]
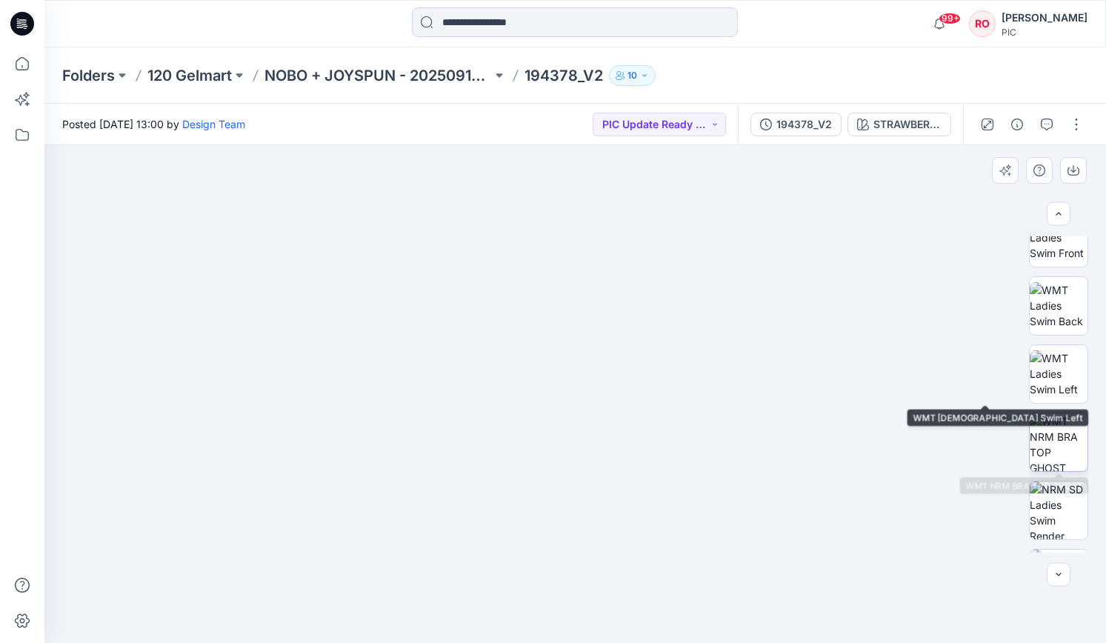
click at [1046, 468] on img at bounding box center [1058, 442] width 58 height 58
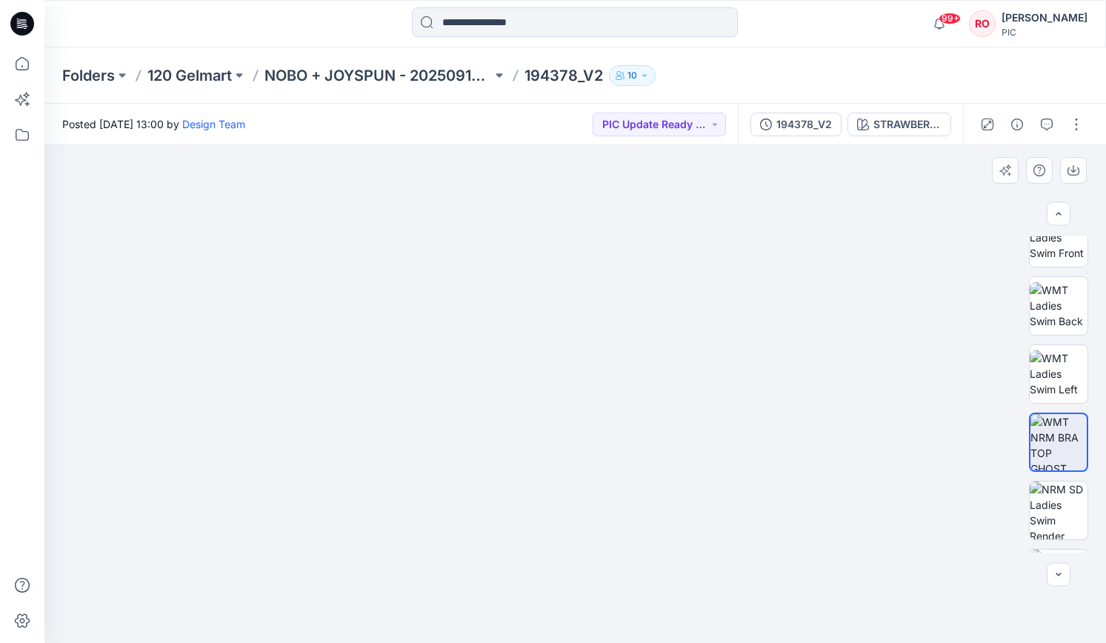
drag, startPoint x: 686, startPoint y: 459, endPoint x: 643, endPoint y: 310, distance: 155.4
click at [644, 310] on img at bounding box center [575, 269] width 591 height 748
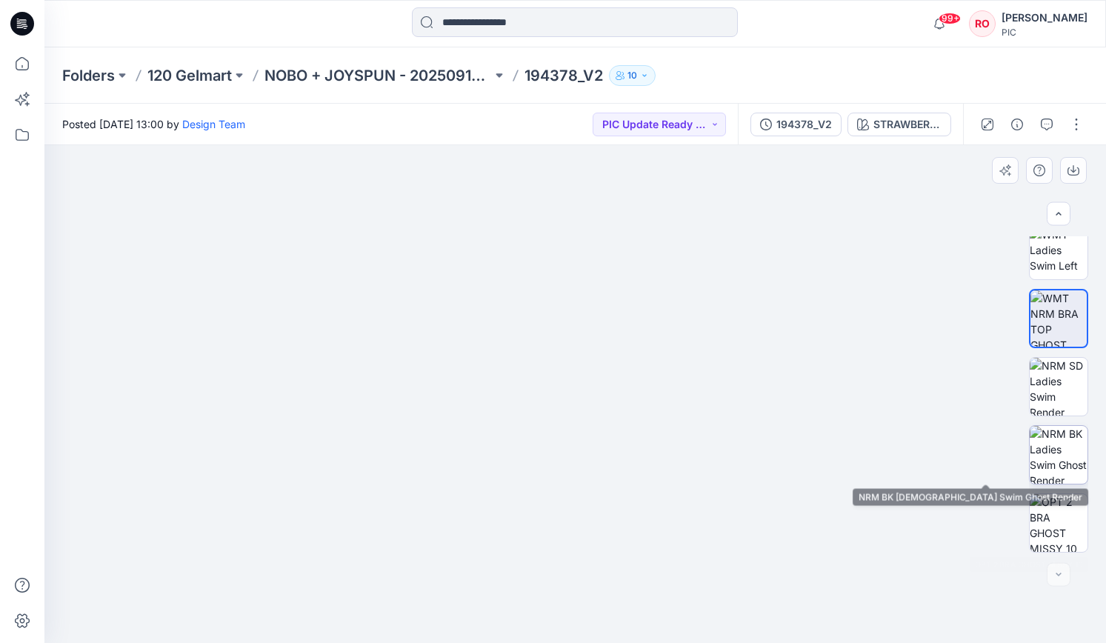
click at [1054, 465] on img at bounding box center [1058, 455] width 58 height 58
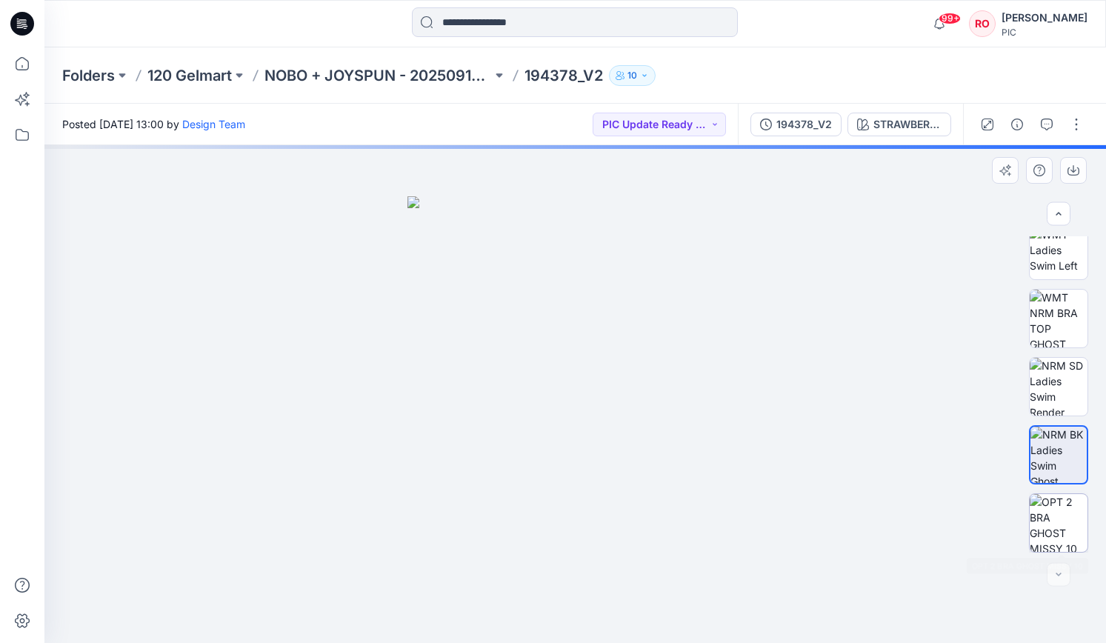
click at [1049, 527] on img at bounding box center [1058, 523] width 58 height 58
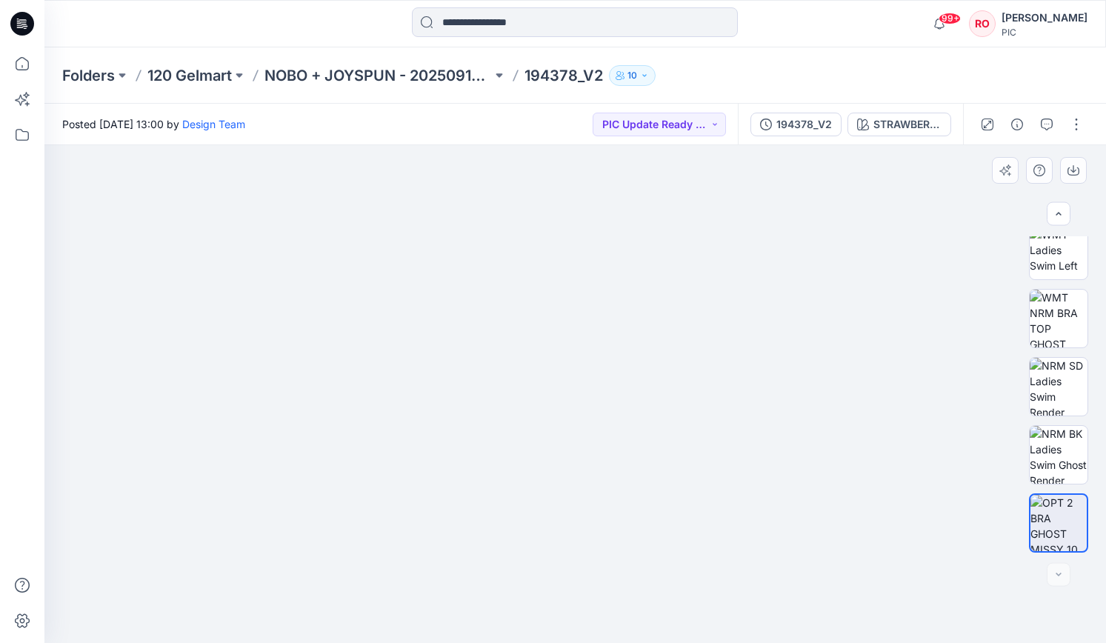
drag, startPoint x: 274, startPoint y: 576, endPoint x: 303, endPoint y: 392, distance: 186.6
click at [304, 392] on img at bounding box center [584, 83] width 1080 height 1117
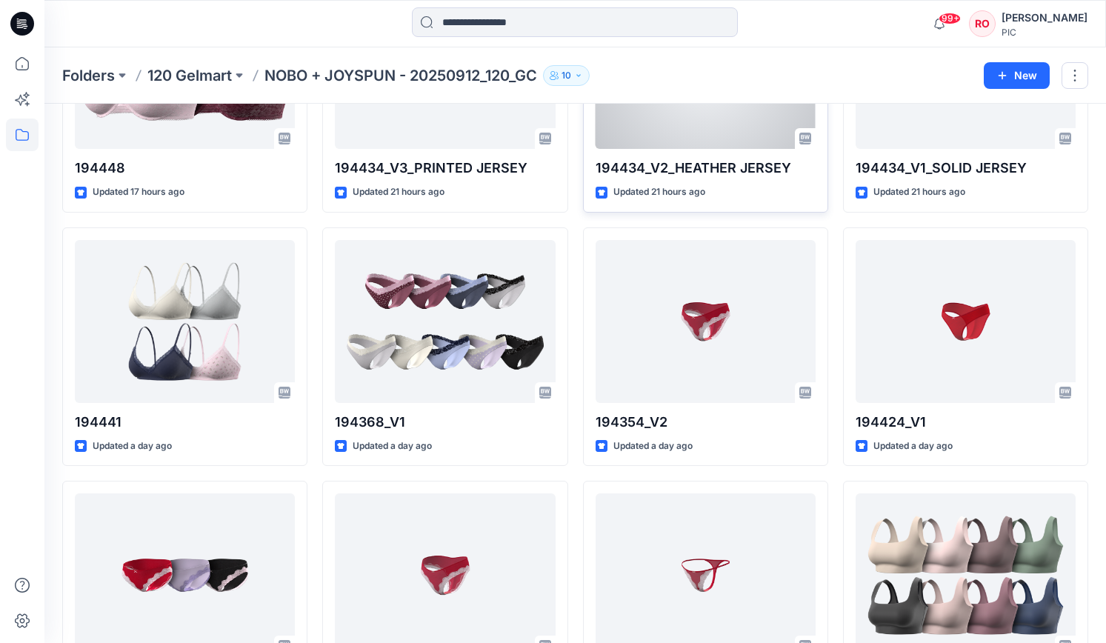
scroll to position [2226, 0]
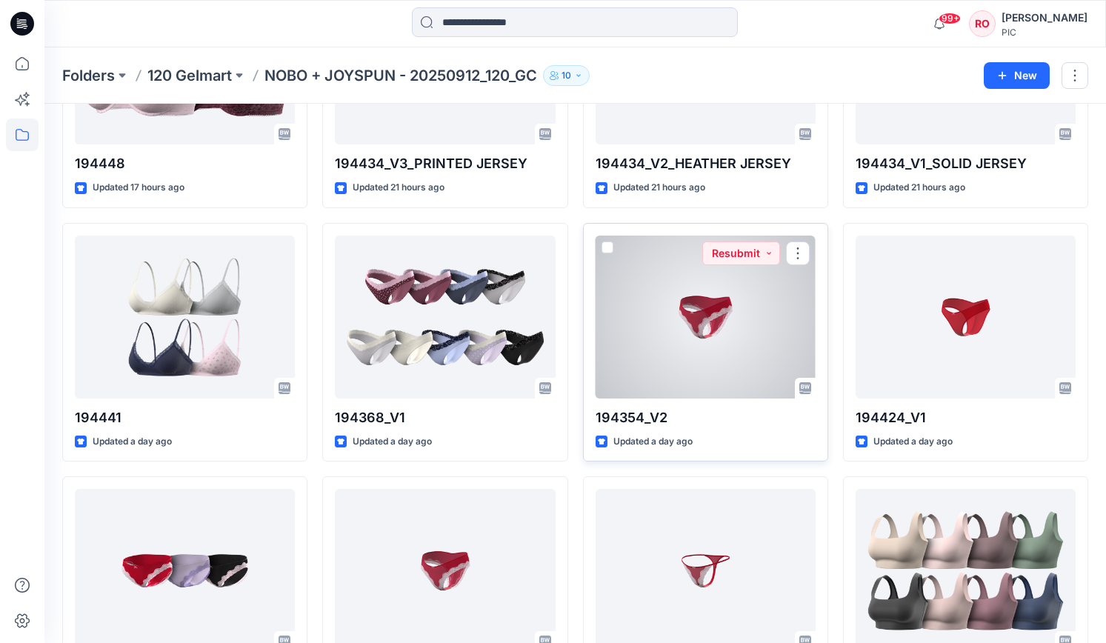
click at [738, 318] on div at bounding box center [705, 316] width 220 height 163
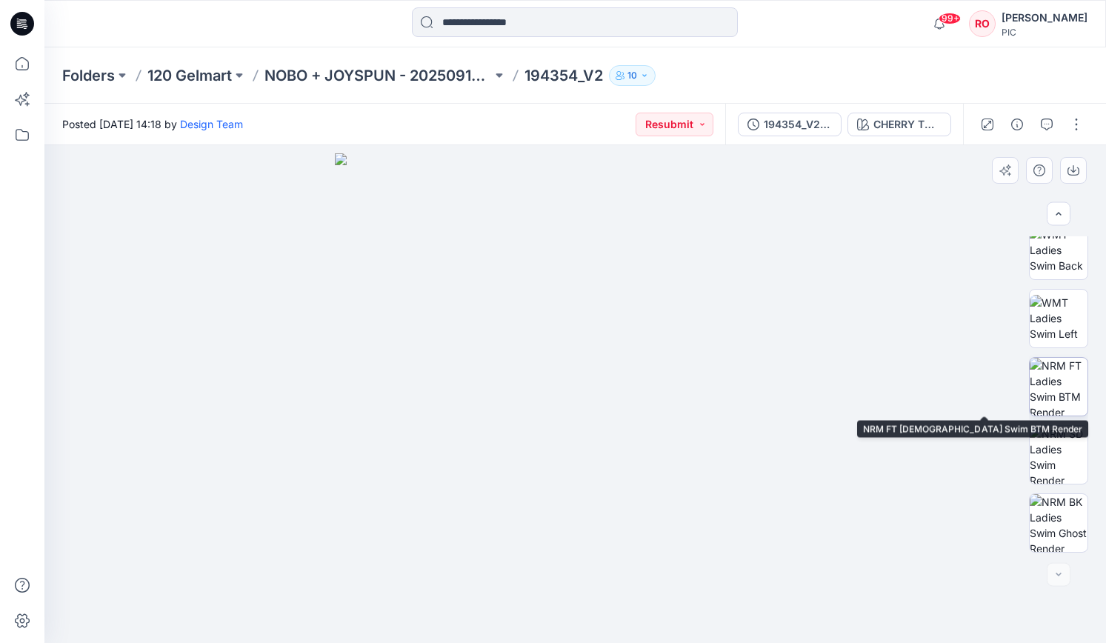
scroll to position [288, 0]
click at [1055, 385] on img at bounding box center [1058, 387] width 58 height 58
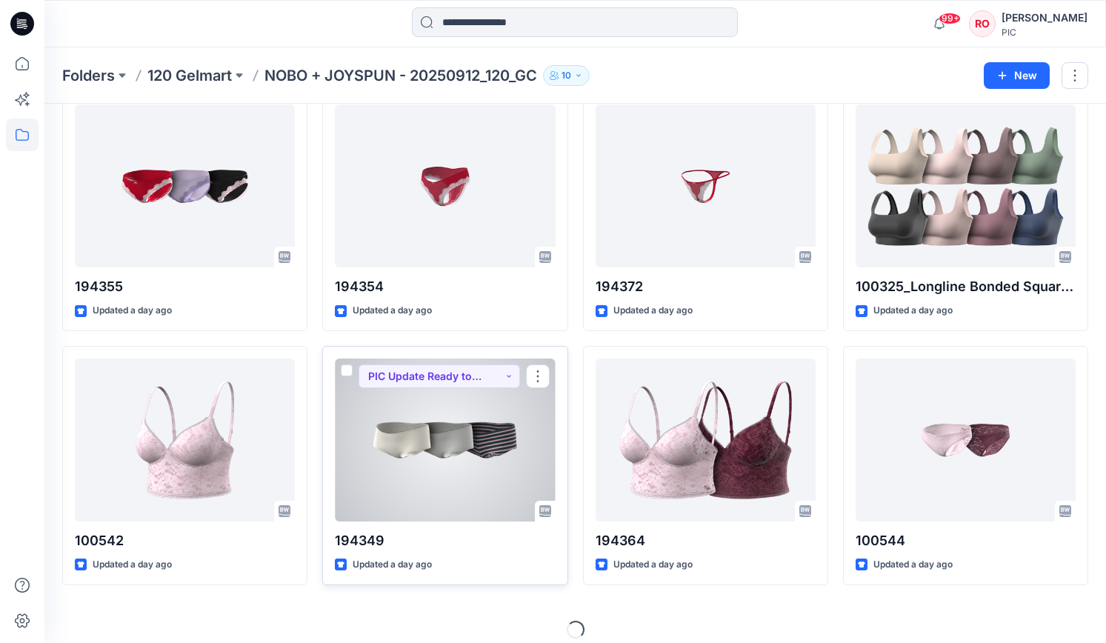
scroll to position [2609, 0]
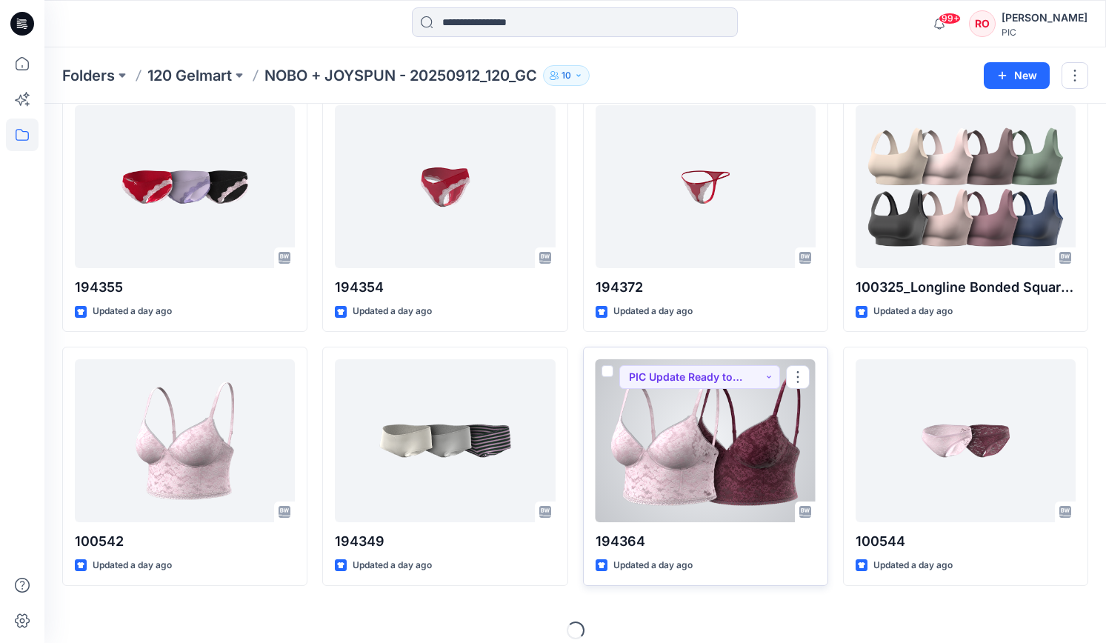
click at [703, 448] on div at bounding box center [705, 440] width 220 height 163
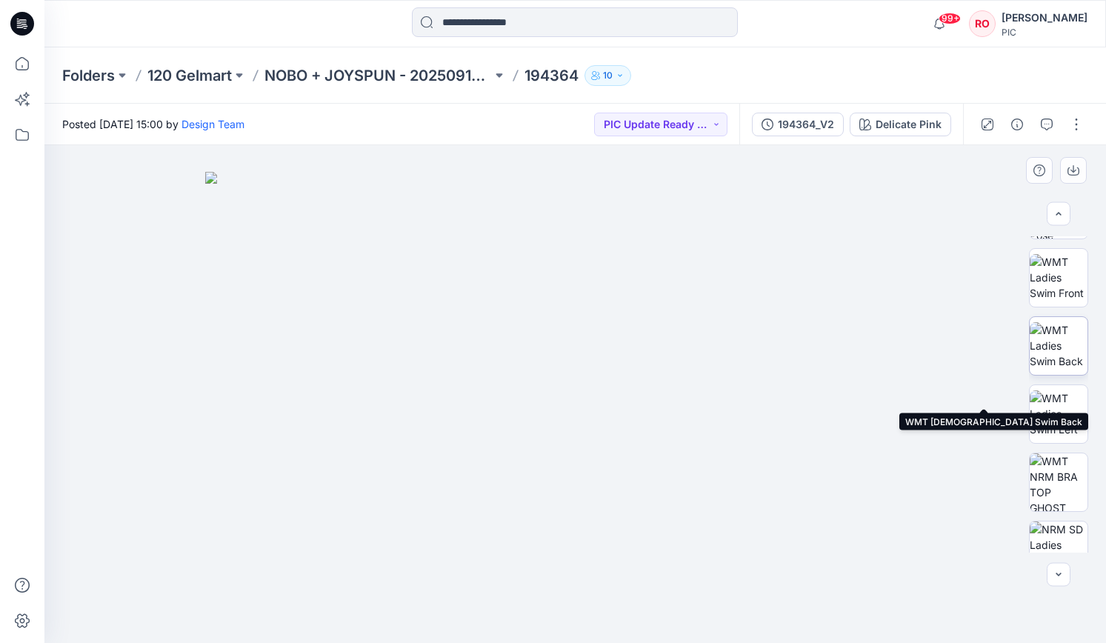
scroll to position [278, 0]
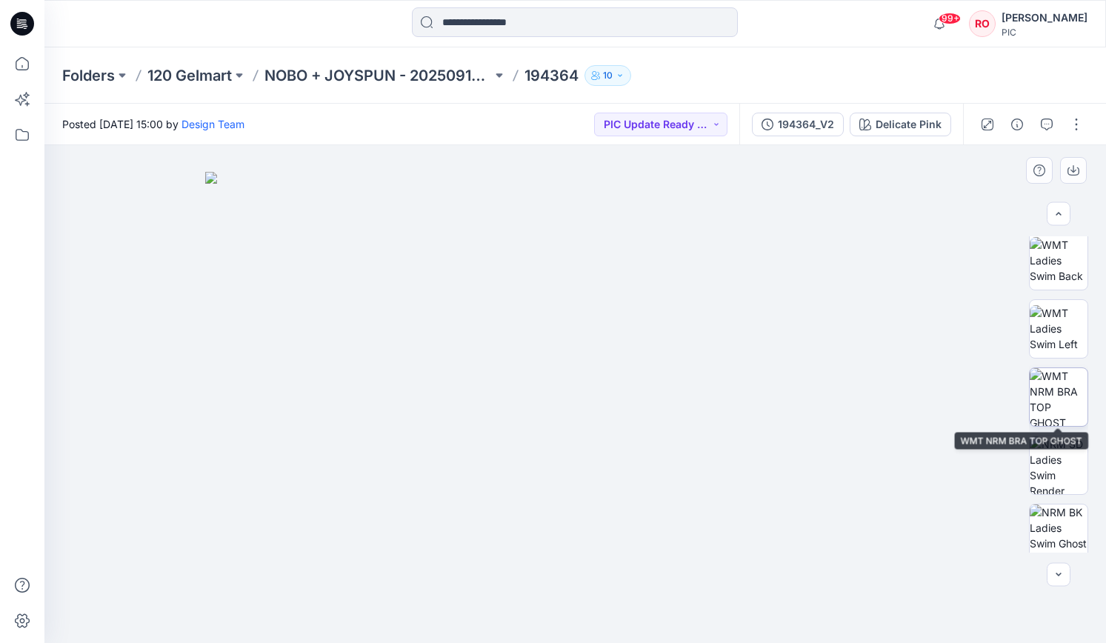
click at [1069, 399] on img at bounding box center [1058, 397] width 58 height 58
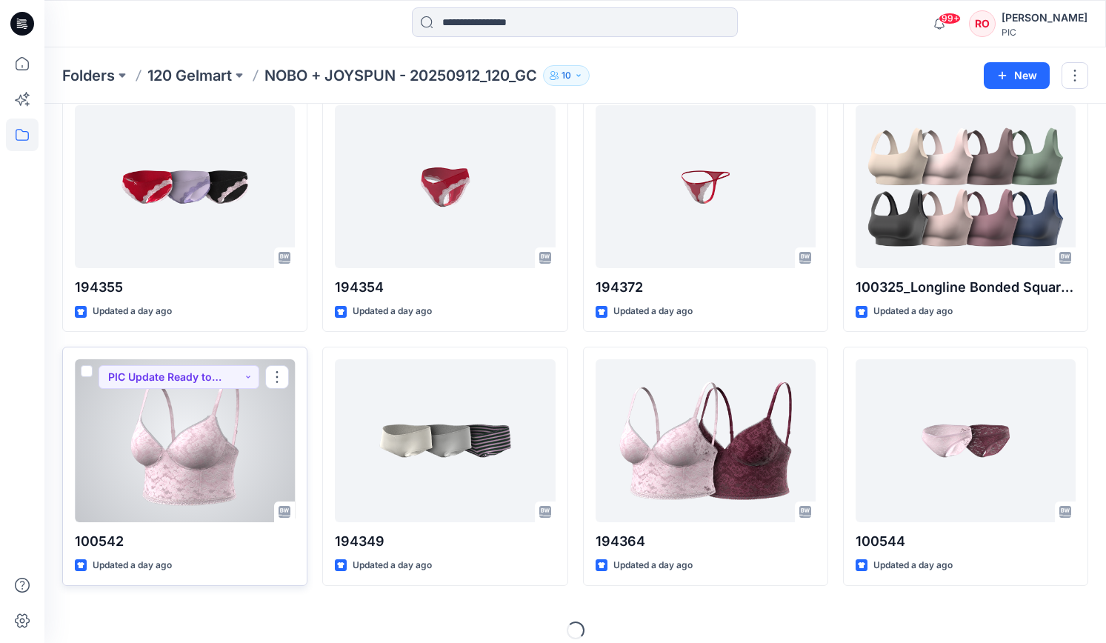
click at [244, 427] on div at bounding box center [185, 440] width 220 height 163
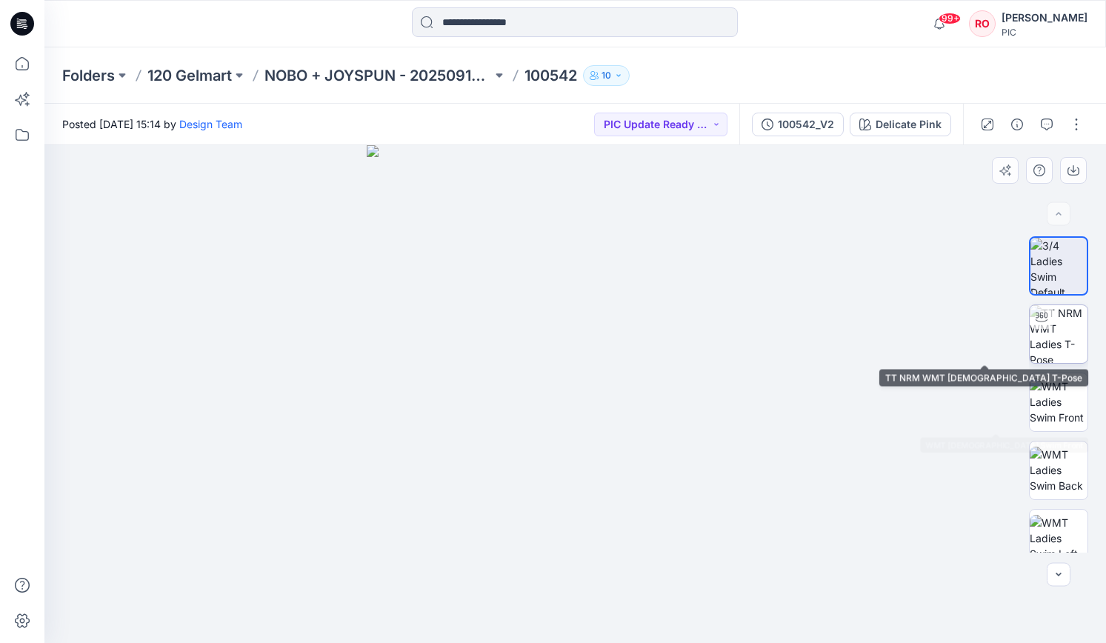
click at [1067, 330] on img at bounding box center [1058, 334] width 58 height 58
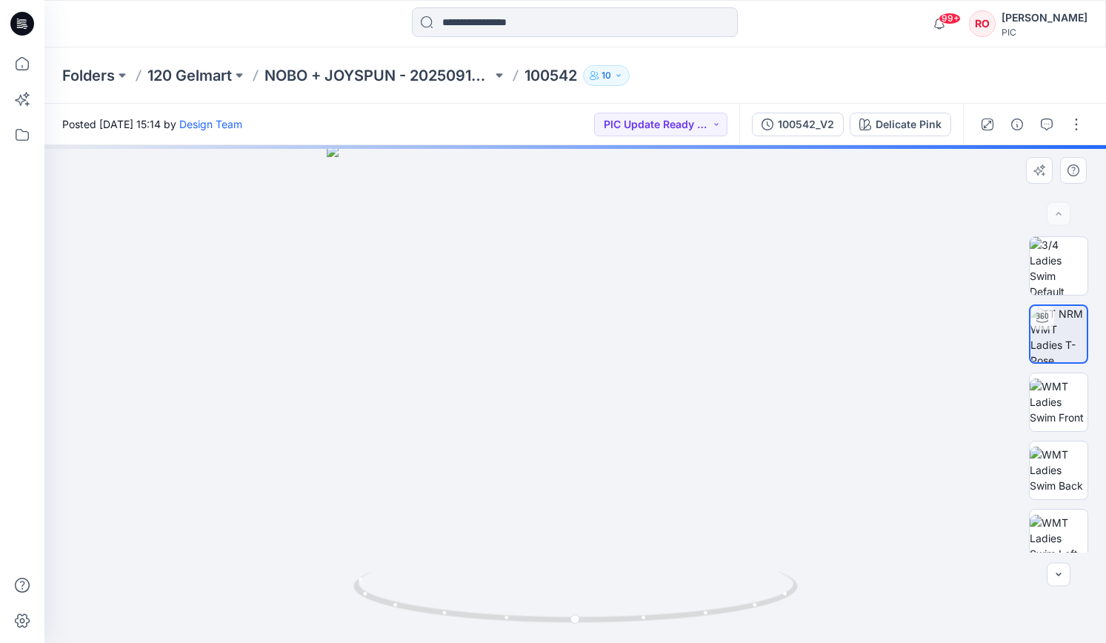
click at [1057, 507] on div at bounding box center [1058, 394] width 59 height 316
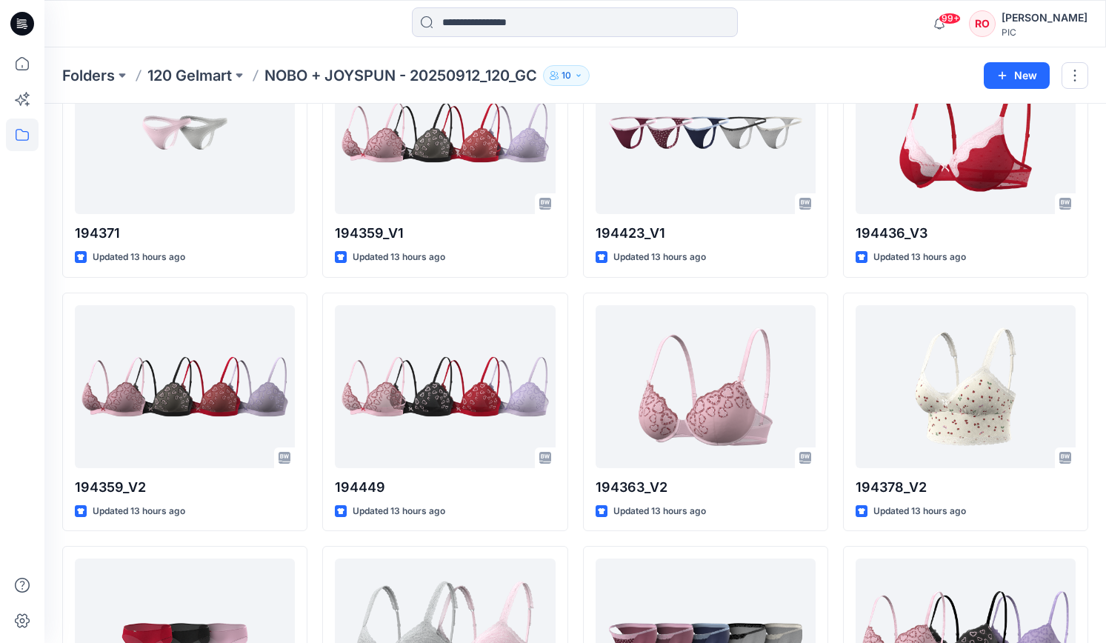
scroll to position [1087, 0]
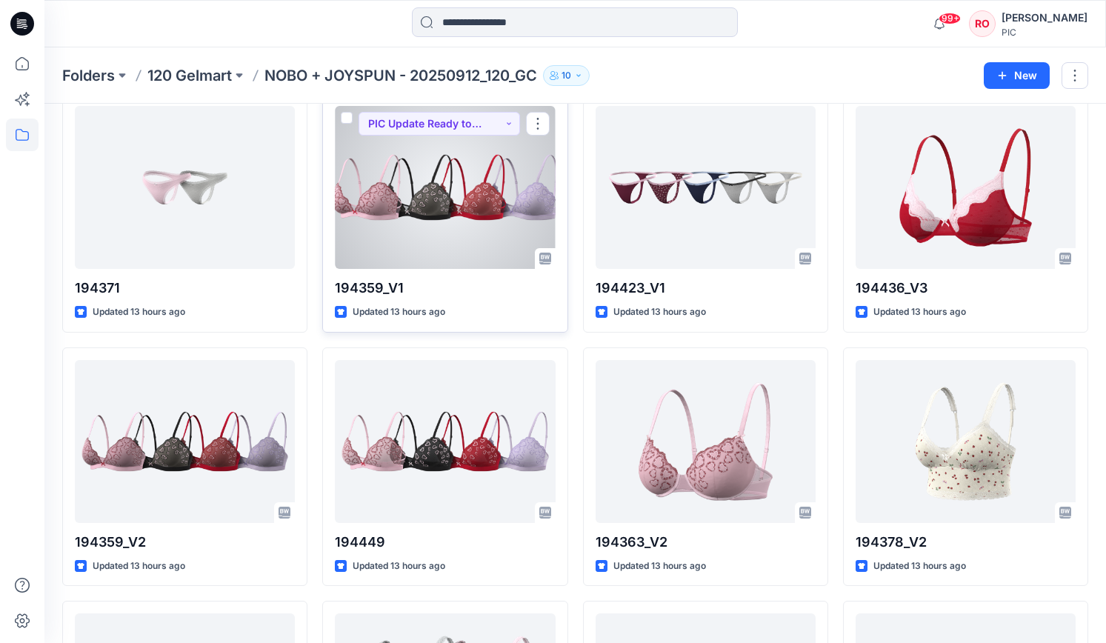
click at [440, 204] on div at bounding box center [445, 187] width 220 height 163
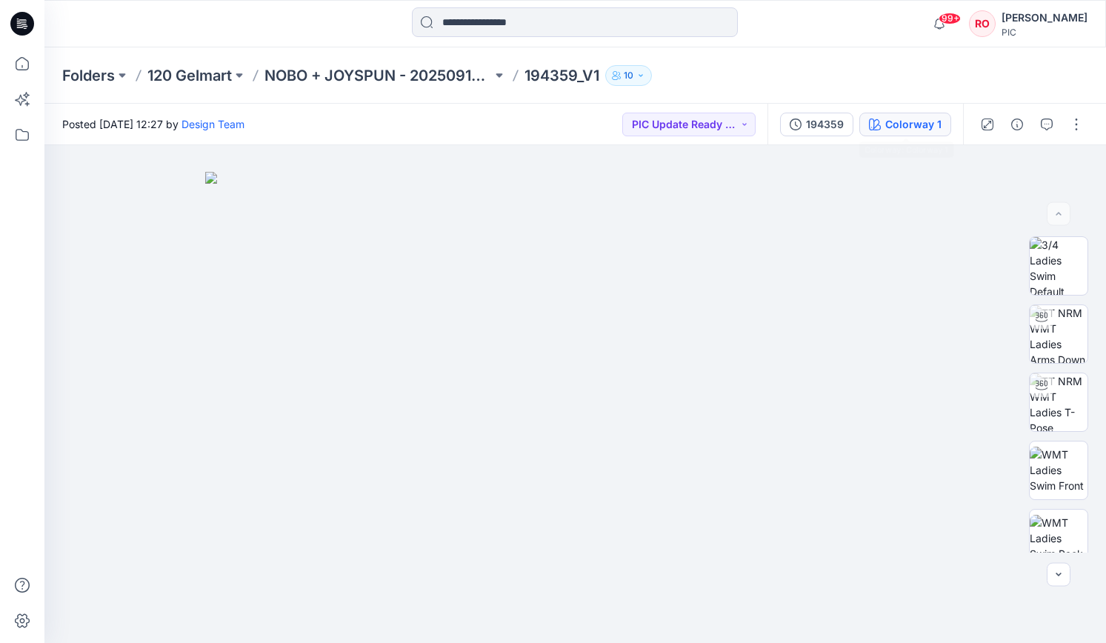
click at [897, 118] on div "Colorway 1" at bounding box center [913, 124] width 56 height 16
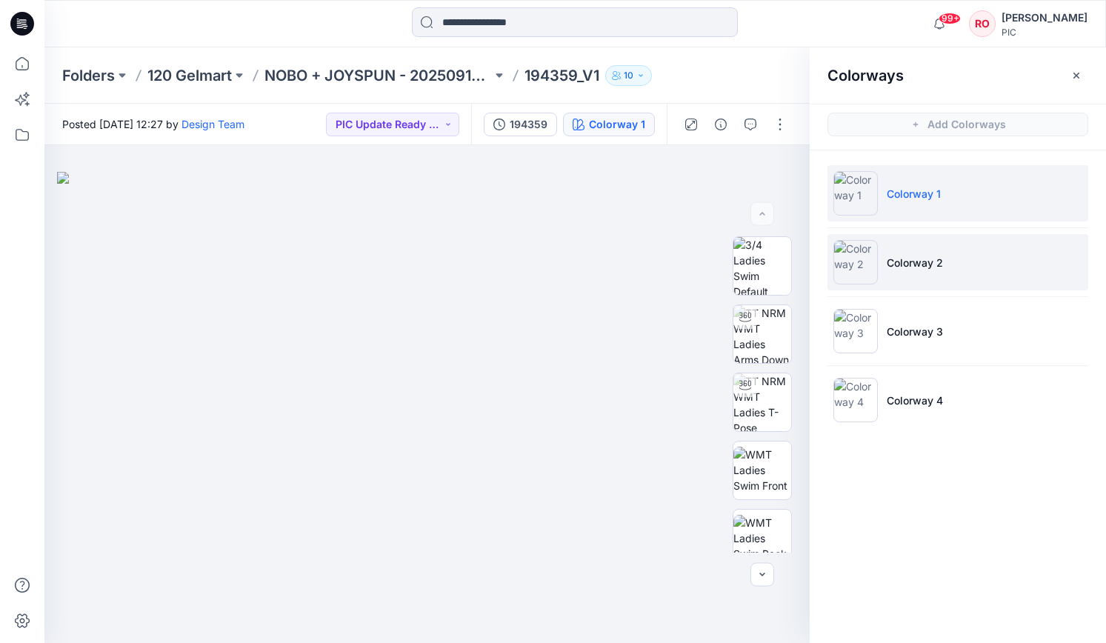
click at [895, 279] on li "Colorway 2" at bounding box center [957, 262] width 261 height 56
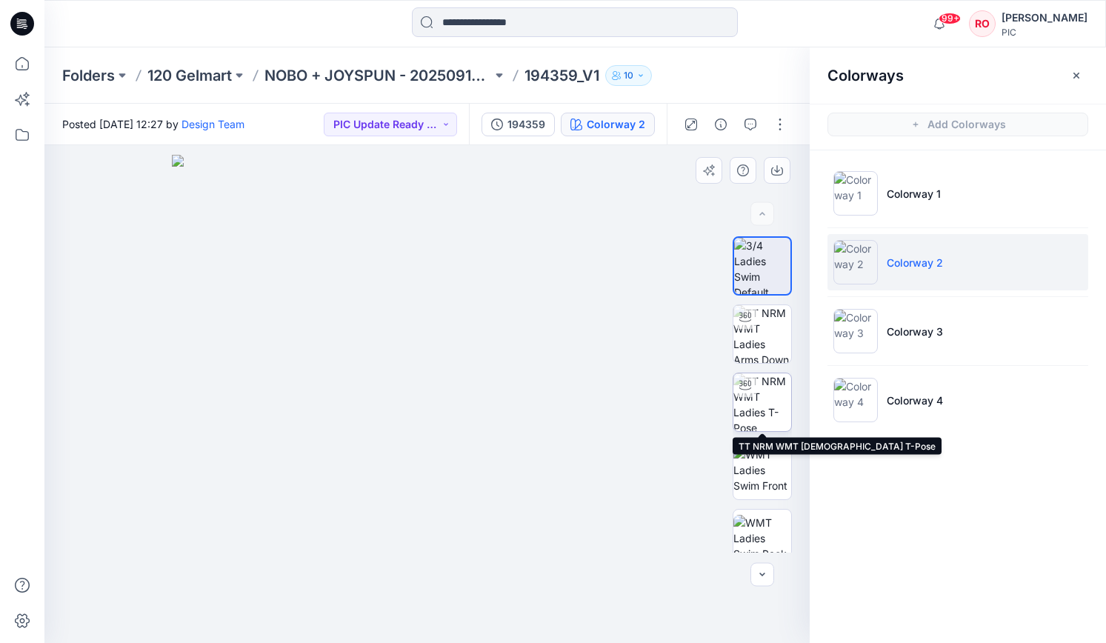
click at [766, 416] on img at bounding box center [762, 402] width 58 height 58
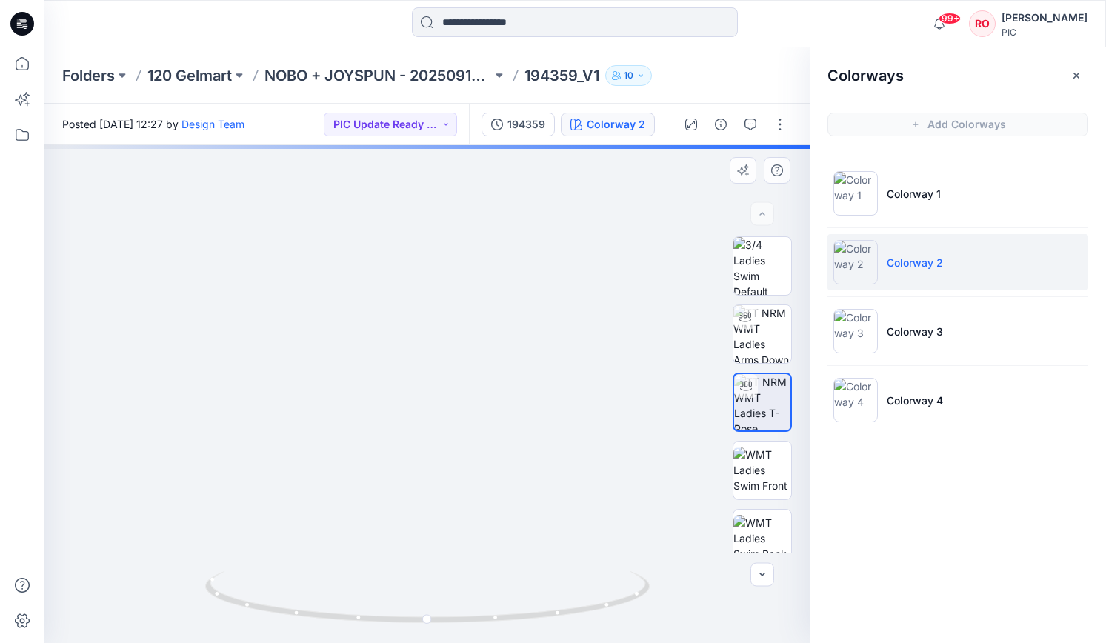
drag, startPoint x: 538, startPoint y: 512, endPoint x: 408, endPoint y: 418, distance: 160.1
click at [408, 418] on img at bounding box center [307, 122] width 1444 height 1042
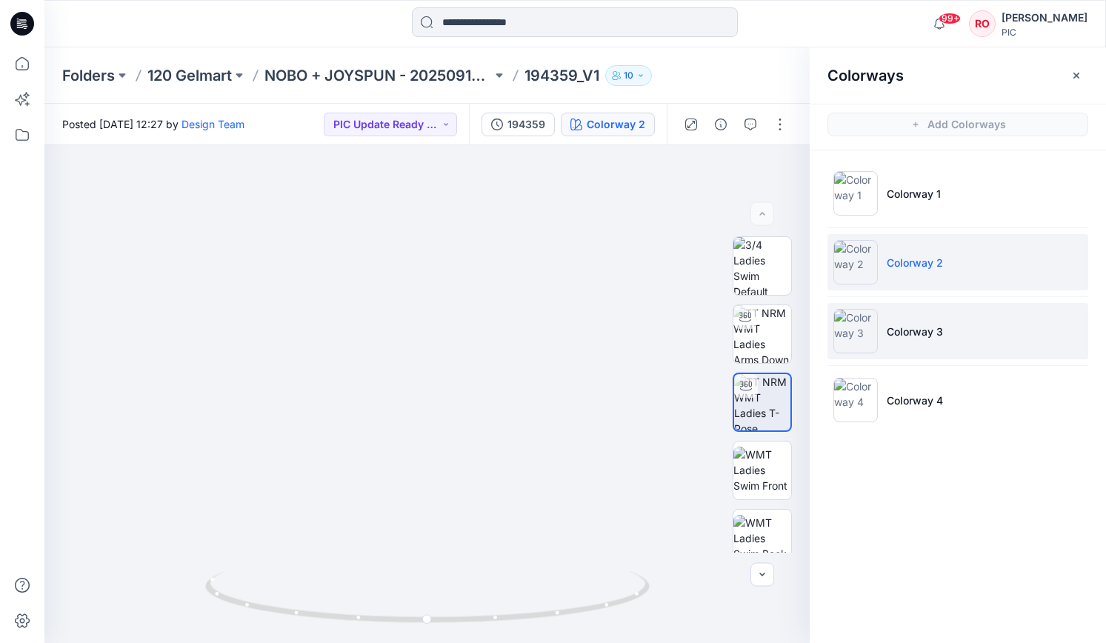
click at [937, 350] on li "Colorway 3" at bounding box center [957, 331] width 261 height 56
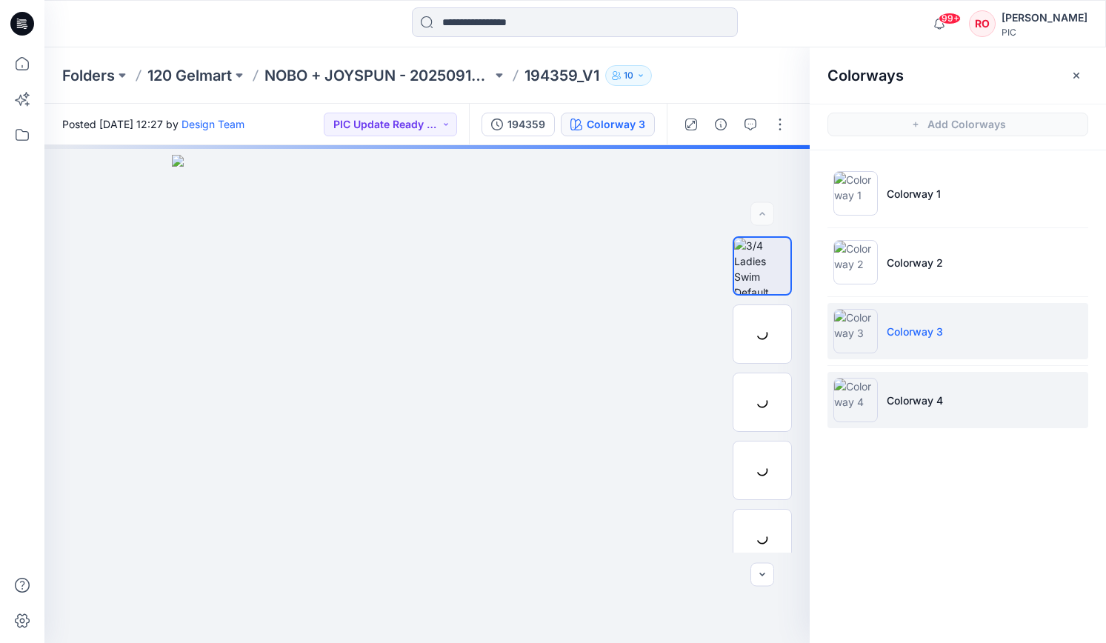
click at [906, 401] on p "Colorway 4" at bounding box center [914, 400] width 56 height 16
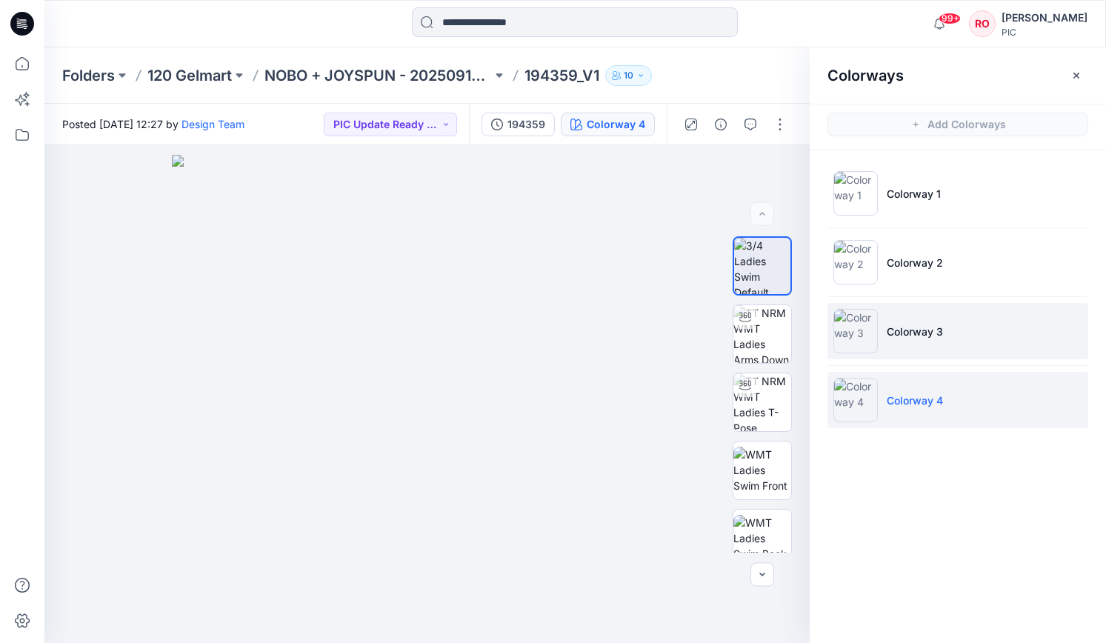
click at [887, 345] on li "Colorway 3" at bounding box center [957, 331] width 261 height 56
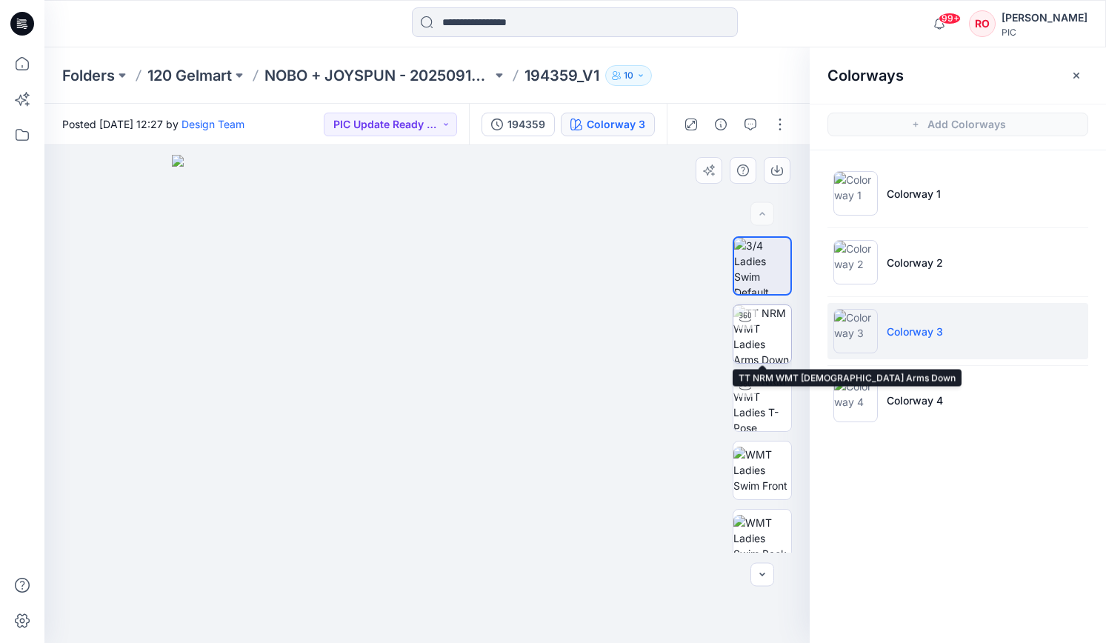
click at [769, 350] on img at bounding box center [762, 334] width 58 height 58
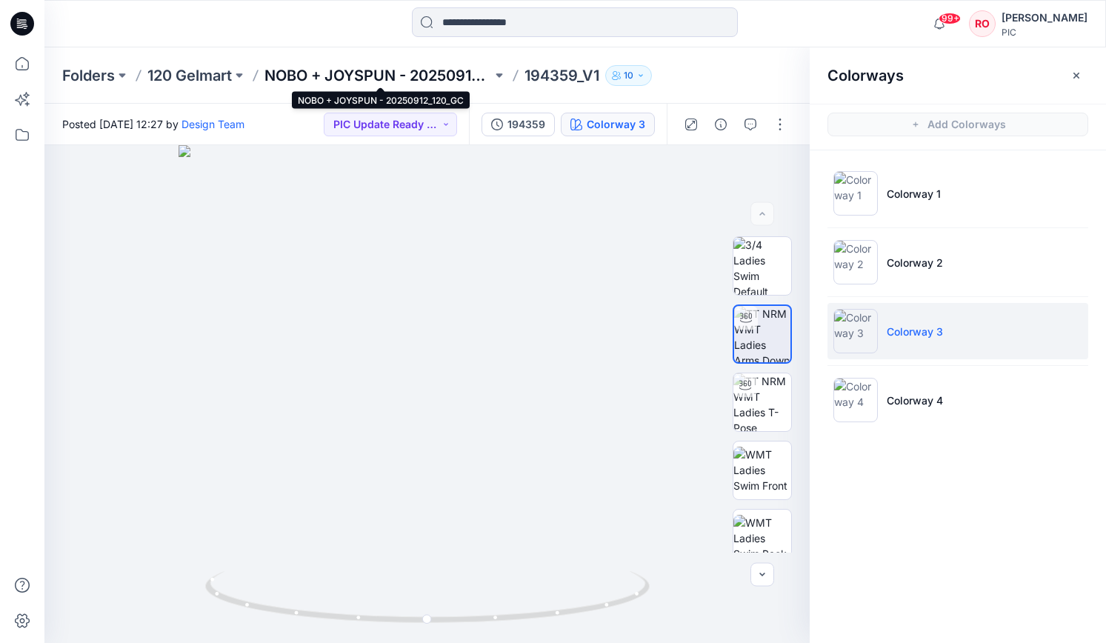
click at [422, 76] on p "NOBO + JOYSPUN - 20250912_120_GC" at bounding box center [377, 75] width 227 height 21
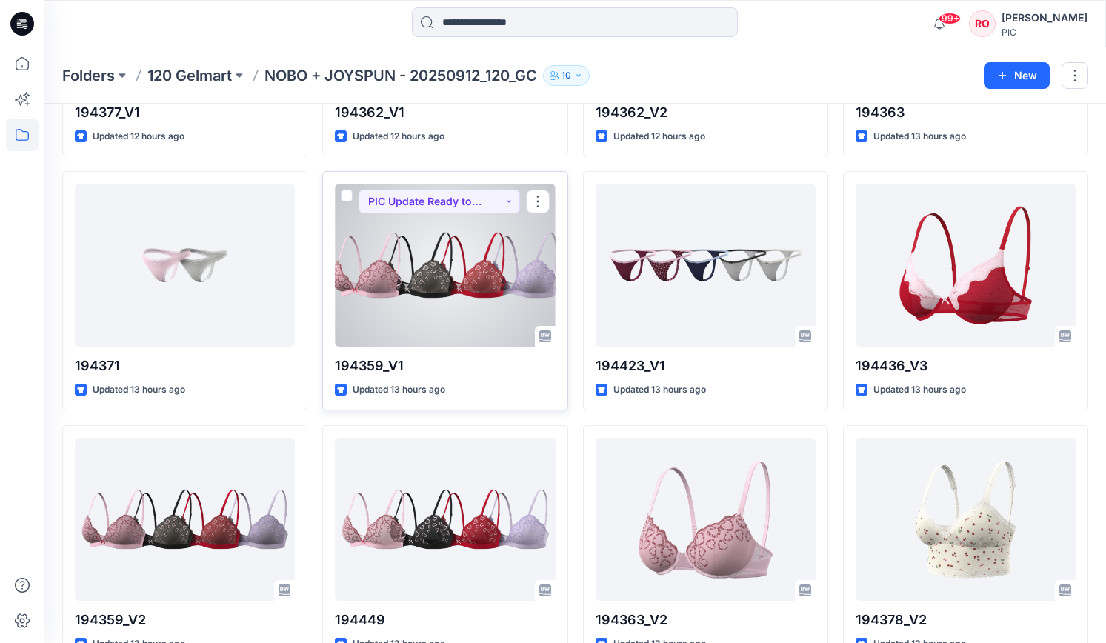
scroll to position [1090, 0]
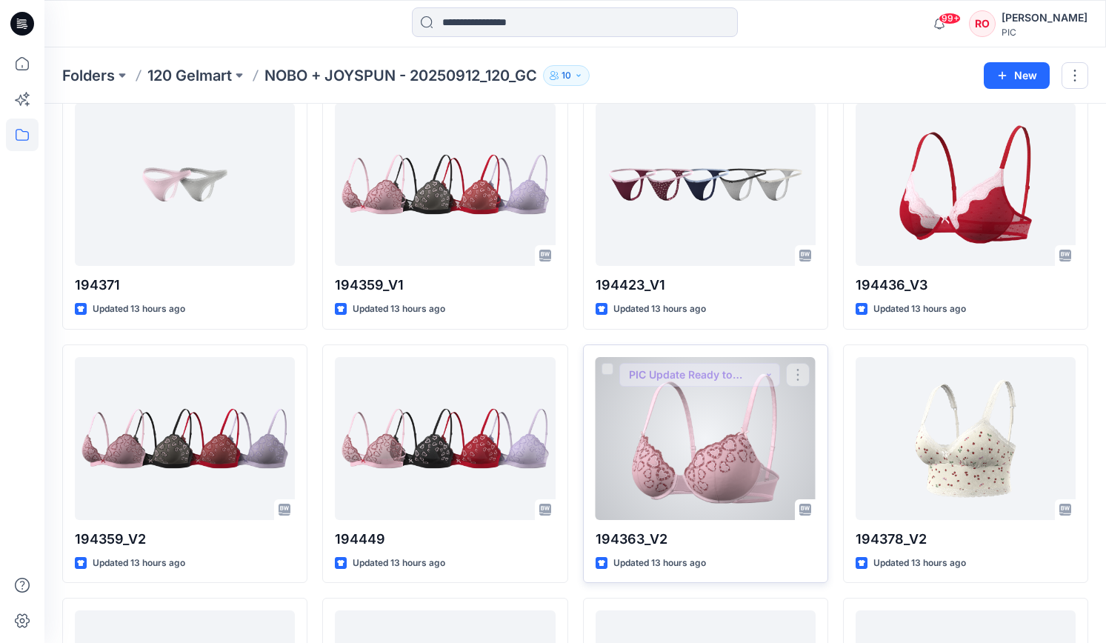
click at [711, 418] on div at bounding box center [705, 438] width 220 height 163
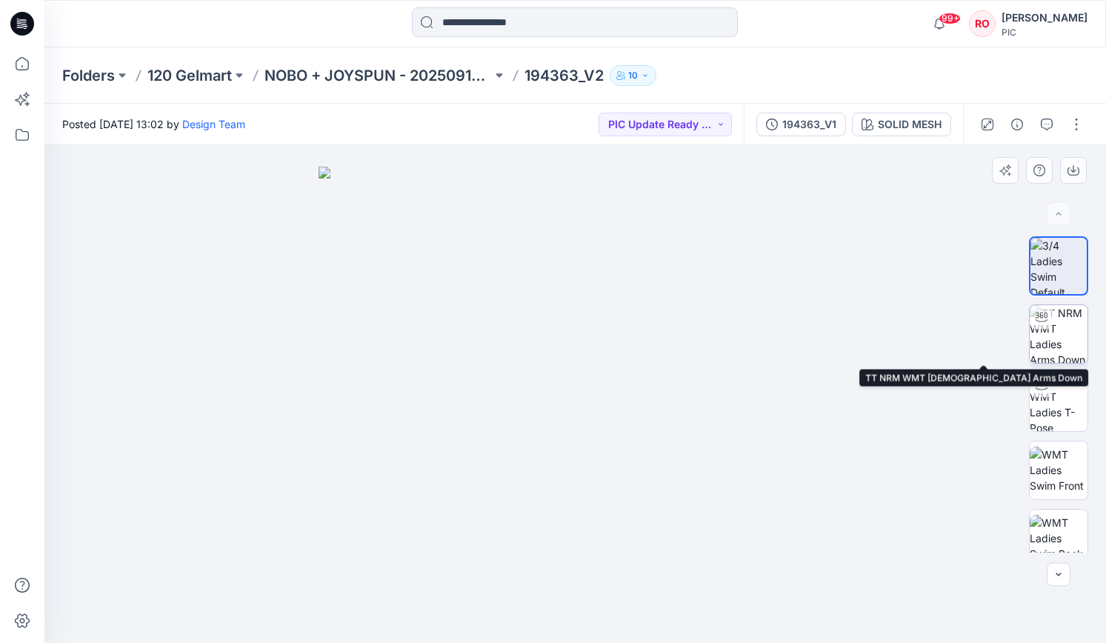
click at [1075, 347] on img at bounding box center [1058, 334] width 58 height 58
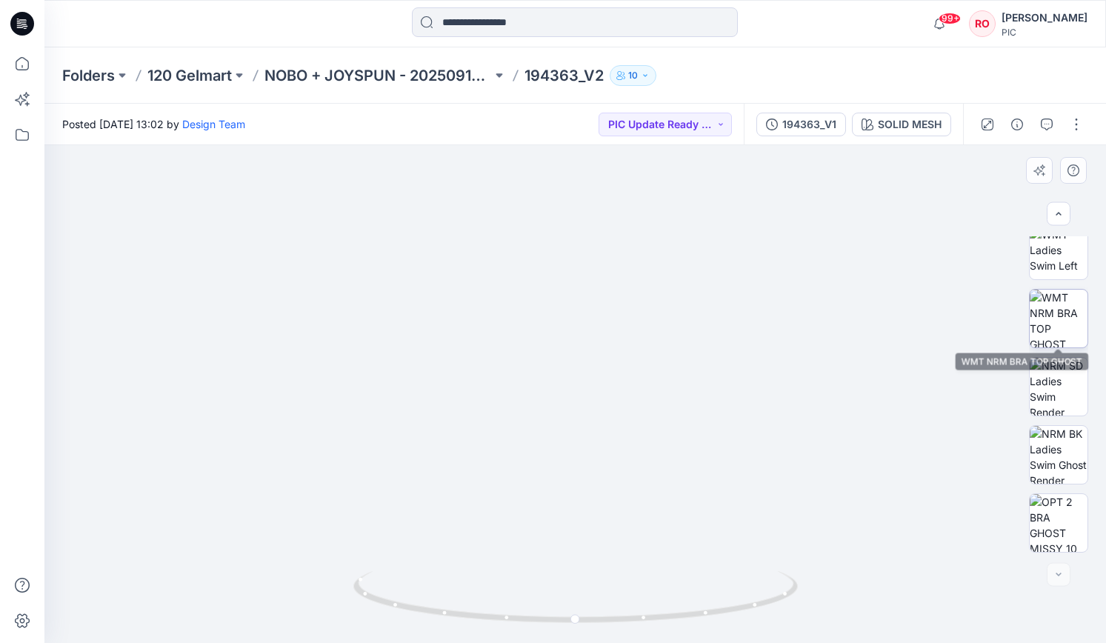
scroll to position [356, 0]
click at [1060, 328] on img at bounding box center [1058, 319] width 58 height 58
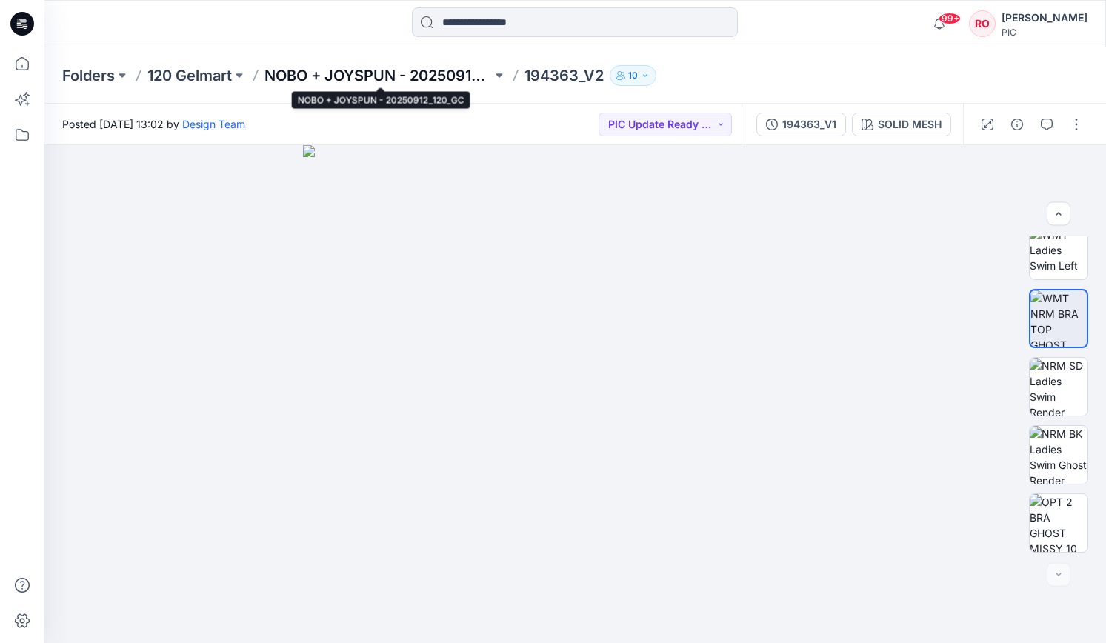
click at [356, 75] on p "NOBO + JOYSPUN - 20250912_120_GC" at bounding box center [377, 75] width 227 height 21
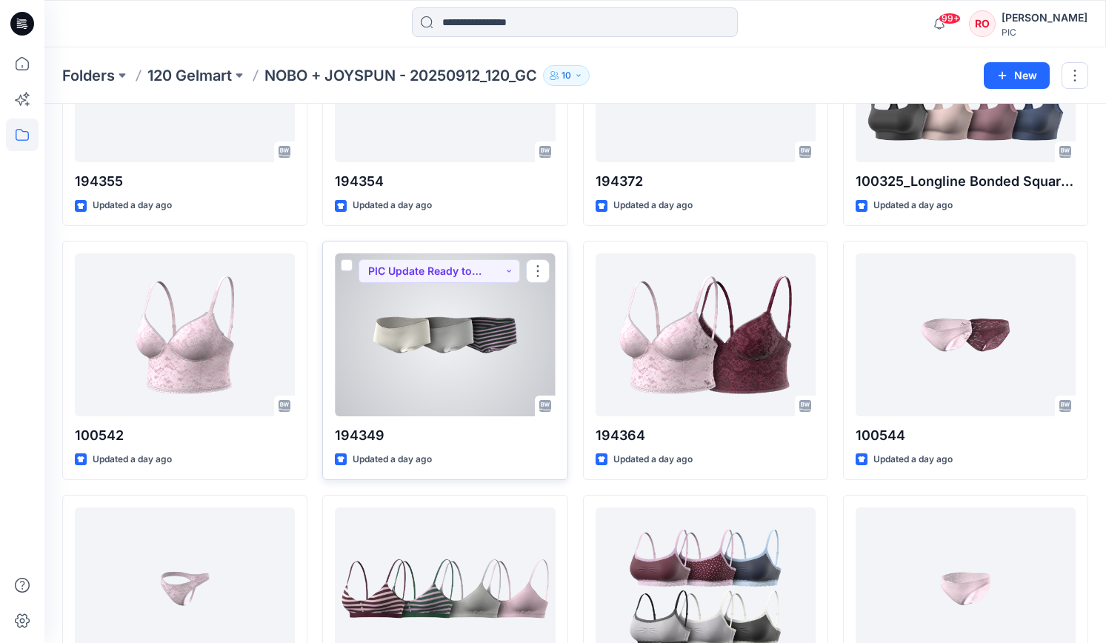
scroll to position [2712, 0]
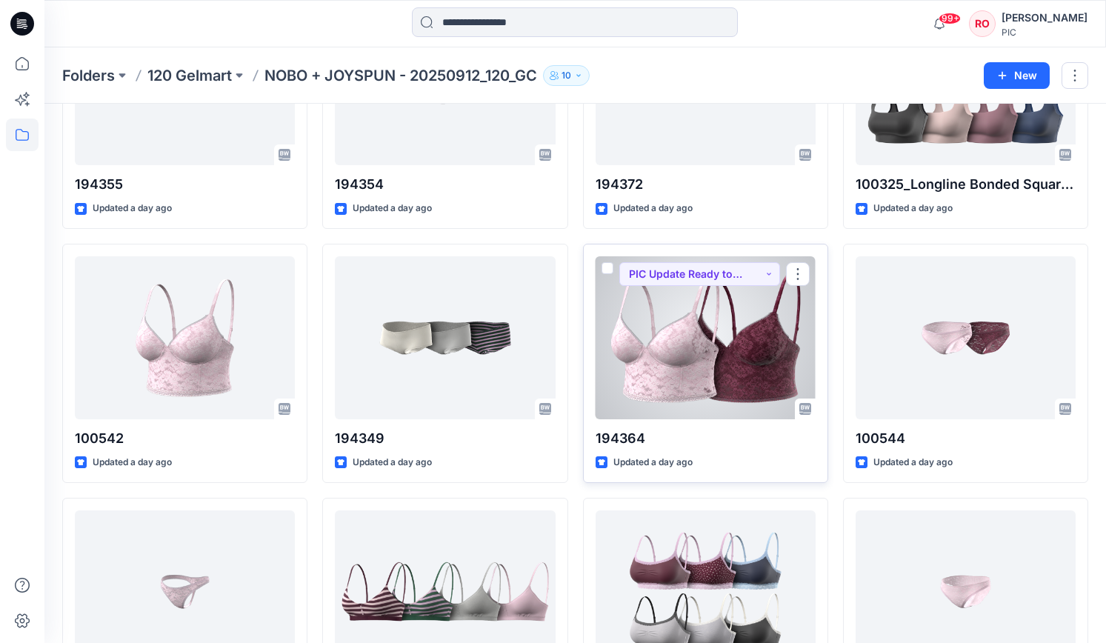
click at [645, 324] on div at bounding box center [705, 337] width 220 height 163
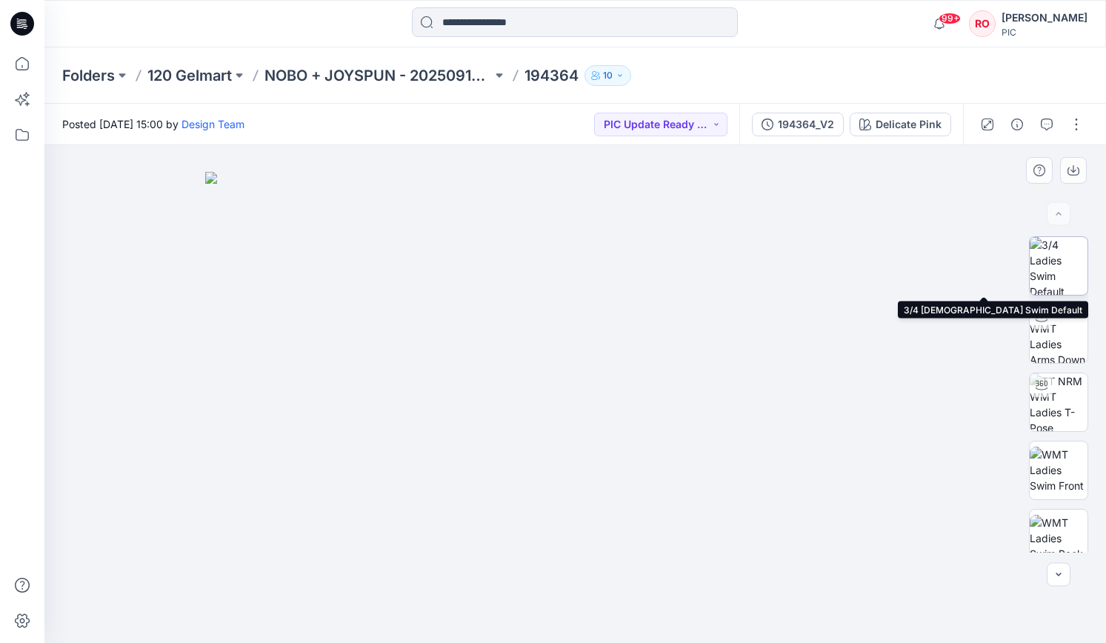
click at [1040, 270] on img at bounding box center [1058, 266] width 58 height 58
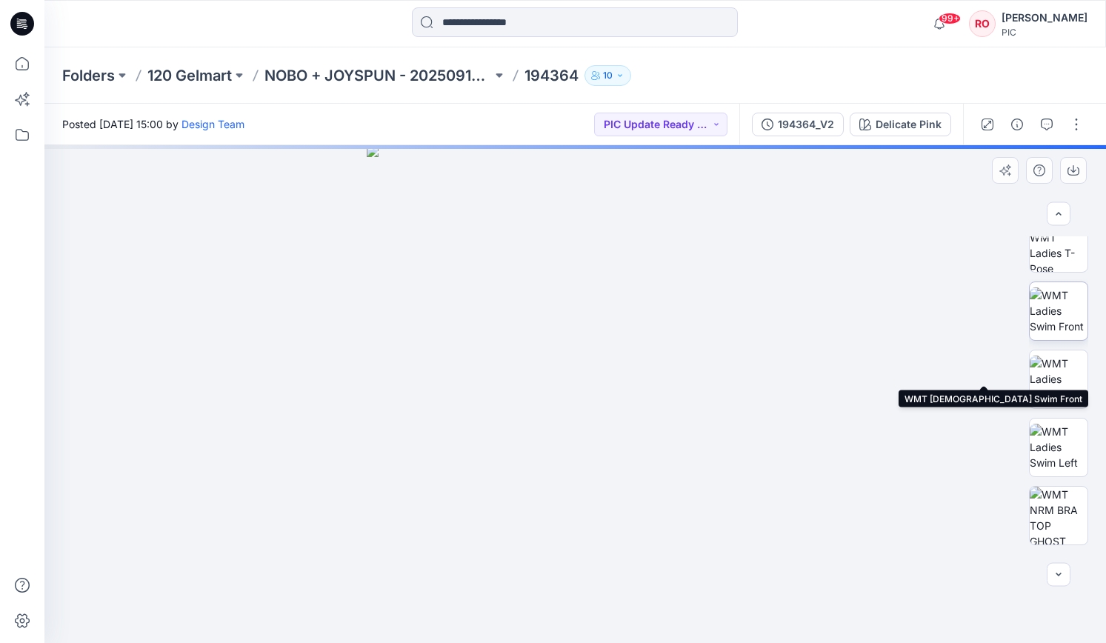
scroll to position [190, 0]
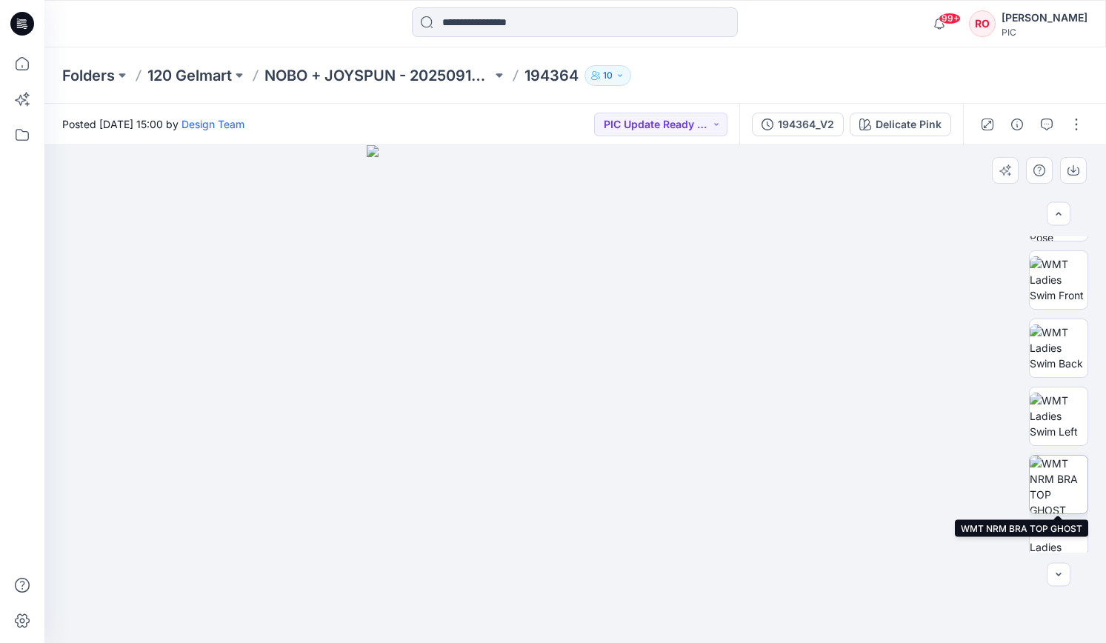
click at [1067, 480] on img at bounding box center [1058, 484] width 58 height 58
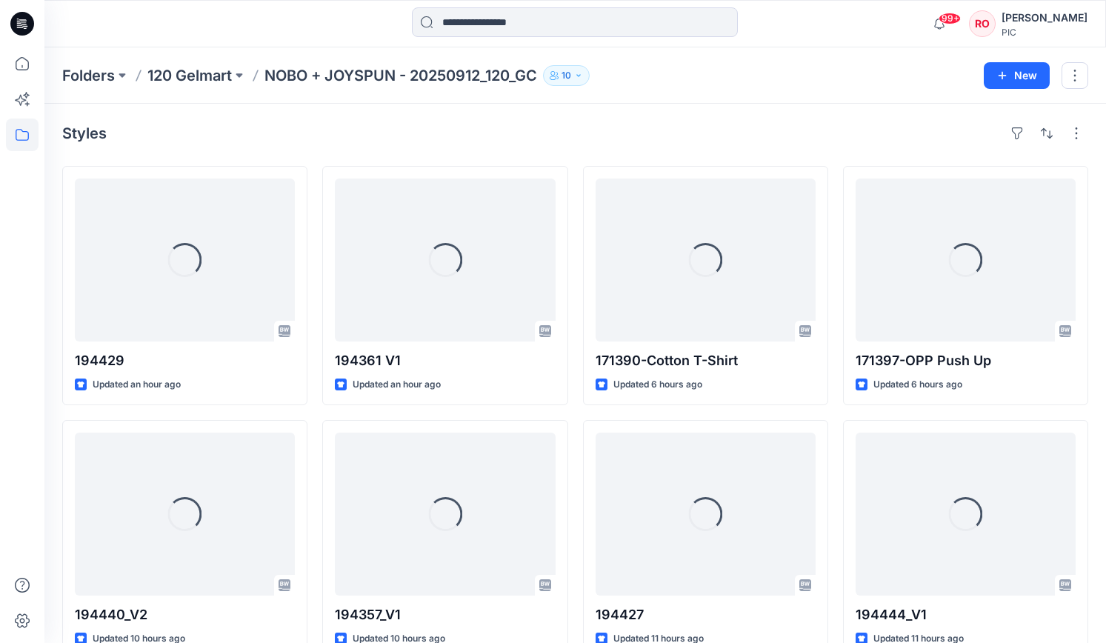
scroll to position [2712, 0]
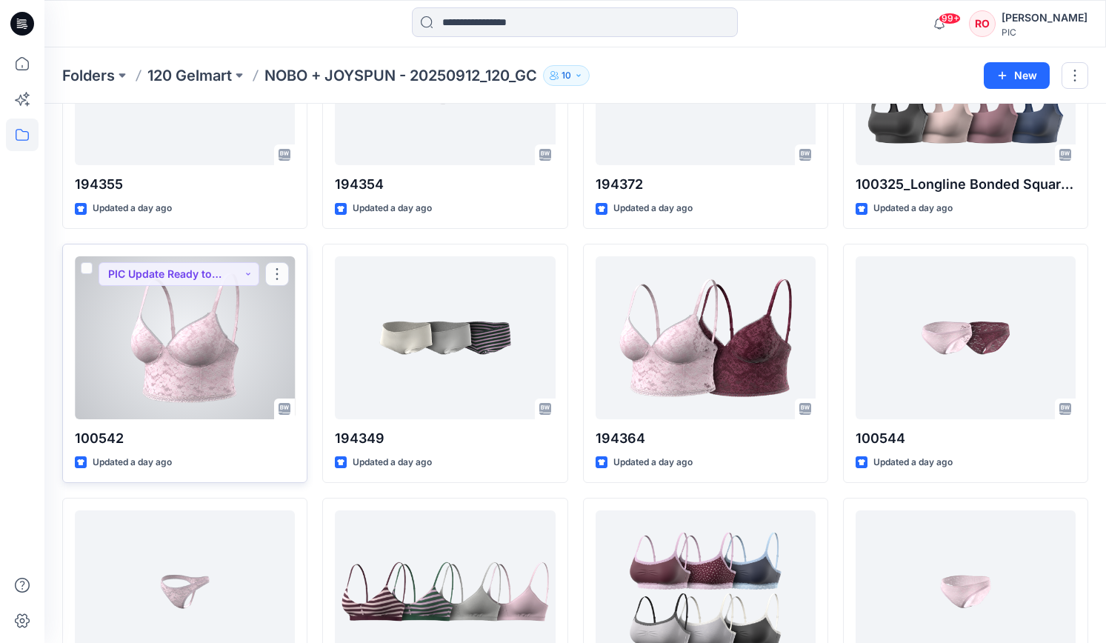
click at [249, 300] on div at bounding box center [185, 337] width 220 height 163
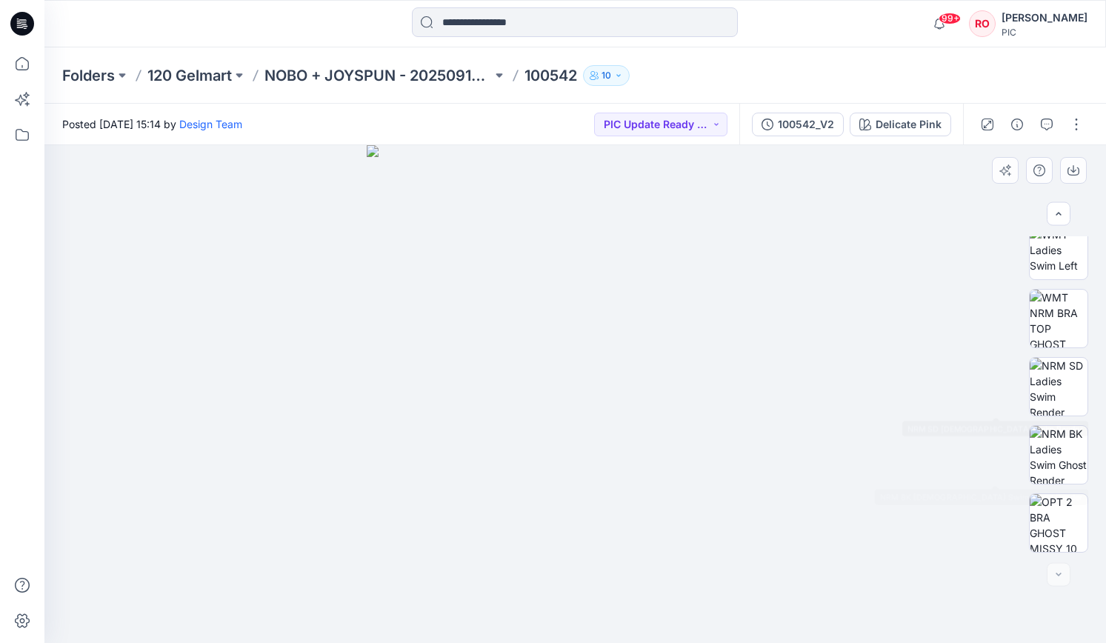
scroll to position [288, 0]
click at [1060, 313] on img at bounding box center [1058, 319] width 58 height 58
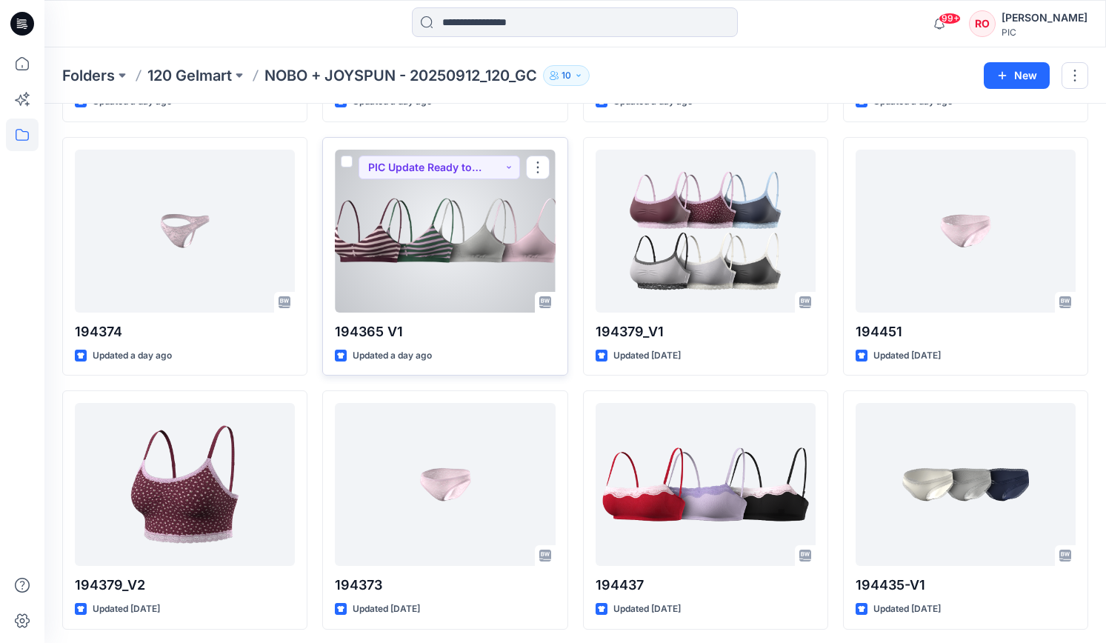
scroll to position [3093, 0]
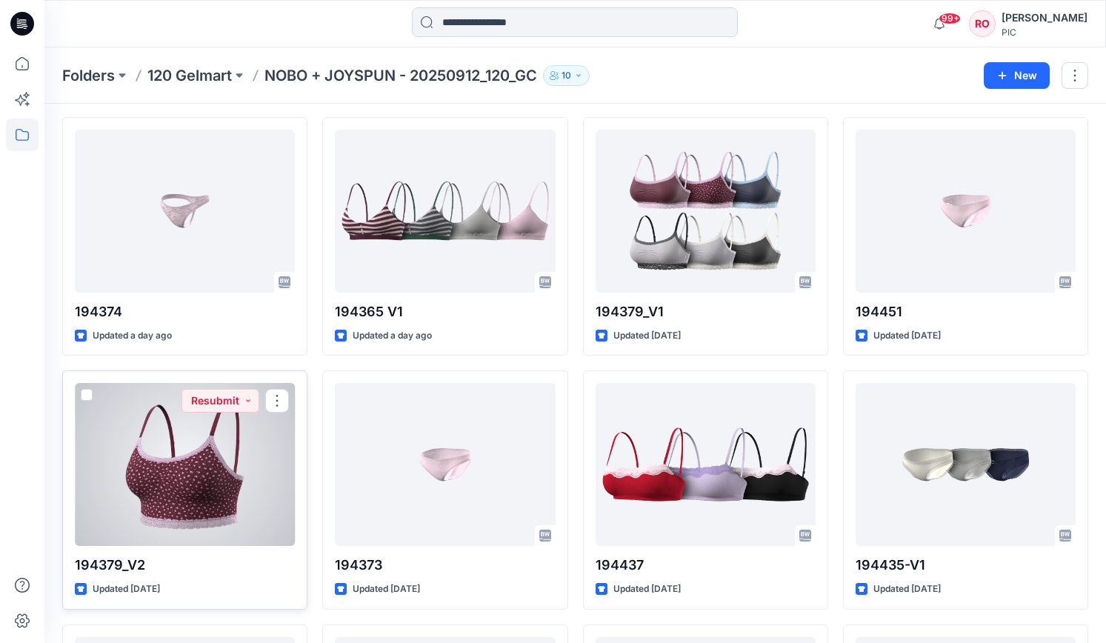
click at [209, 436] on div at bounding box center [185, 464] width 220 height 163
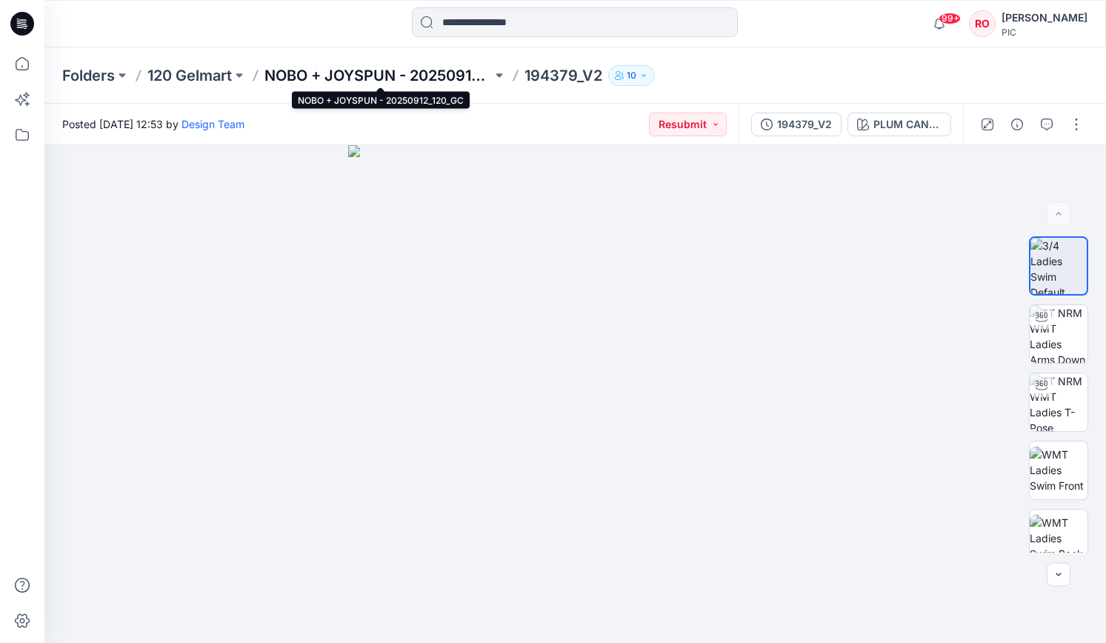
click at [367, 69] on p "NOBO + JOYSPUN - 20250912_120_GC" at bounding box center [377, 75] width 227 height 21
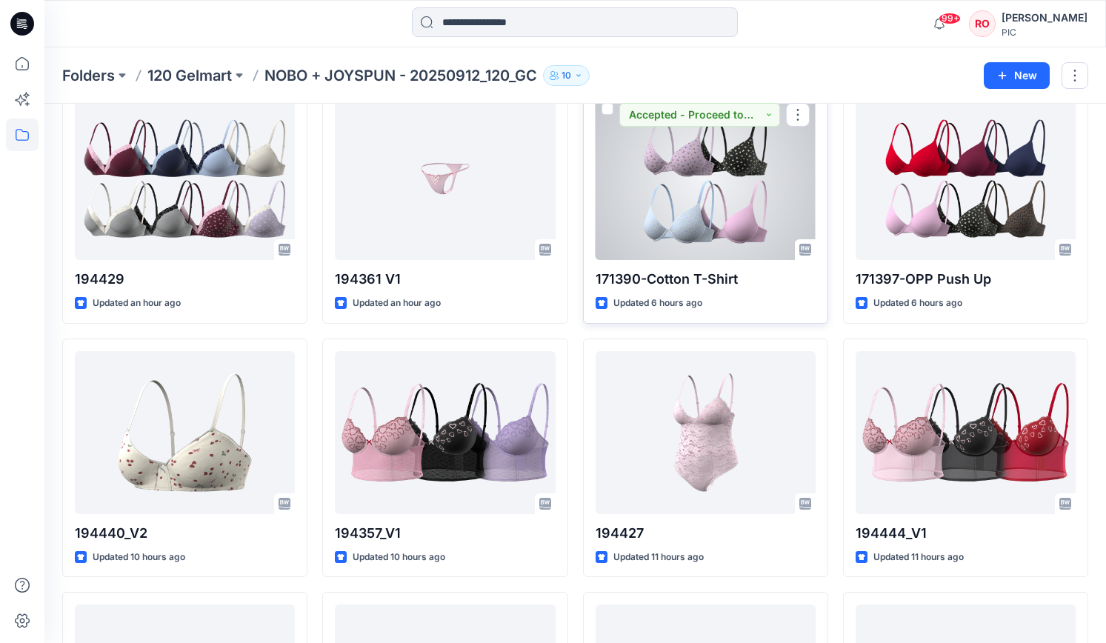
scroll to position [107, 0]
